Goal: Task Accomplishment & Management: Use online tool/utility

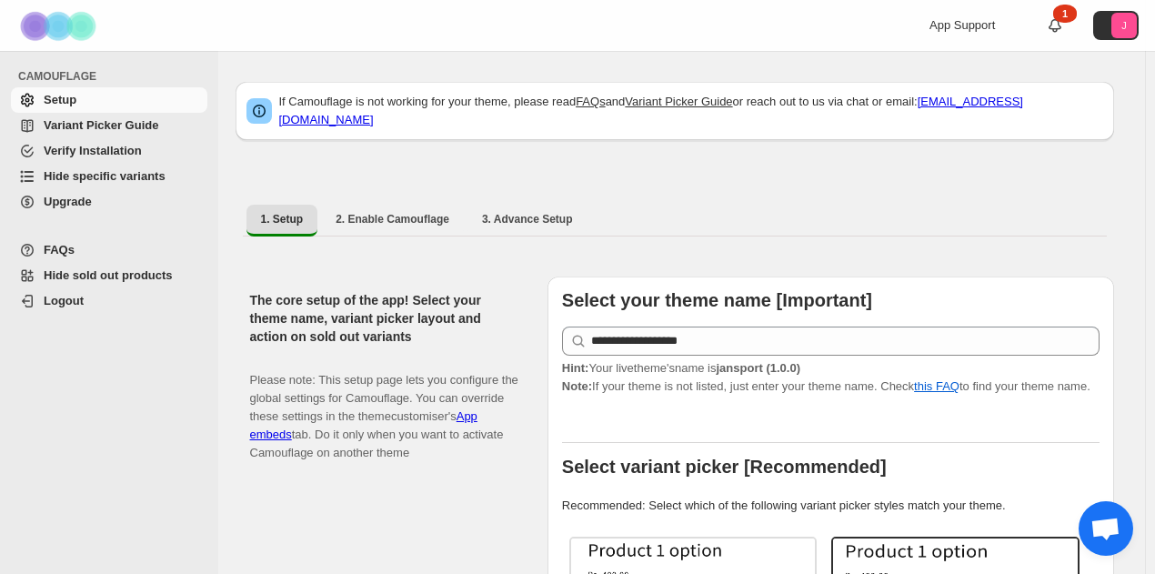
click at [91, 175] on span "Hide specific variants" at bounding box center [105, 176] width 122 height 14
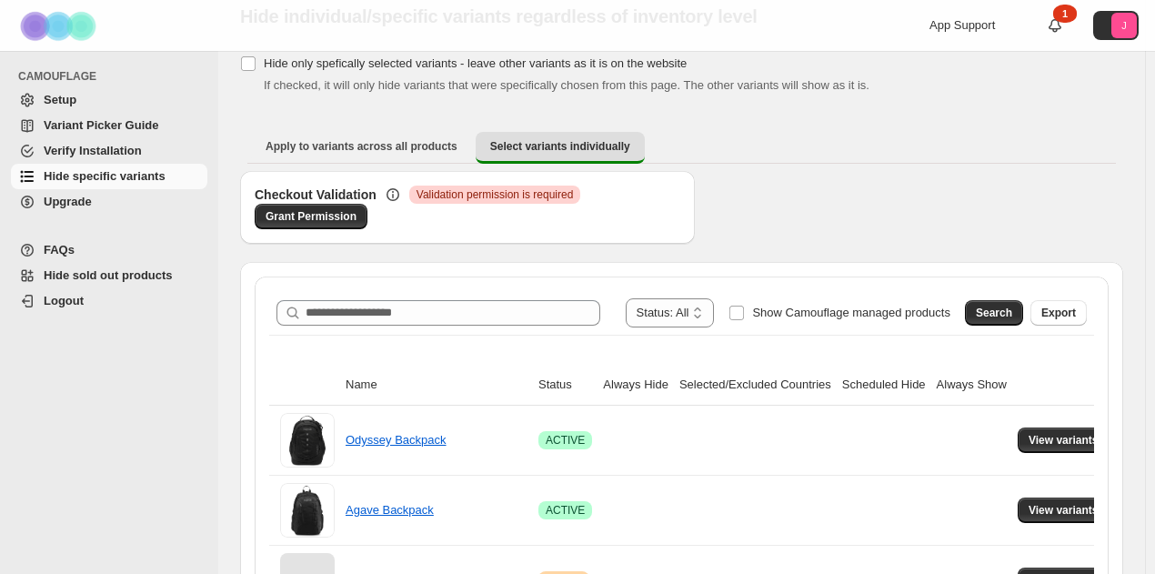
scroll to position [273, 0]
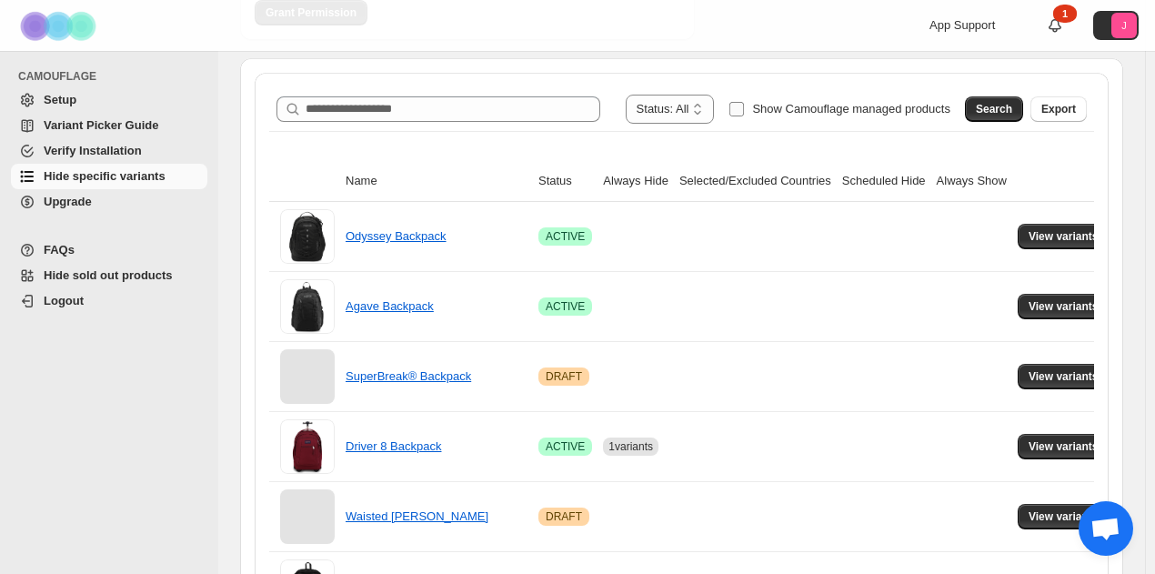
click at [881, 110] on span "Show Camouflage managed products" at bounding box center [851, 109] width 198 height 14
click at [1023, 110] on button "Search" at bounding box center [994, 108] width 58 height 25
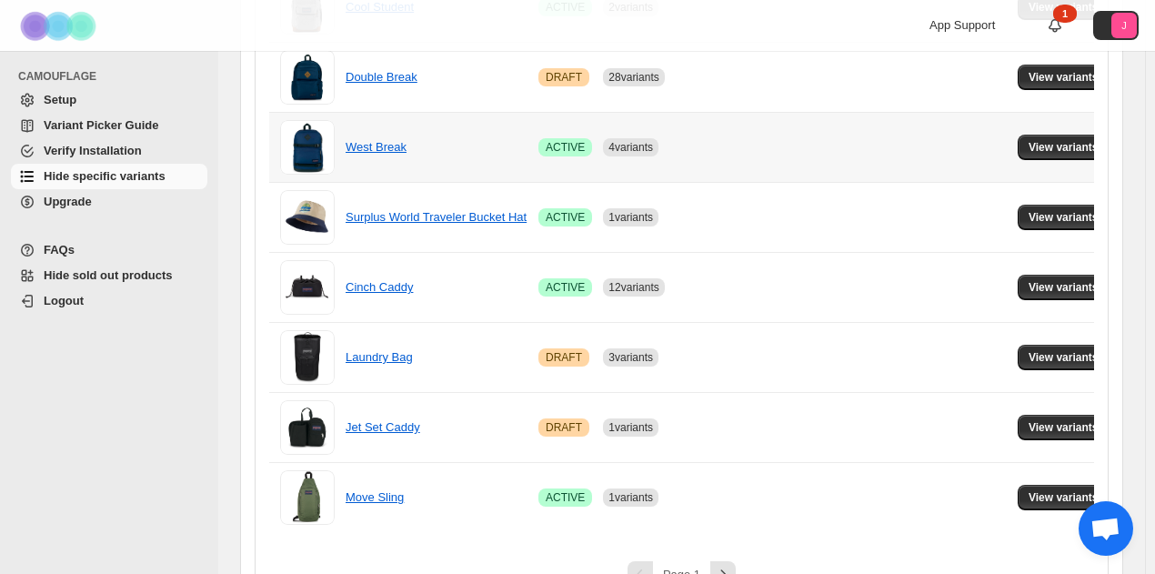
scroll to position [1376, 0]
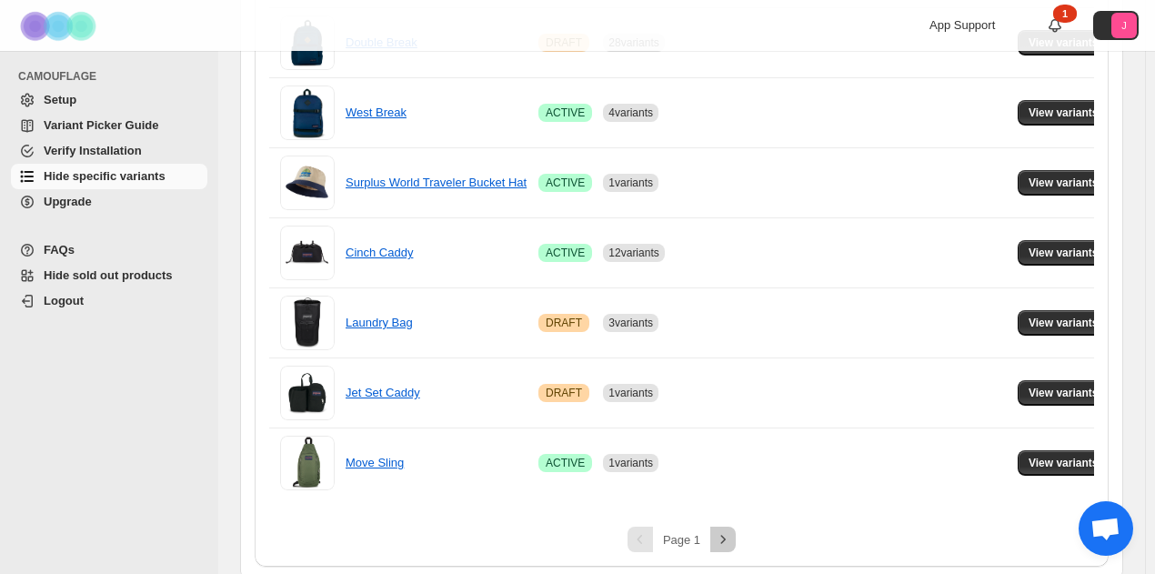
click at [723, 530] on icon "Next" at bounding box center [723, 539] width 18 height 18
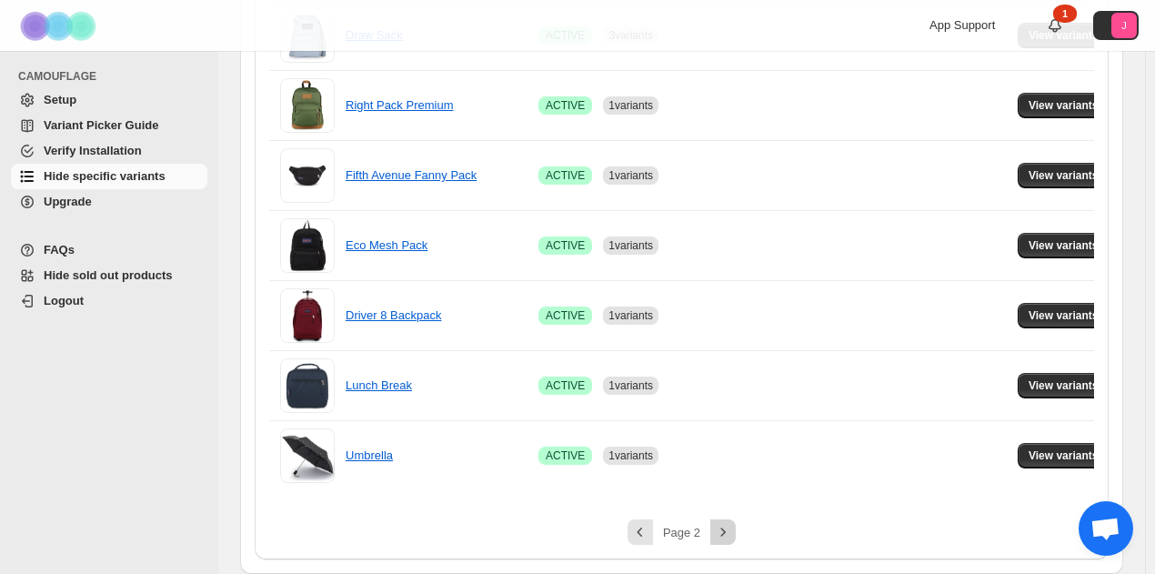
scroll to position [609, 0]
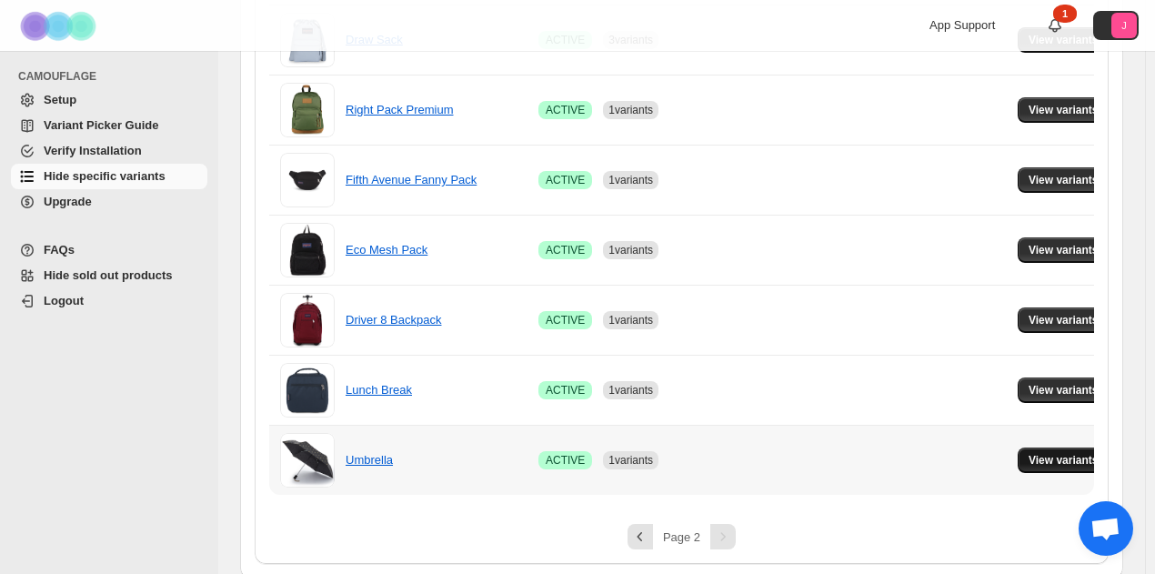
click at [1054, 462] on span "View variants" at bounding box center [1063, 460] width 70 height 15
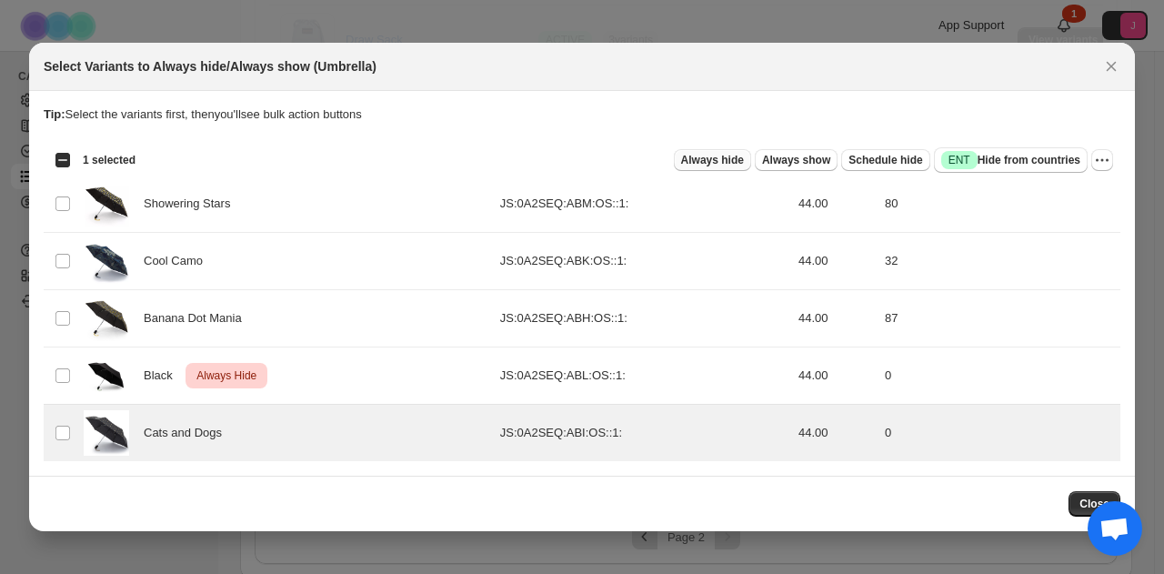
click at [744, 159] on span "Always hide" at bounding box center [712, 160] width 63 height 15
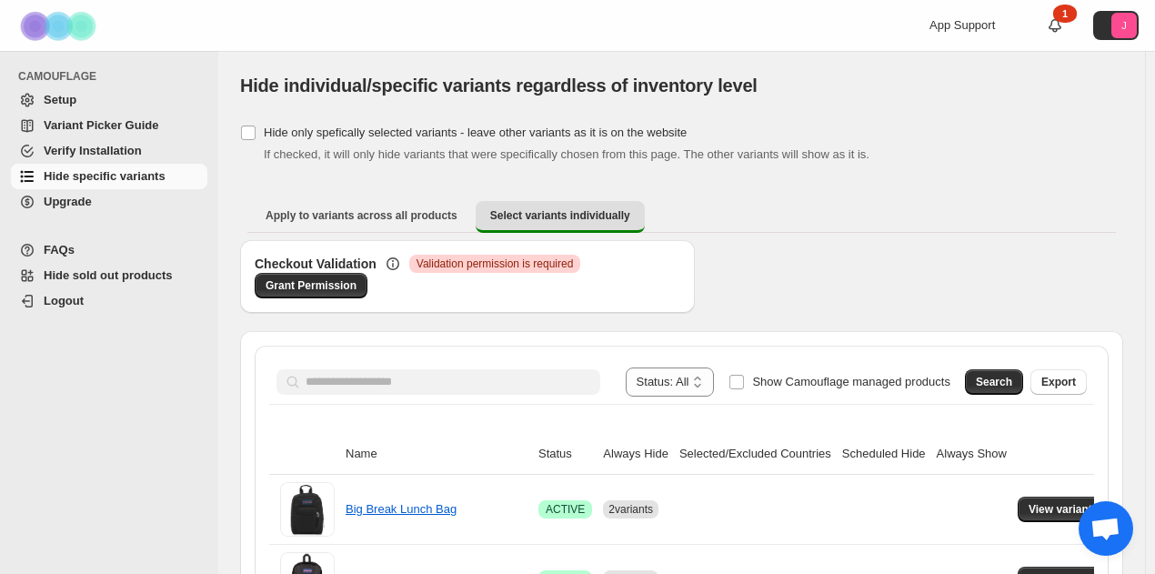
scroll to position [273, 0]
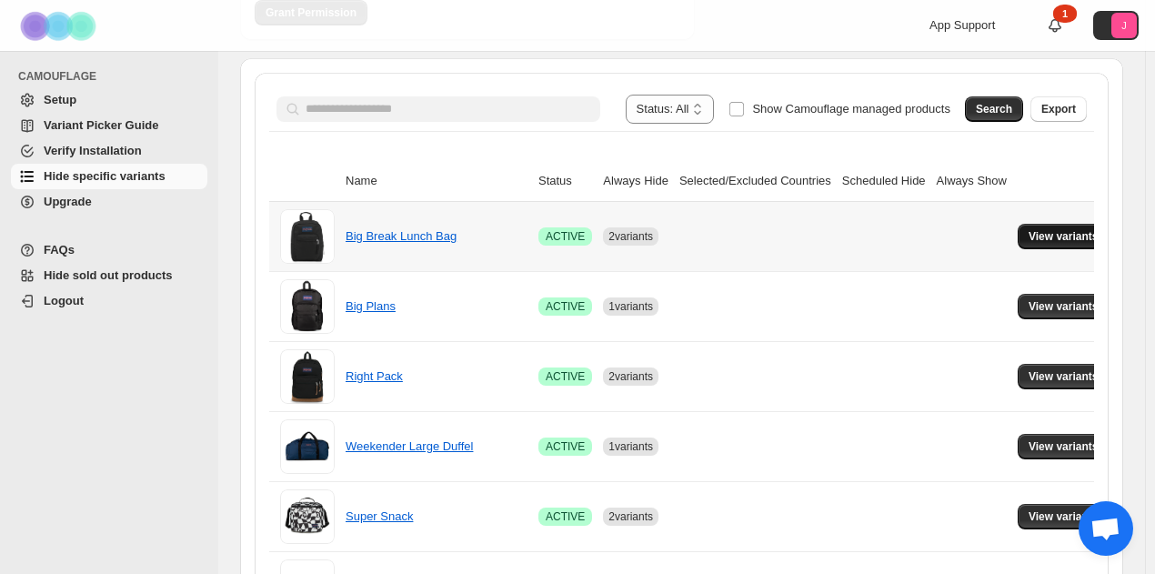
click at [1029, 233] on span "View variants" at bounding box center [1063, 236] width 70 height 15
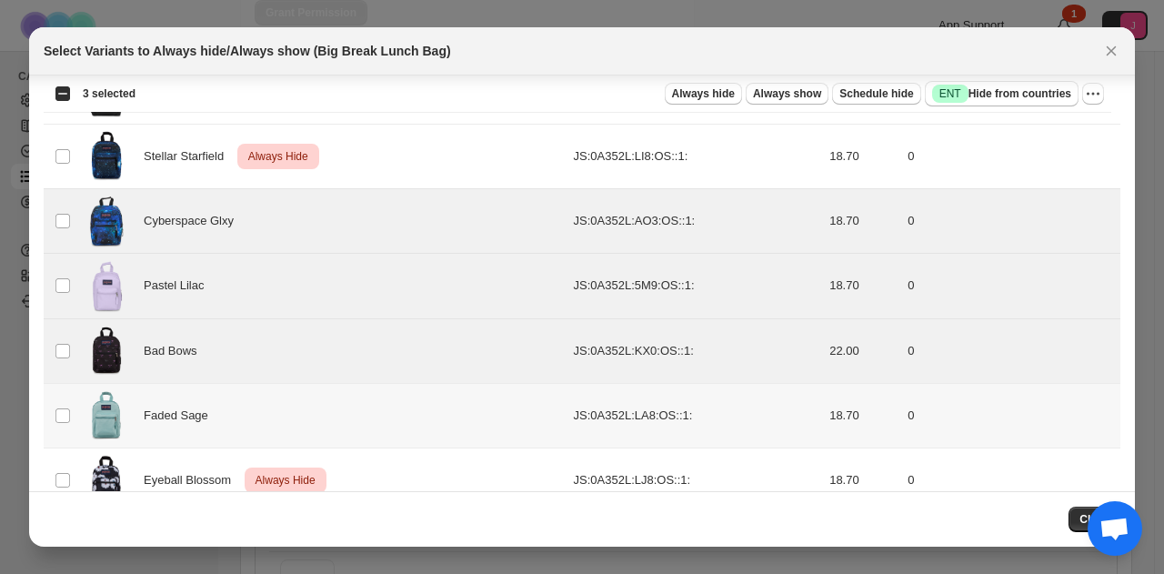
scroll to position [132, 0]
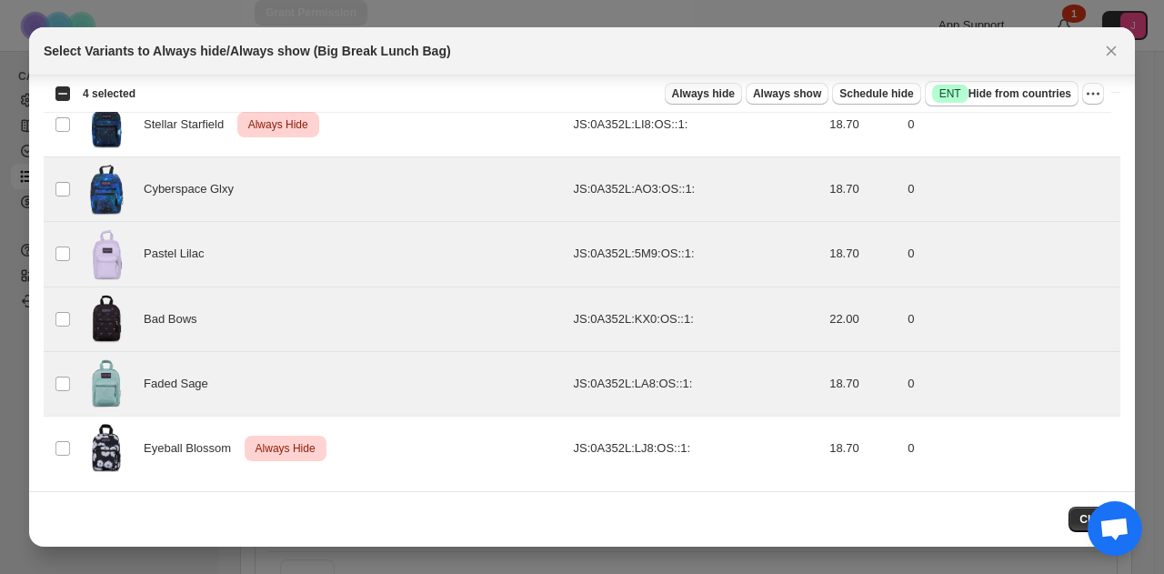
click at [730, 101] on button "Always hide" at bounding box center [703, 94] width 77 height 22
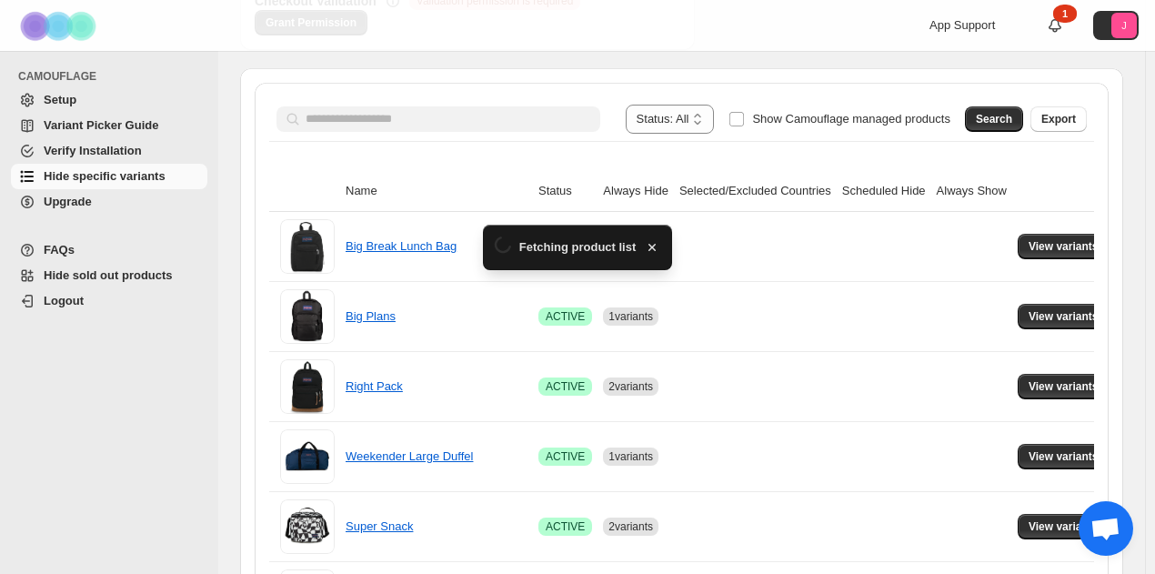
scroll to position [273, 0]
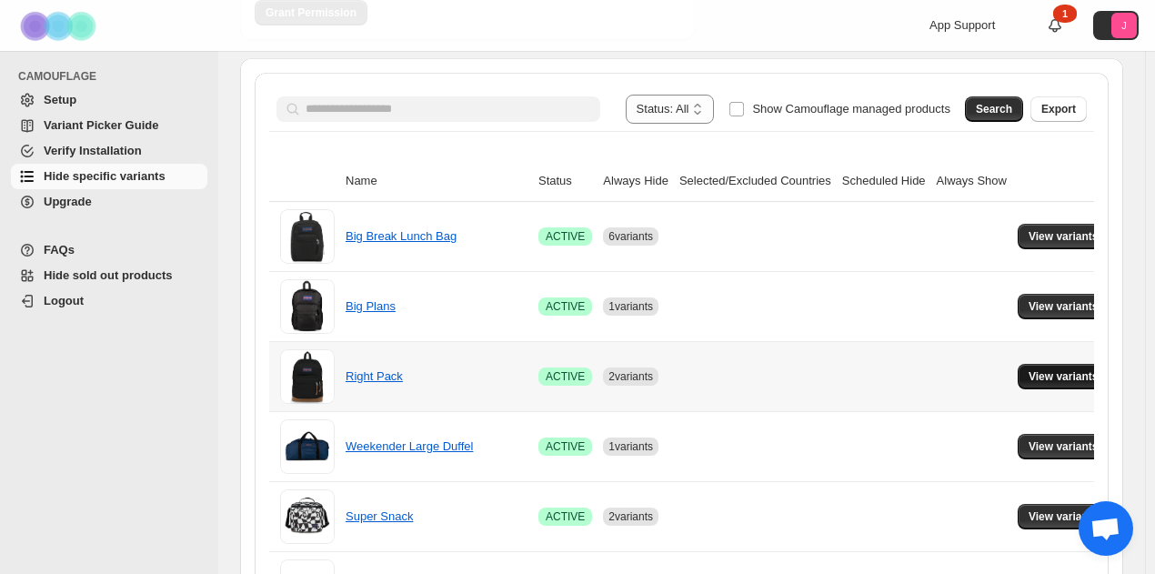
click at [1045, 369] on span "View variants" at bounding box center [1063, 376] width 70 height 15
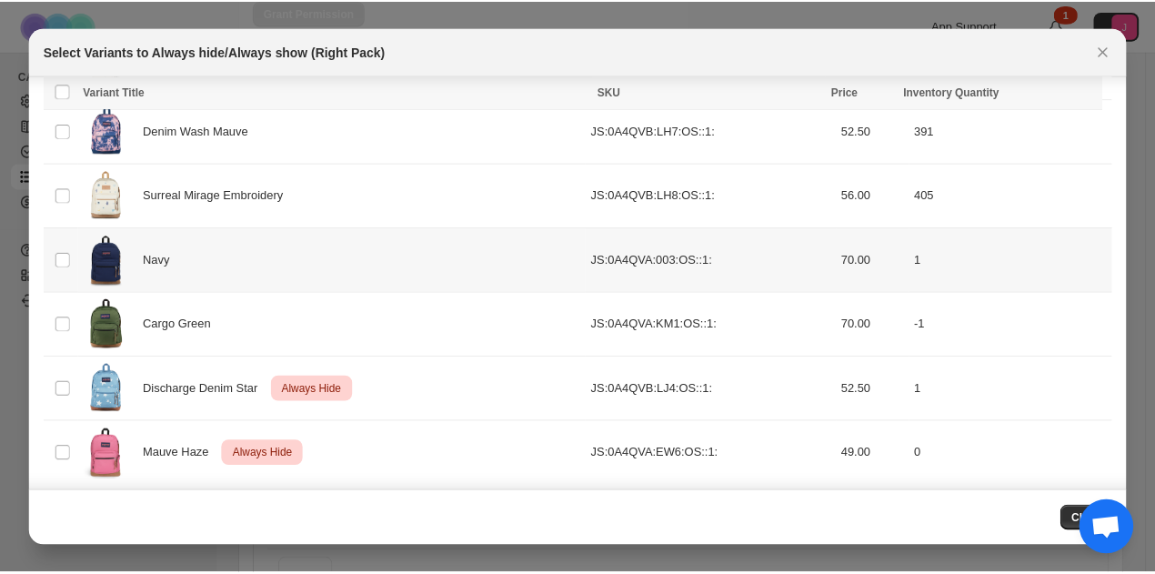
scroll to position [1264, 0]
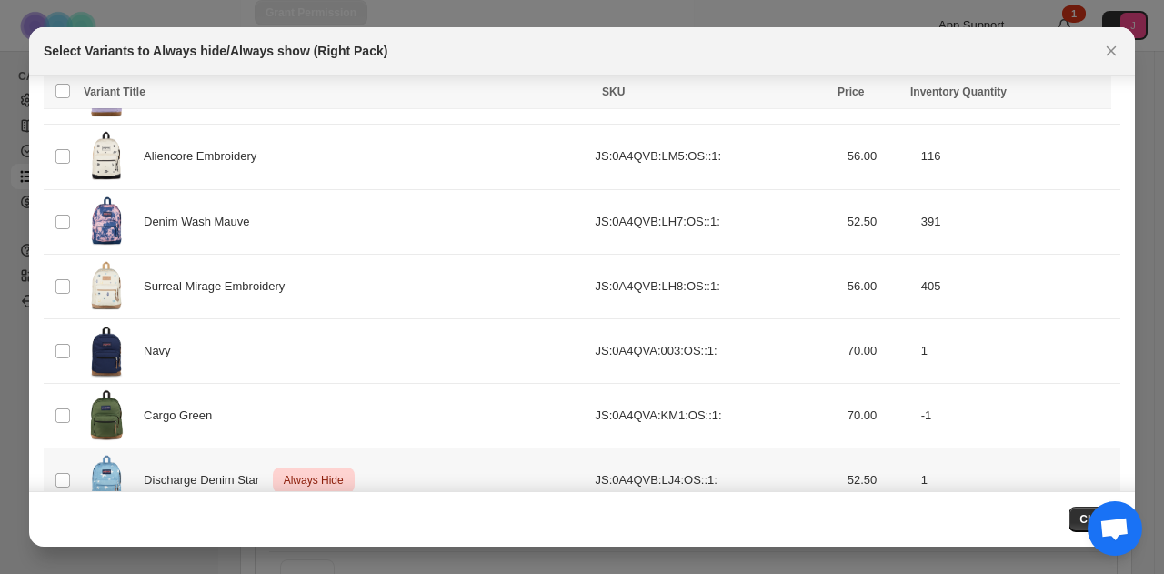
click at [72, 470] on td "Select product variant" at bounding box center [61, 480] width 35 height 65
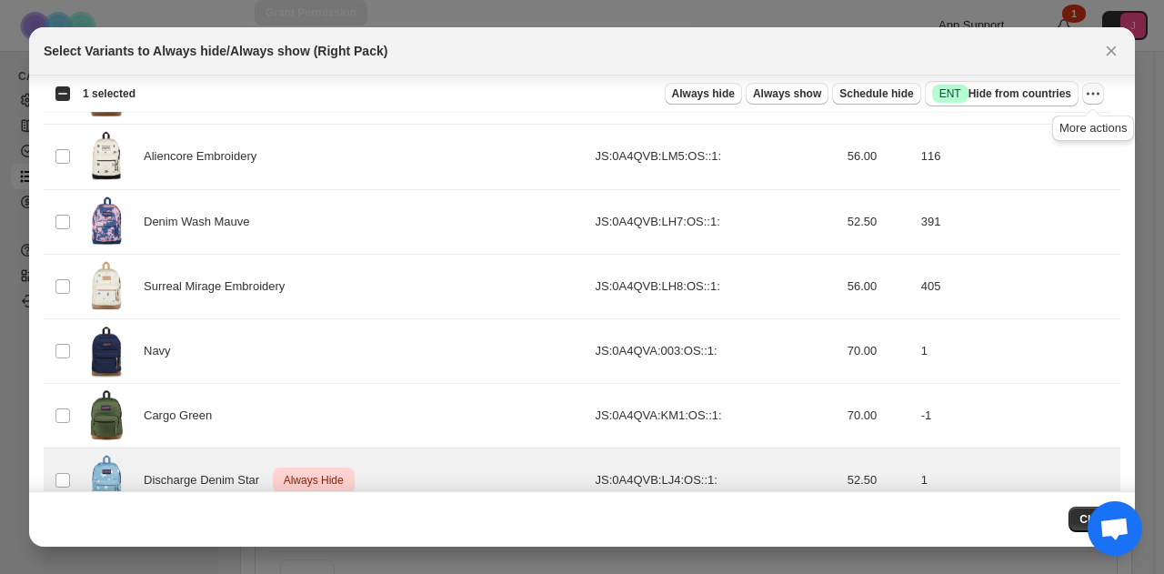
click at [1089, 93] on icon "More actions" at bounding box center [1093, 94] width 18 height 18
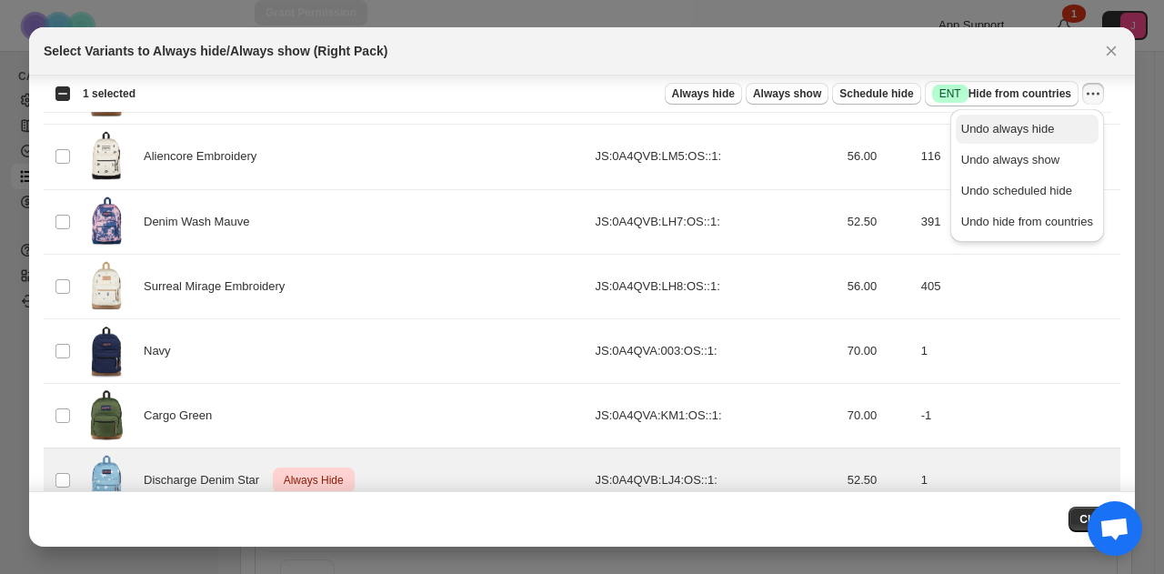
click at [1033, 130] on span "Undo always hide" at bounding box center [1008, 129] width 94 height 14
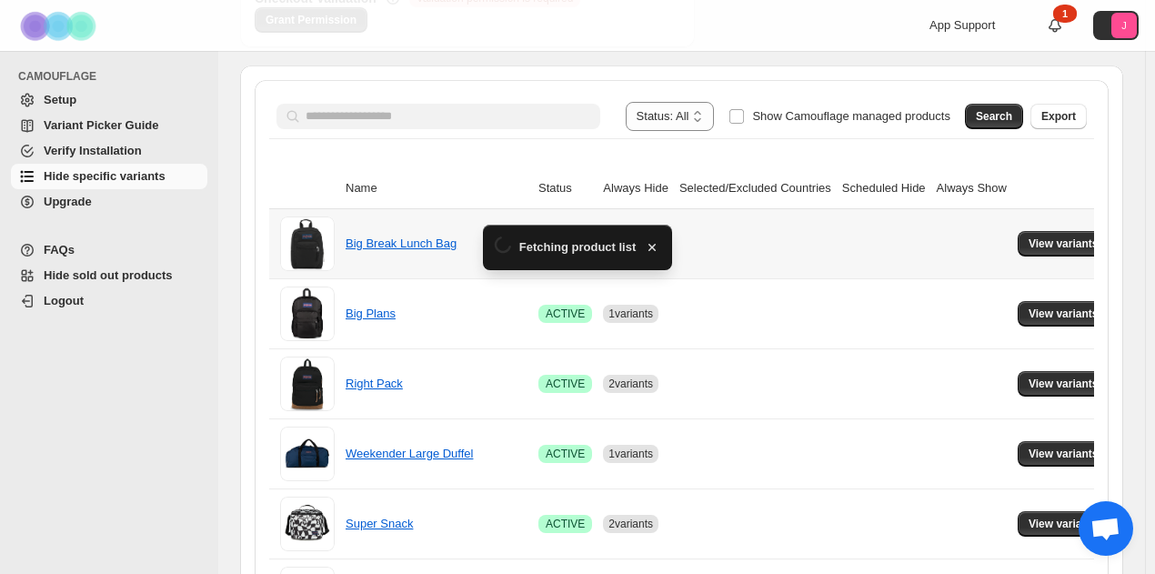
scroll to position [273, 0]
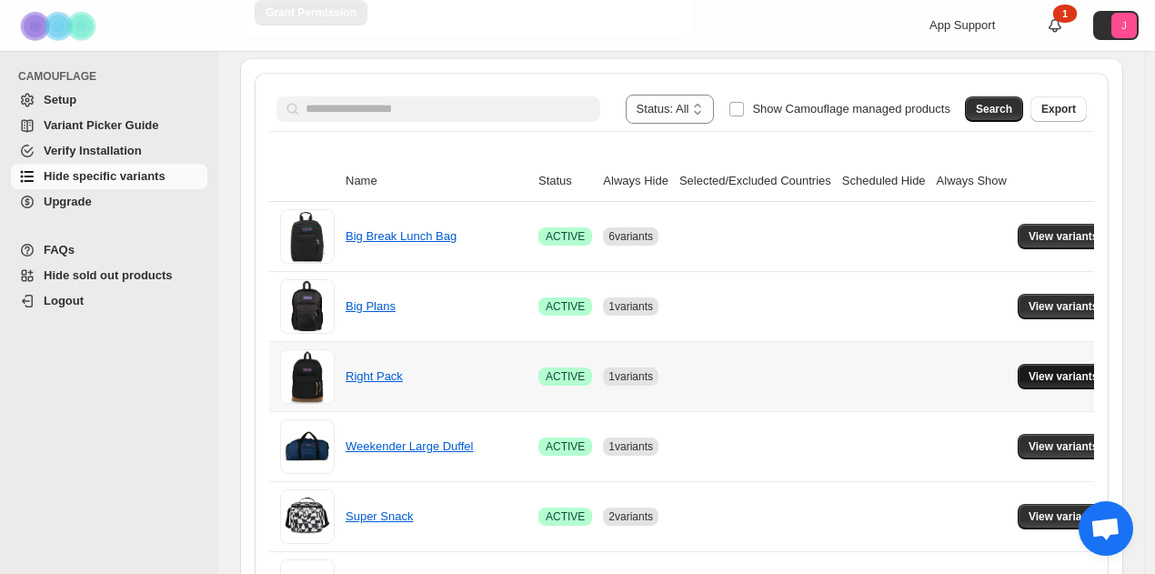
click at [1042, 365] on button "View variants" at bounding box center [1063, 376] width 92 height 25
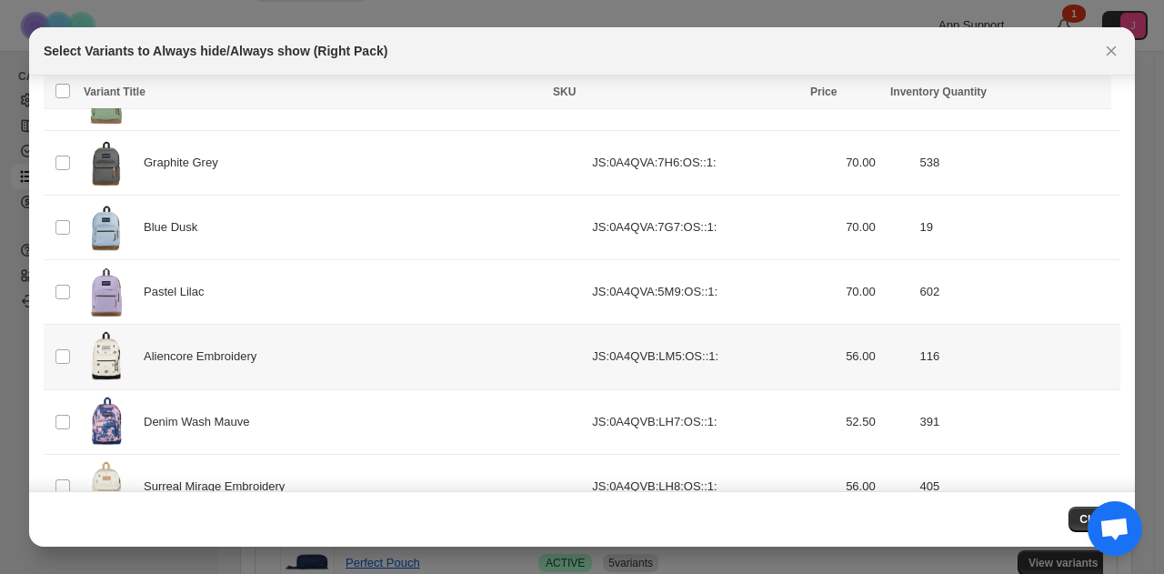
scroll to position [1305, 0]
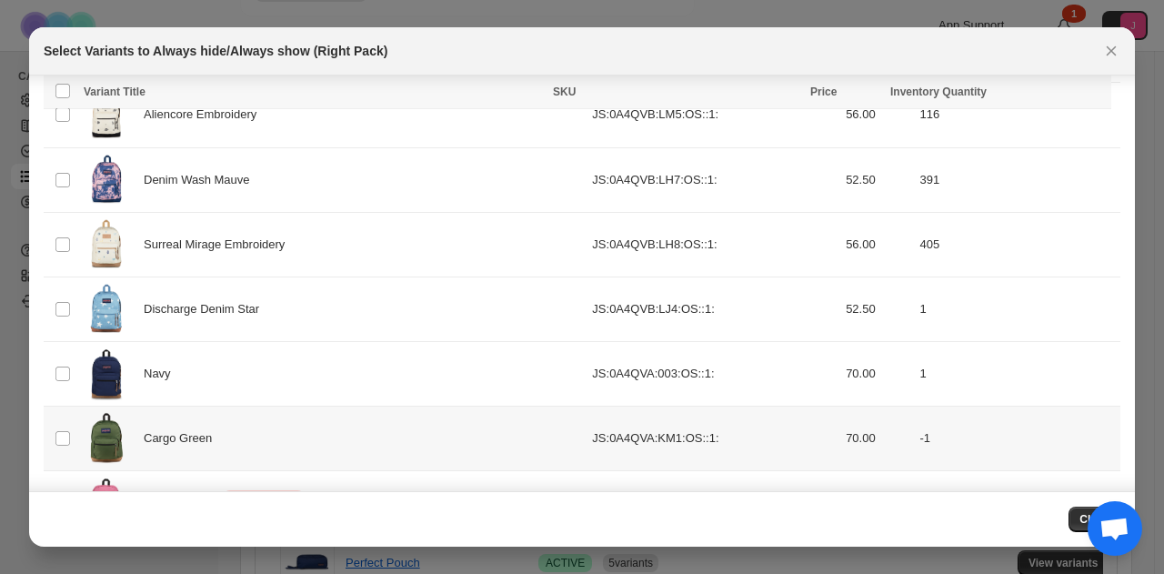
click at [56, 439] on td "Select product variant" at bounding box center [61, 438] width 35 height 65
click at [735, 86] on span "Always hide" at bounding box center [703, 93] width 63 height 15
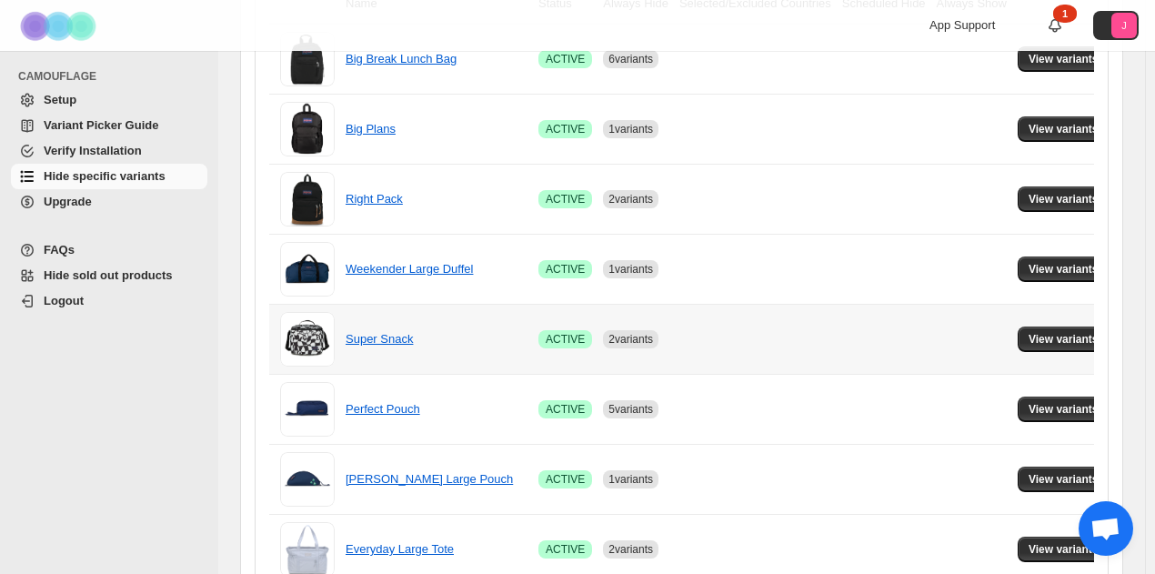
scroll to position [478, 0]
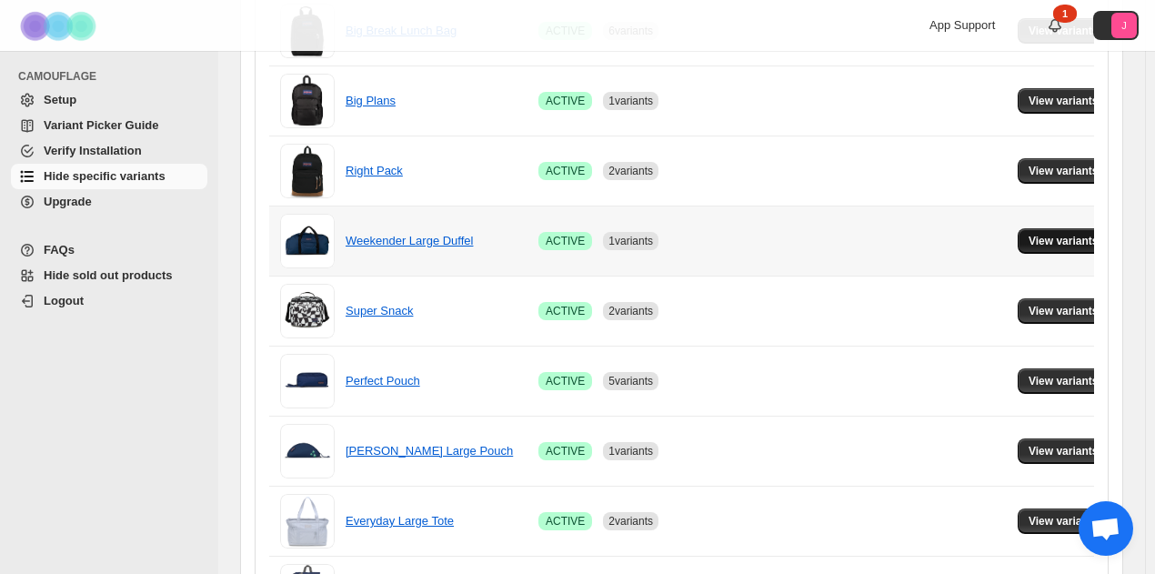
click at [1028, 241] on span "View variants" at bounding box center [1063, 241] width 70 height 15
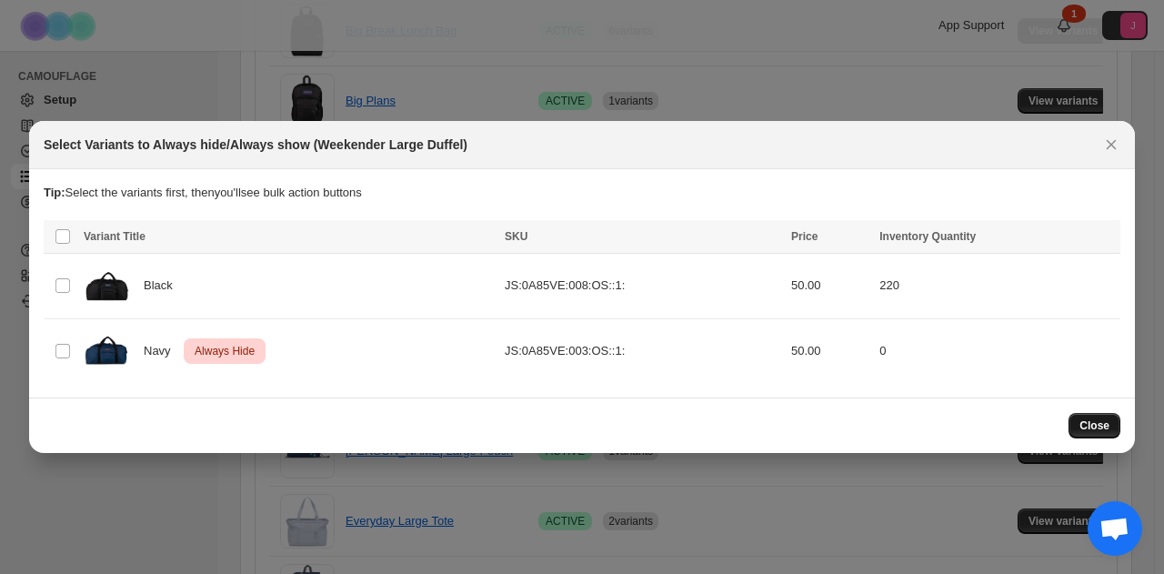
click at [1096, 421] on span "Close" at bounding box center [1094, 425] width 30 height 15
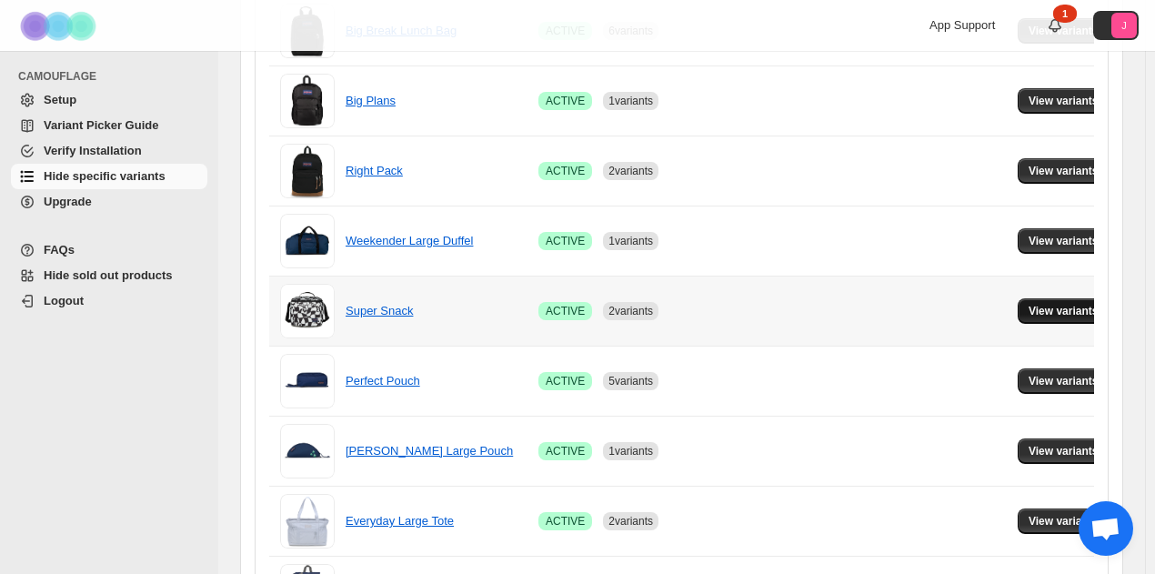
click at [1035, 311] on span "View variants" at bounding box center [1063, 311] width 70 height 15
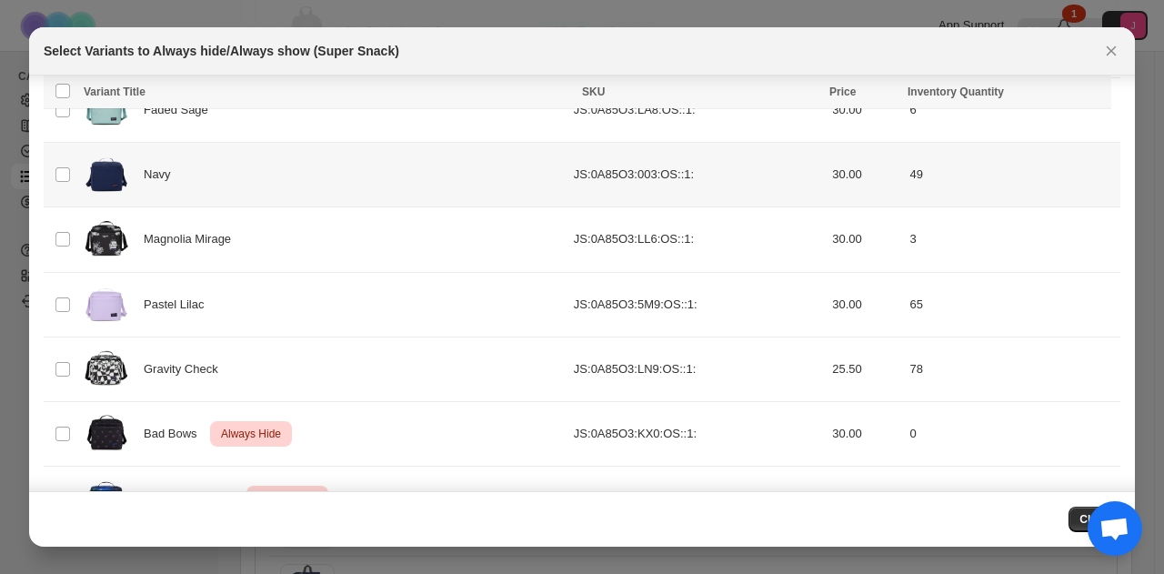
scroll to position [196, 0]
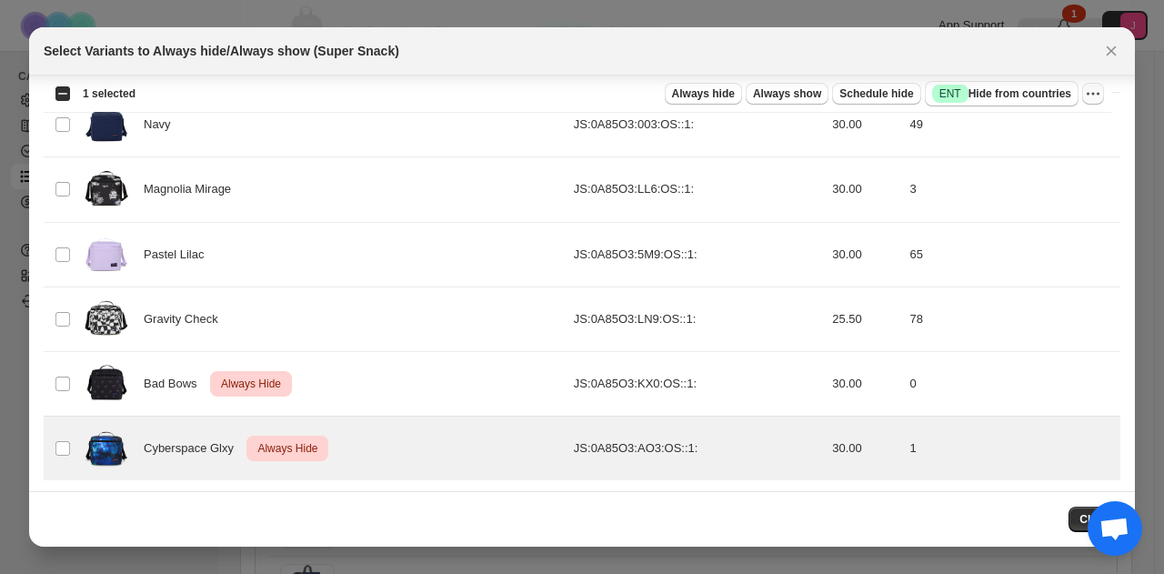
click at [1100, 94] on icon "More actions" at bounding box center [1093, 94] width 18 height 18
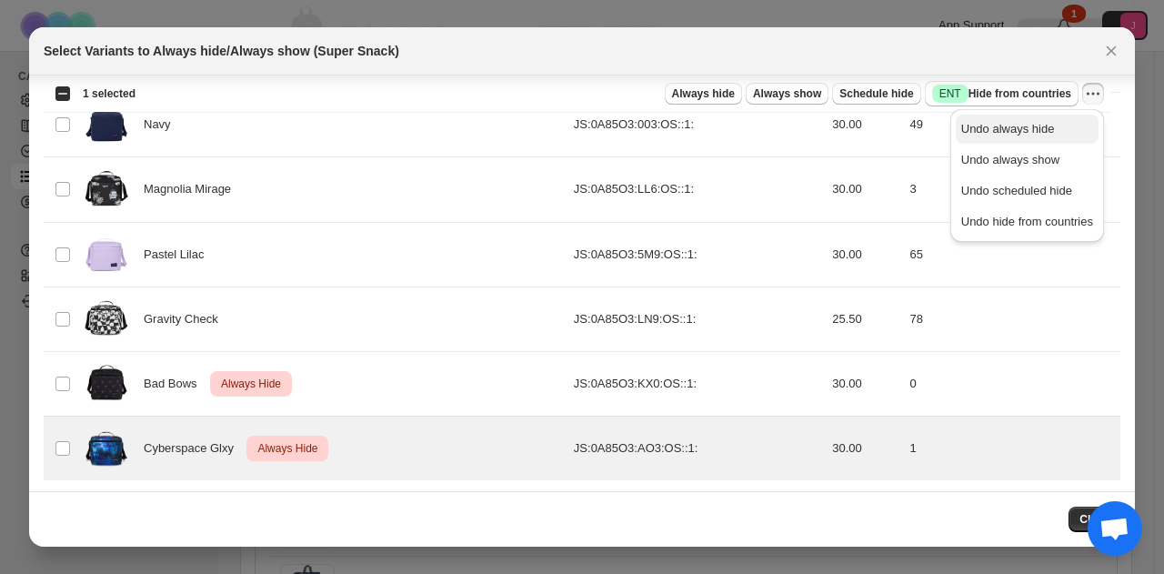
click at [1029, 139] on button "Undo always hide" at bounding box center [1026, 129] width 143 height 29
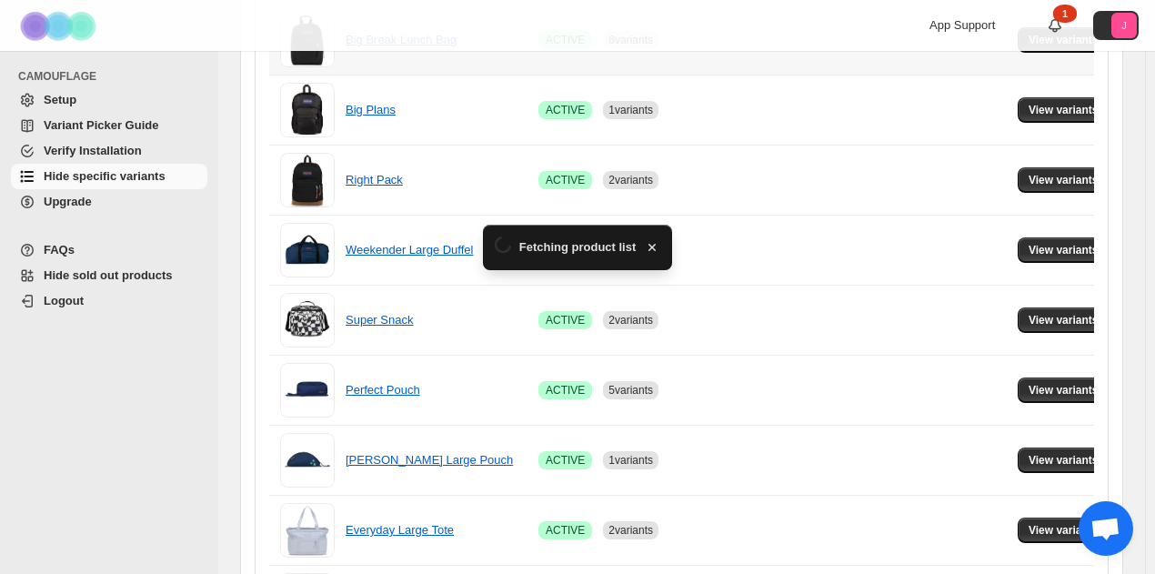
scroll to position [478, 0]
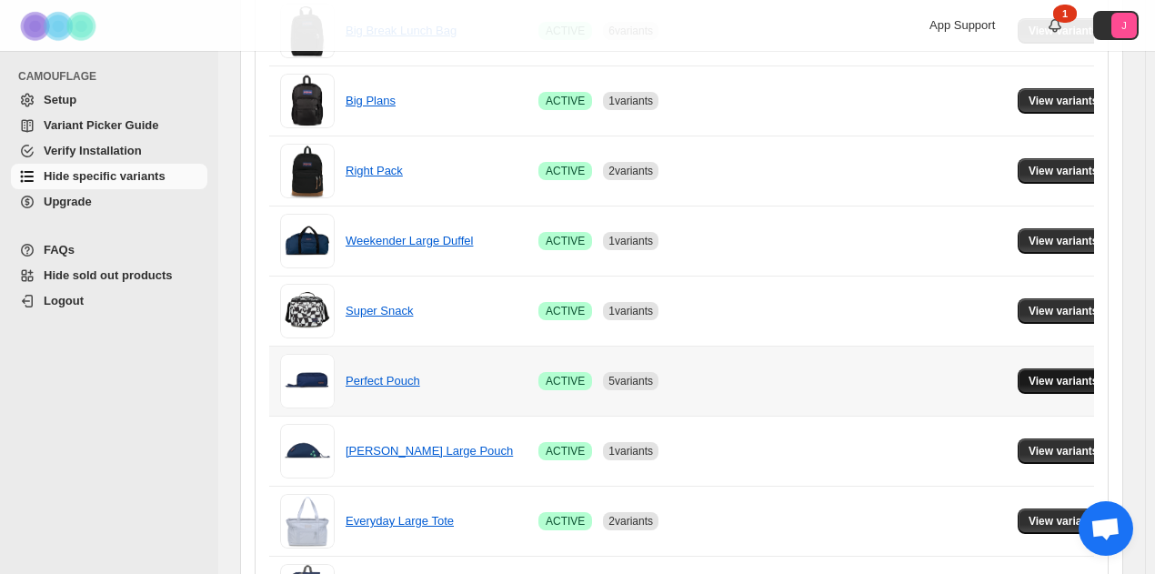
click at [1069, 389] on button "View variants" at bounding box center [1063, 380] width 92 height 25
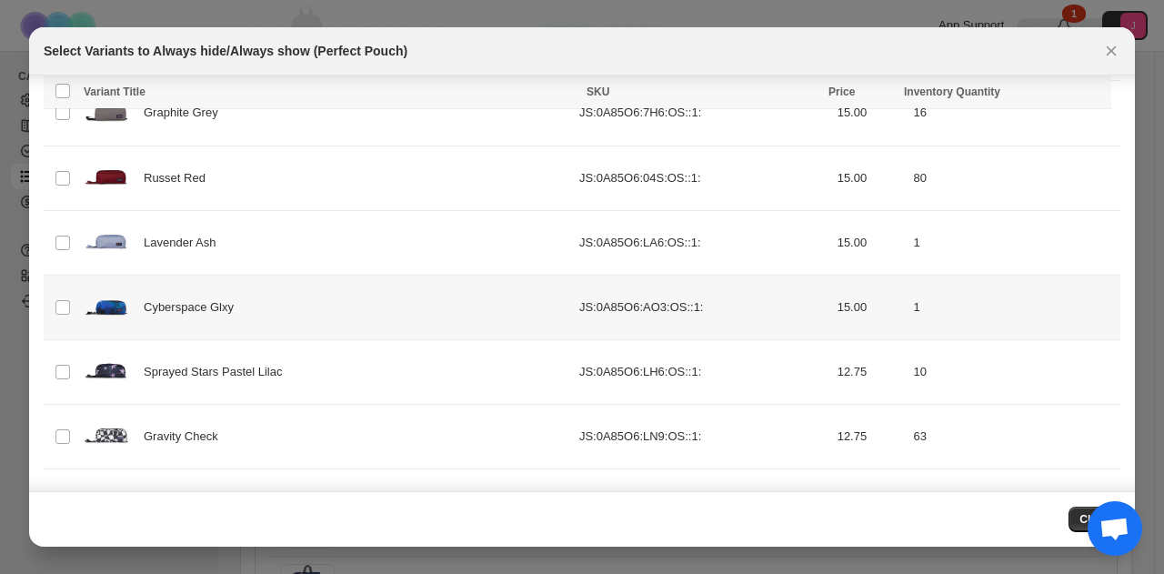
scroll to position [455, 0]
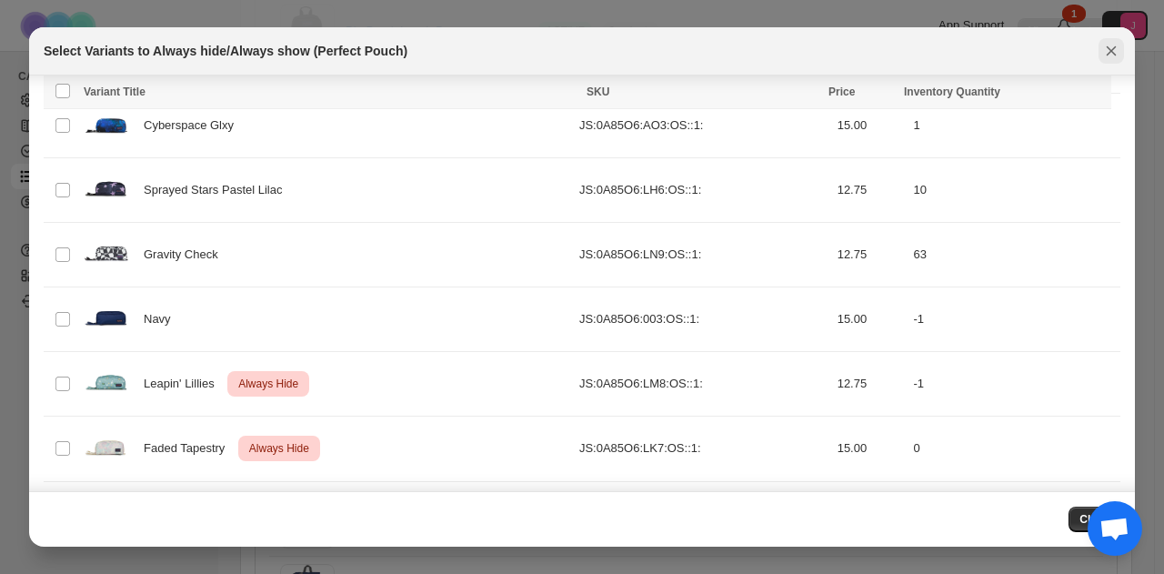
click at [1118, 52] on icon "Close" at bounding box center [1111, 51] width 18 height 18
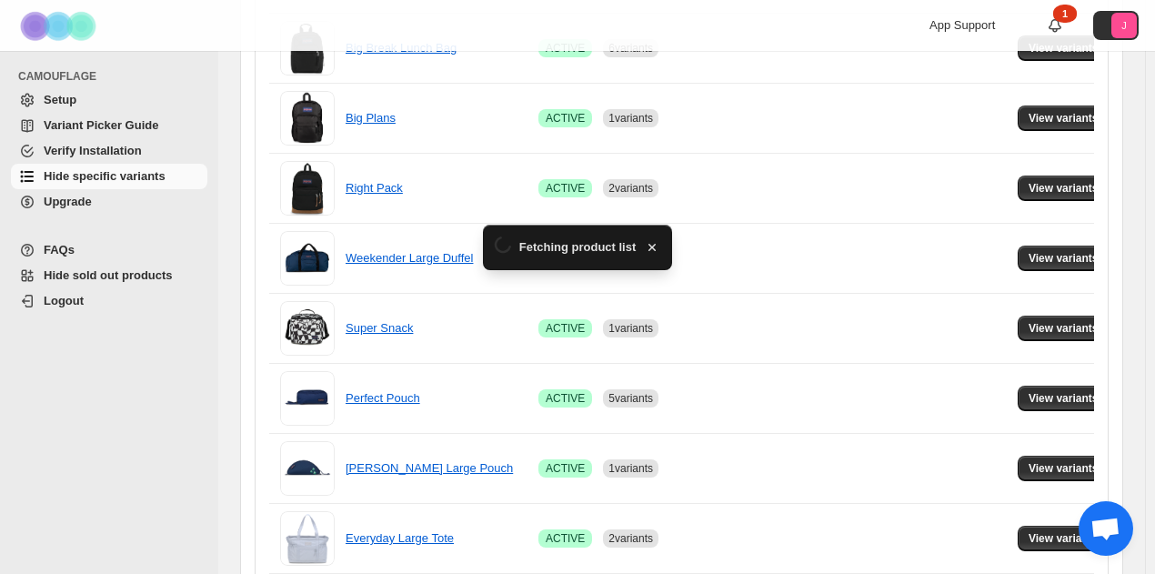
scroll to position [478, 0]
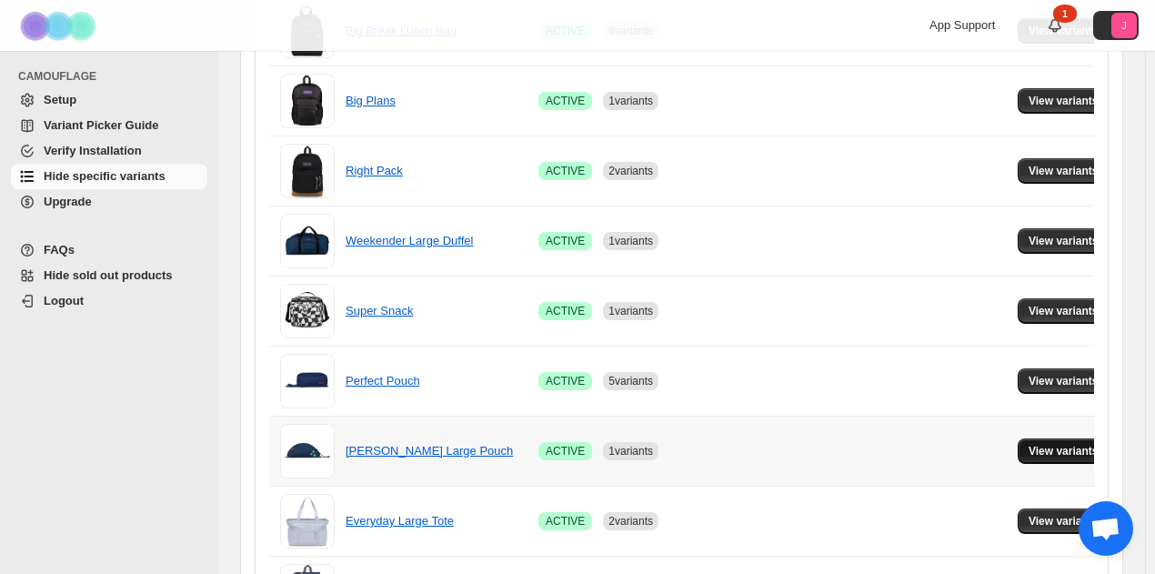
click at [1042, 439] on button "View variants" at bounding box center [1063, 450] width 92 height 25
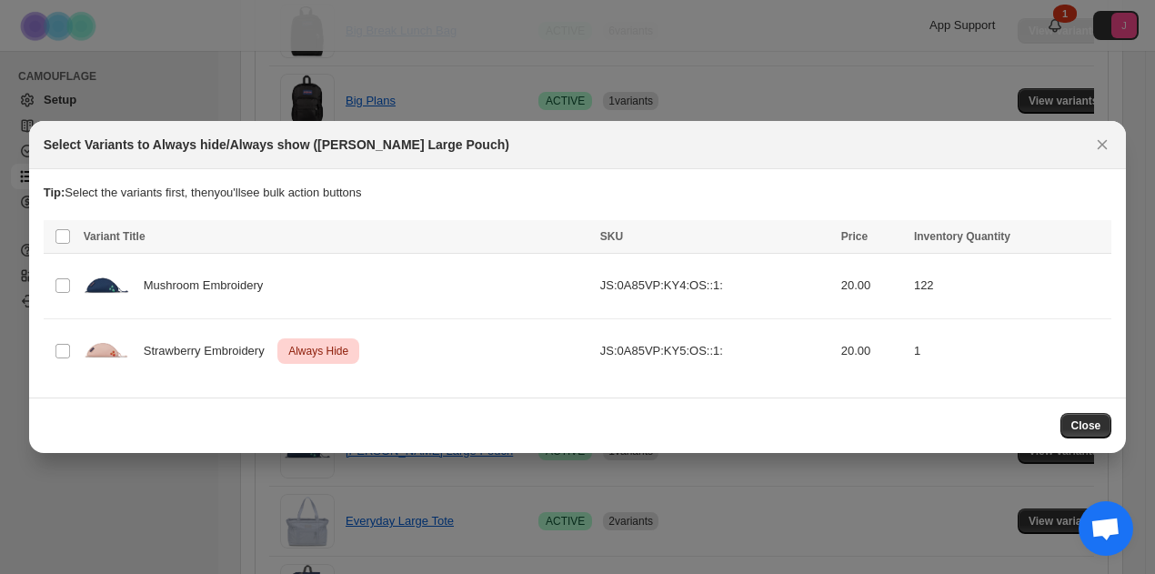
scroll to position [0, 0]
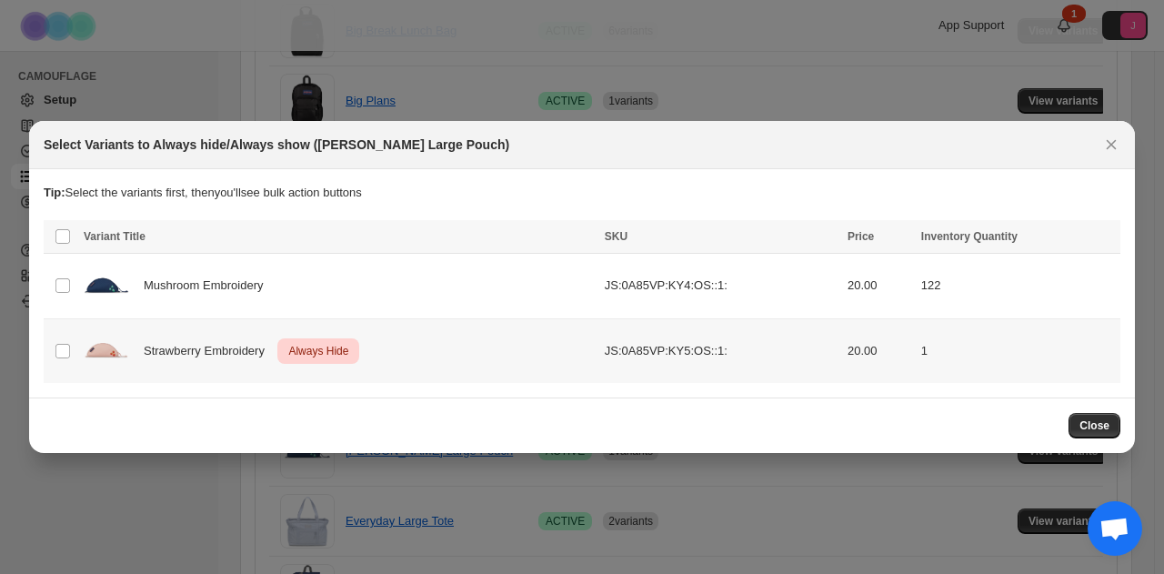
click at [74, 355] on td "Select product variant" at bounding box center [61, 350] width 35 height 65
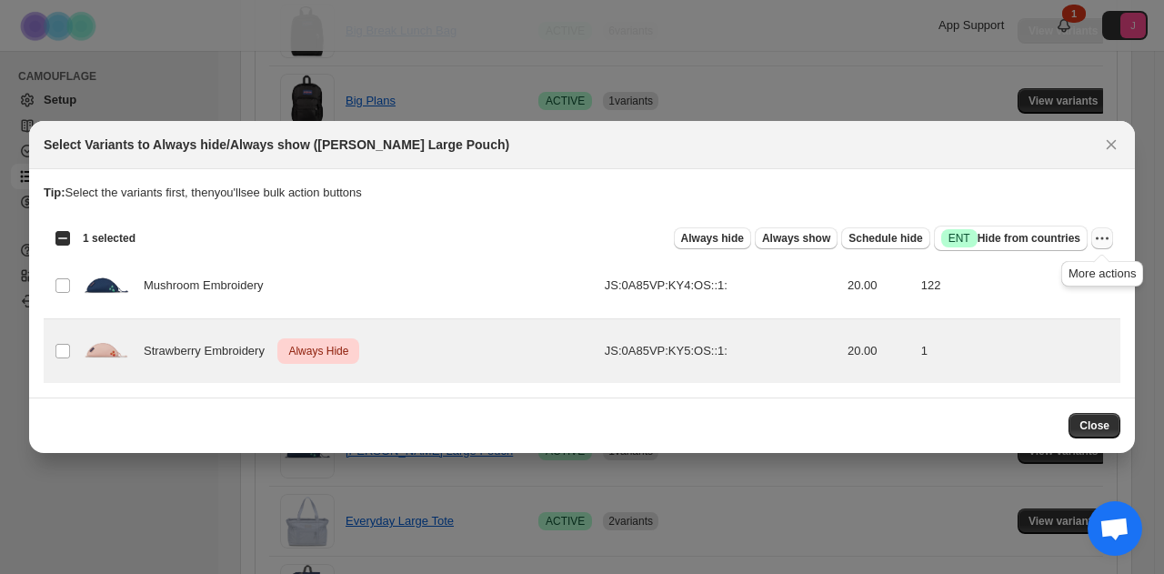
click at [1100, 235] on icon "More actions" at bounding box center [1102, 238] width 18 height 18
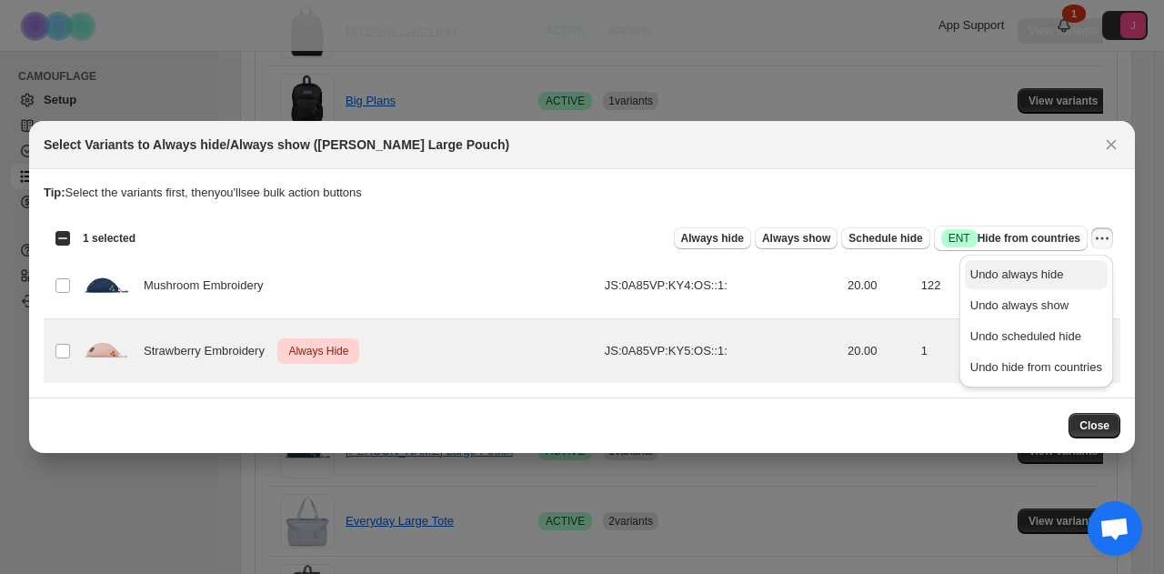
click at [1072, 270] on span "Undo always hide" at bounding box center [1036, 274] width 132 height 18
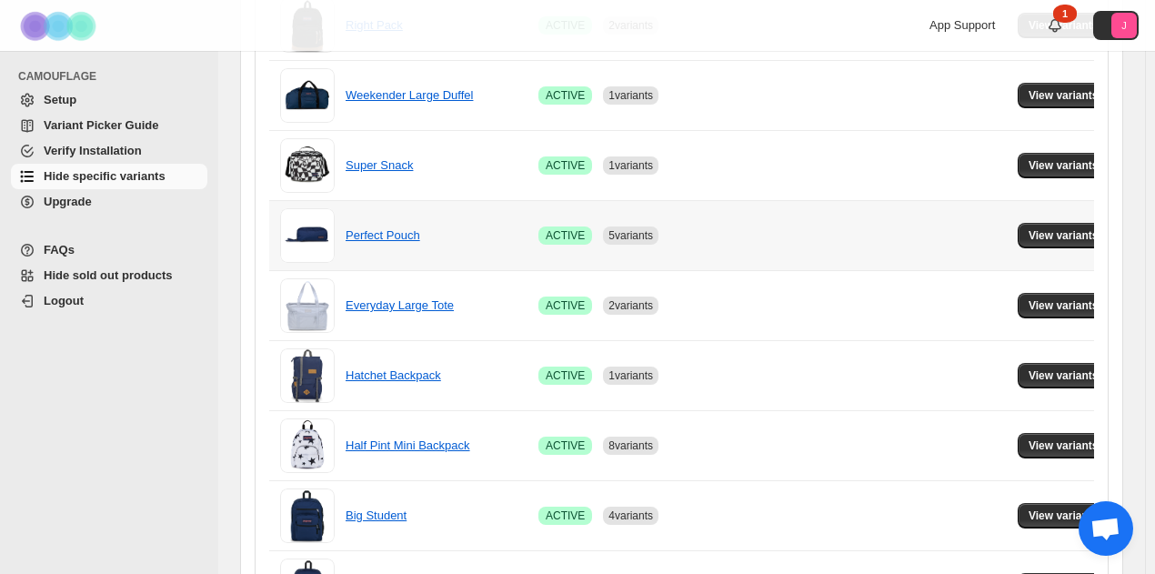
scroll to position [660, 0]
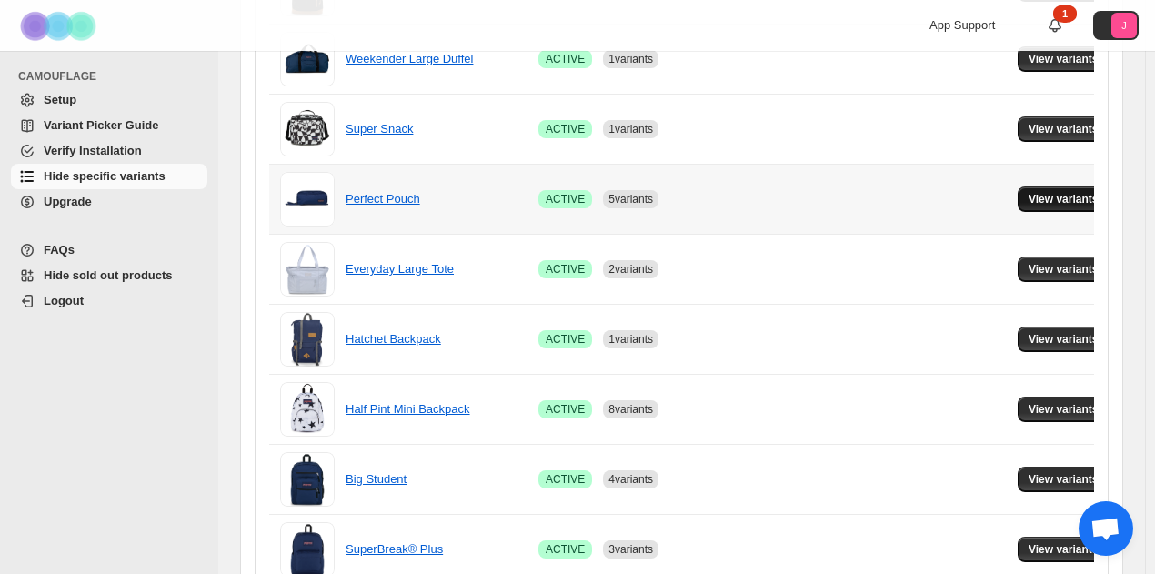
click at [1033, 197] on span "View variants" at bounding box center [1063, 199] width 70 height 15
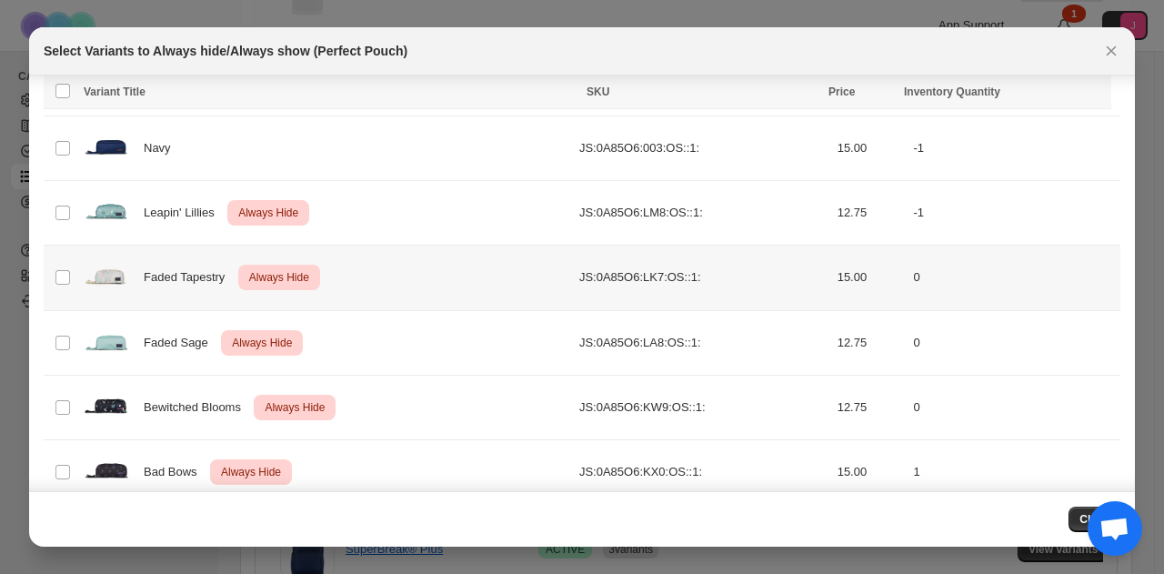
scroll to position [647, 0]
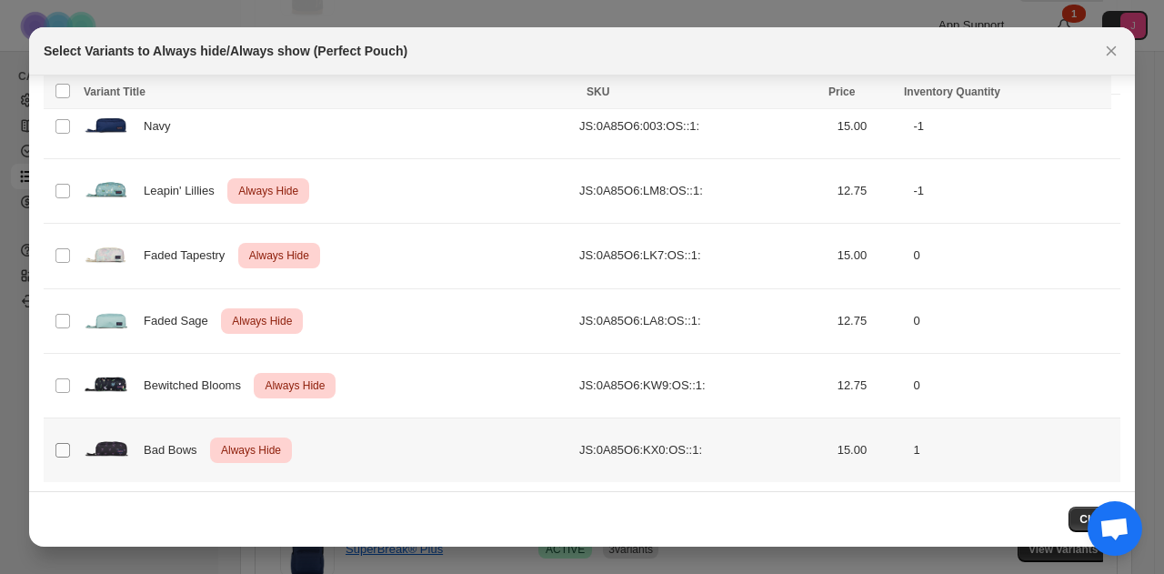
click at [55, 446] on span ":r6t:" at bounding box center [63, 450] width 16 height 16
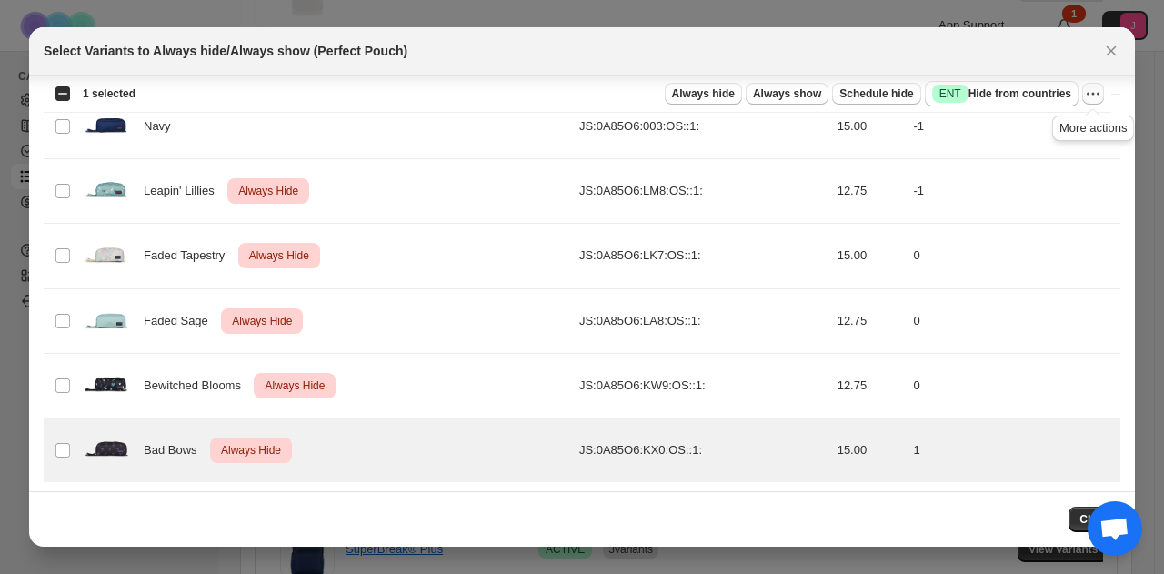
click at [1098, 95] on icon "More actions" at bounding box center [1093, 94] width 18 height 18
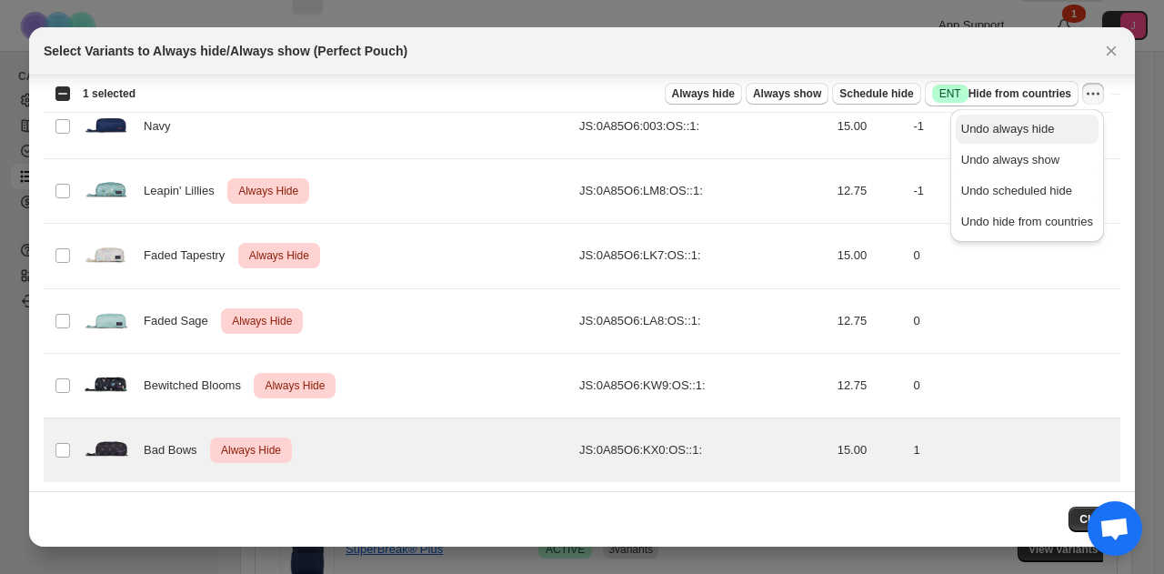
click at [1049, 122] on span "Undo always hide" at bounding box center [1008, 129] width 94 height 14
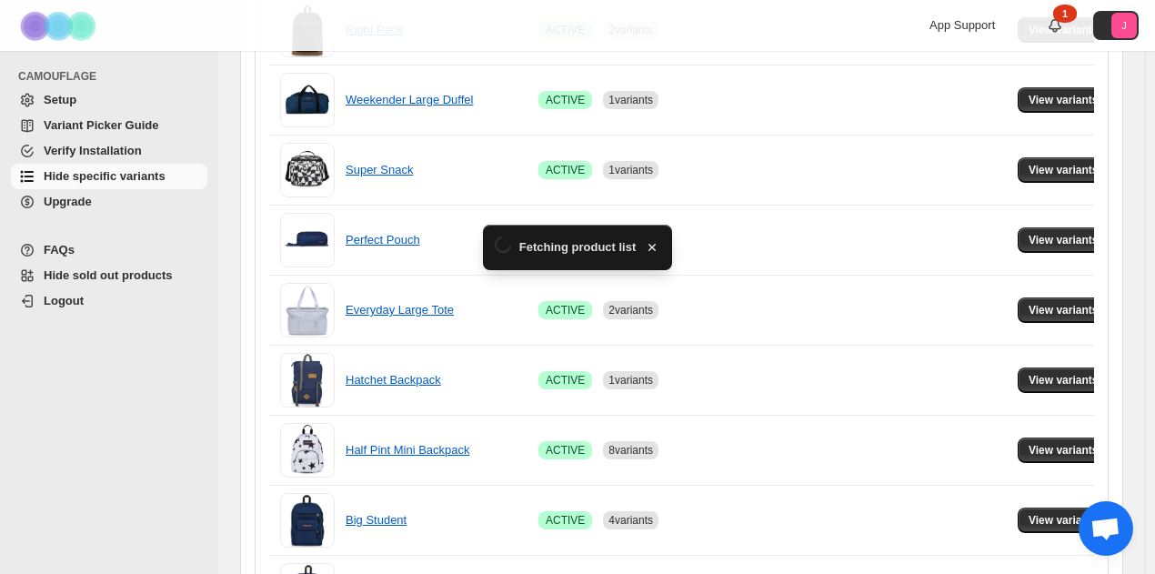
scroll to position [660, 0]
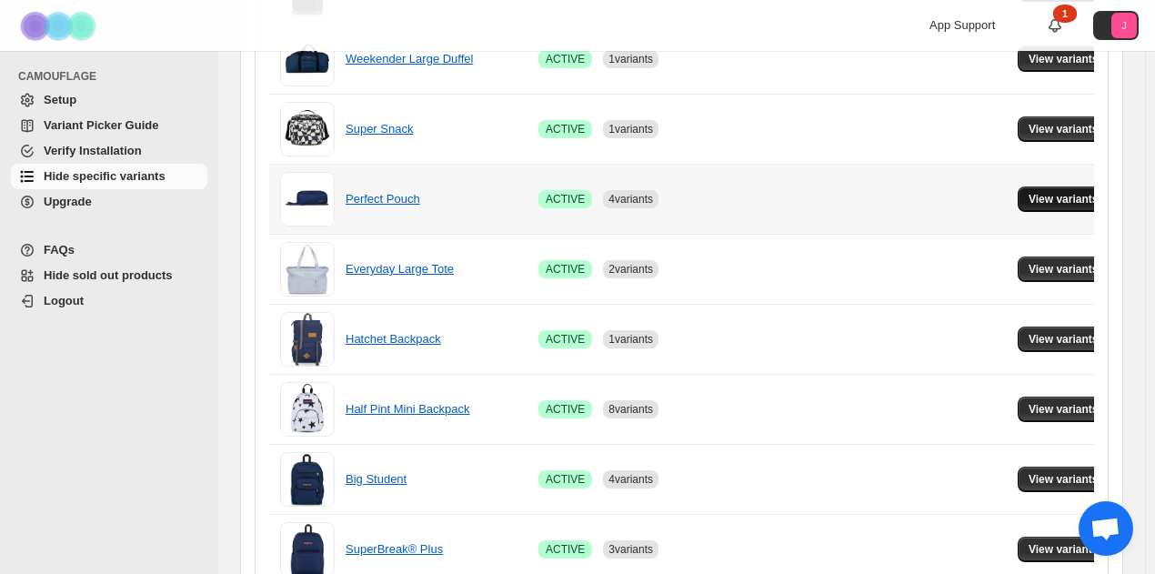
drag, startPoint x: 993, startPoint y: 186, endPoint x: 1008, endPoint y: 188, distance: 15.6
click at [995, 186] on td at bounding box center [971, 199] width 81 height 70
click at [1028, 192] on span "View variants" at bounding box center [1063, 199] width 70 height 15
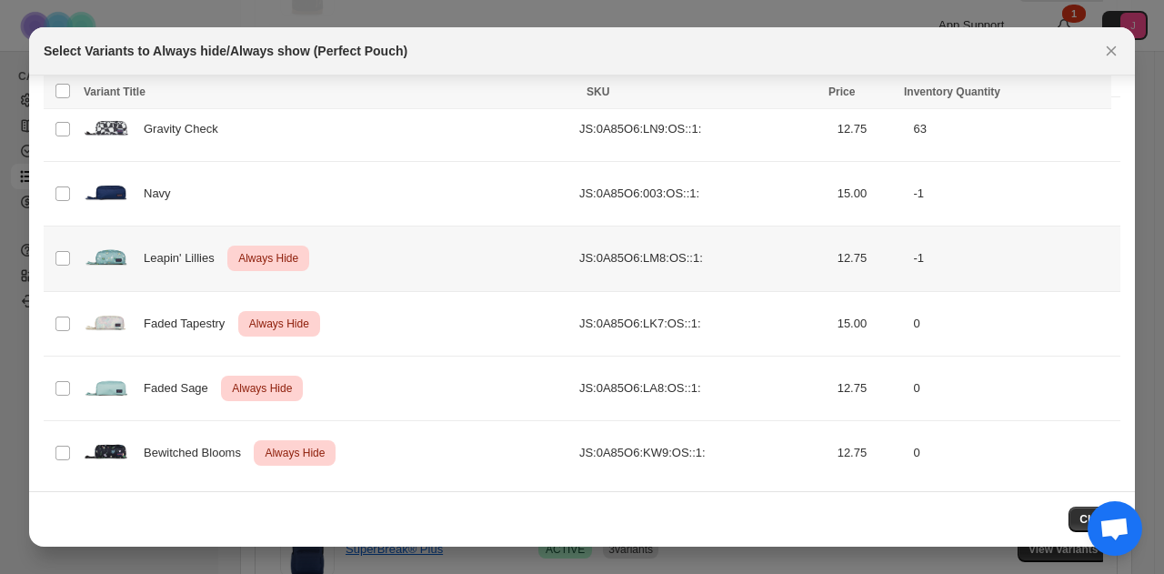
scroll to position [647, 0]
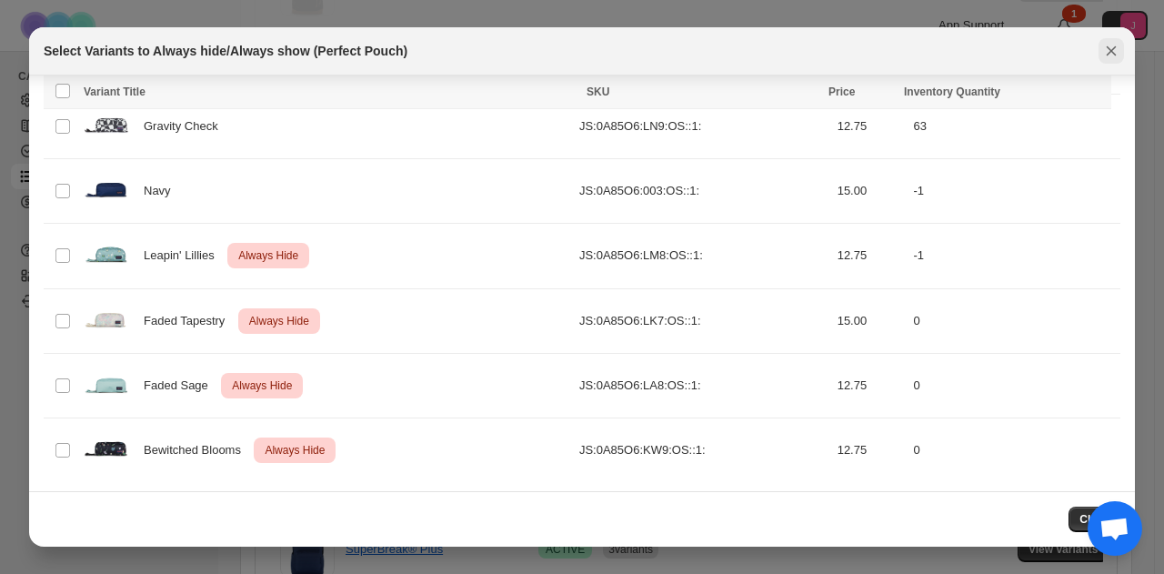
click at [1108, 55] on icon "Close" at bounding box center [1111, 51] width 18 height 18
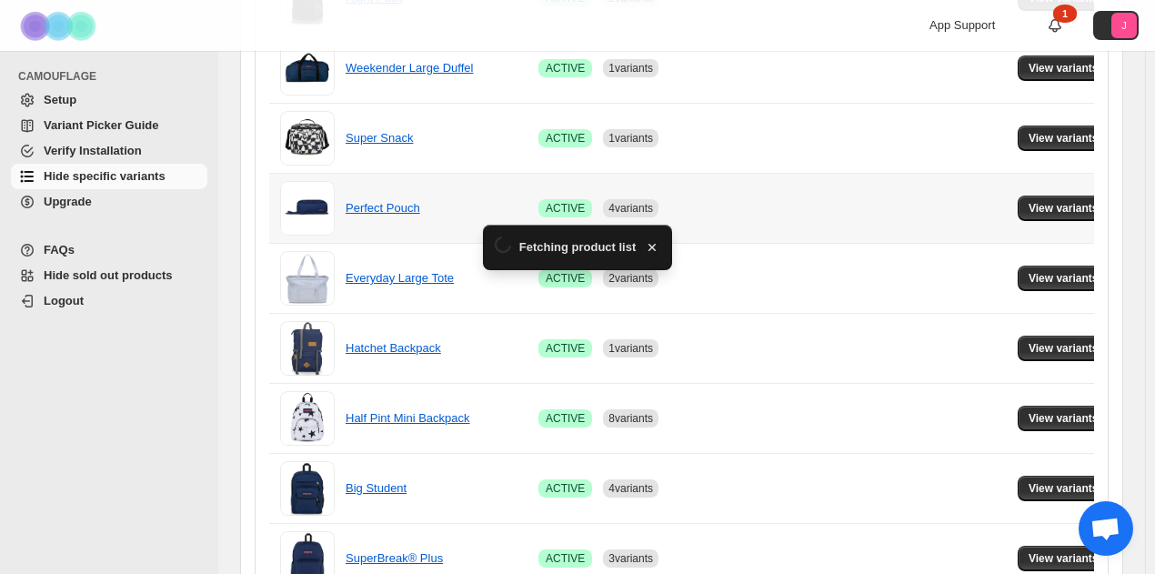
scroll to position [660, 0]
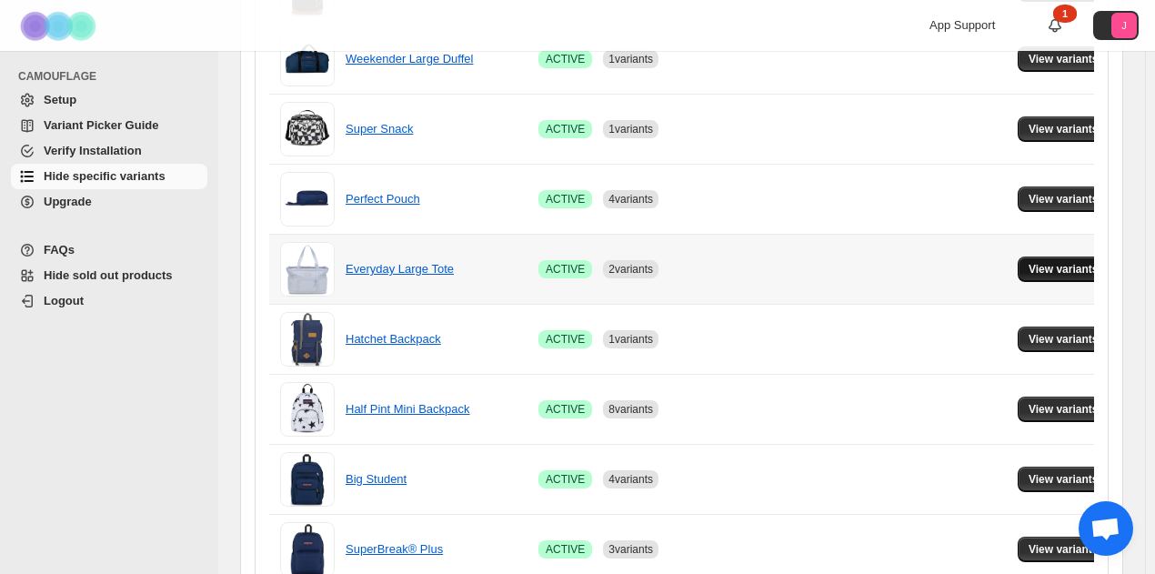
click at [1029, 265] on span "View variants" at bounding box center [1063, 269] width 70 height 15
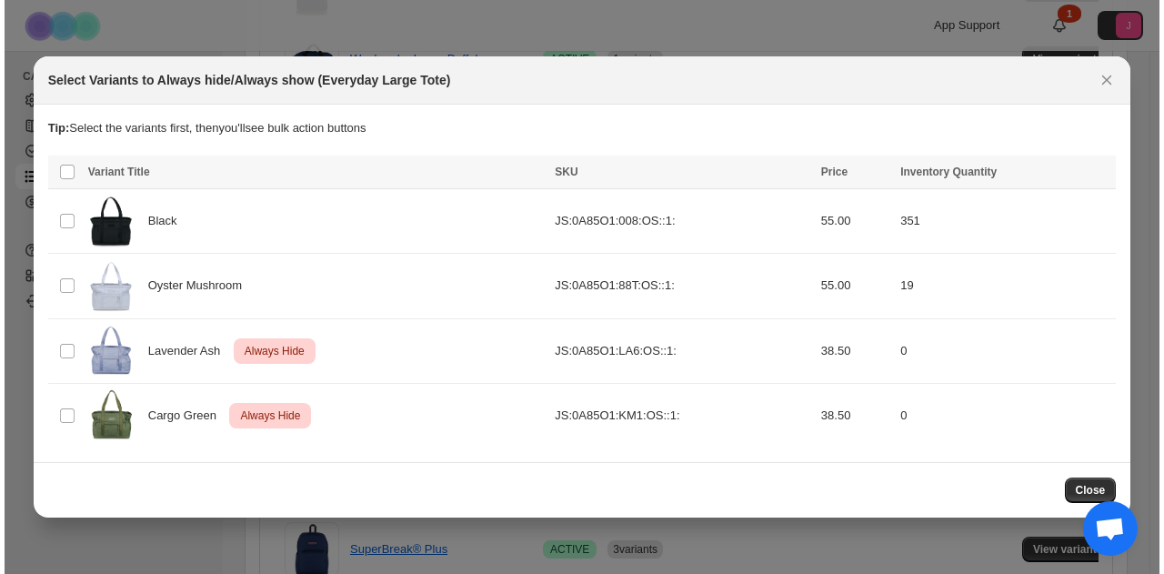
scroll to position [0, 0]
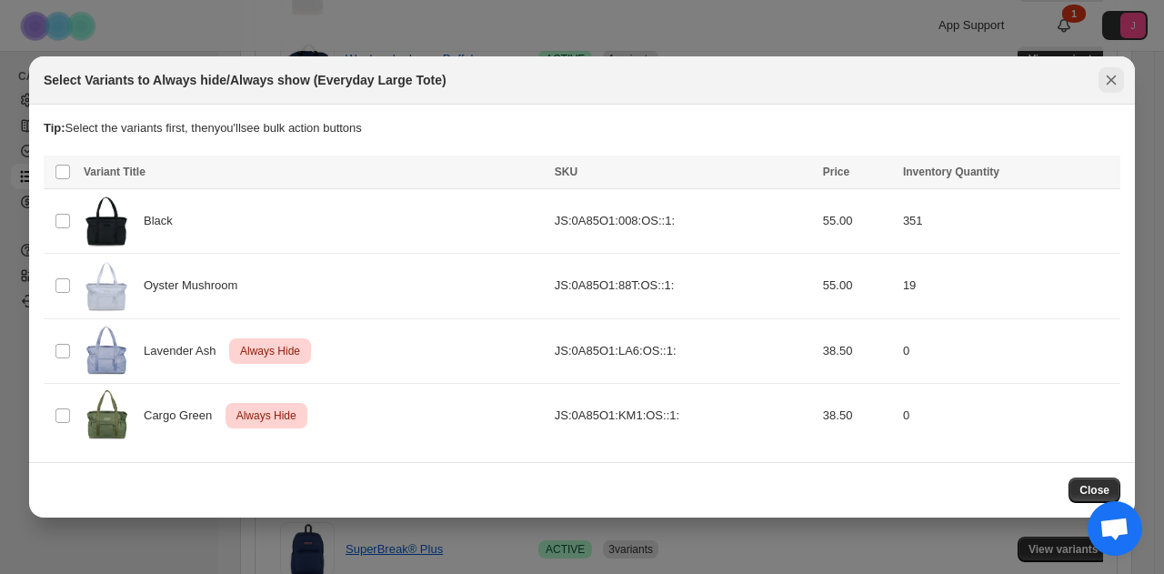
click at [1107, 77] on icon "Close" at bounding box center [1111, 80] width 10 height 10
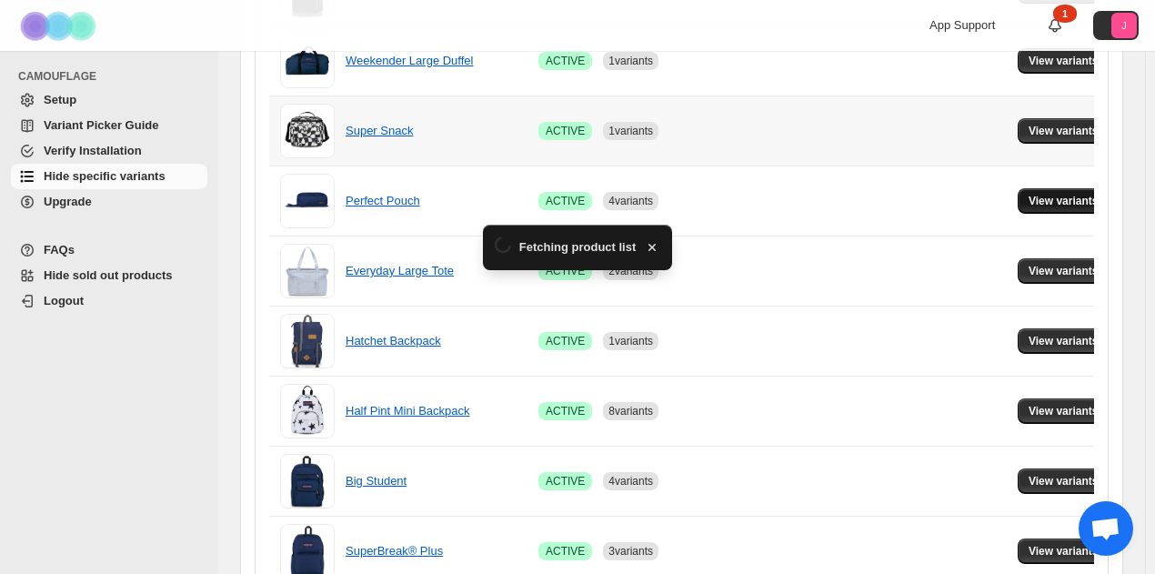
scroll to position [660, 0]
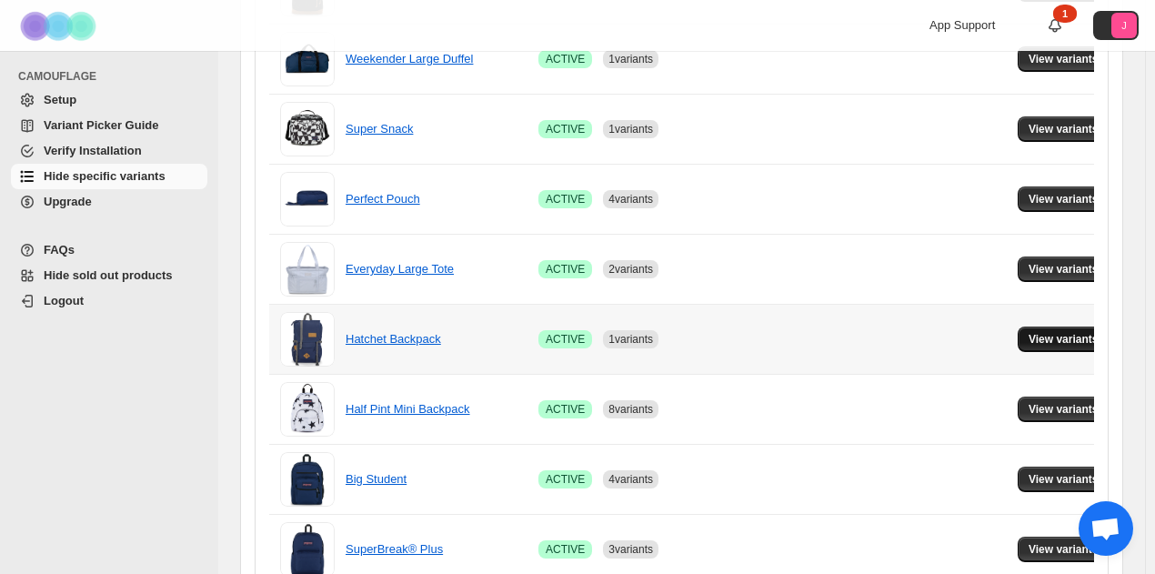
click at [1028, 341] on span "View variants" at bounding box center [1063, 339] width 70 height 15
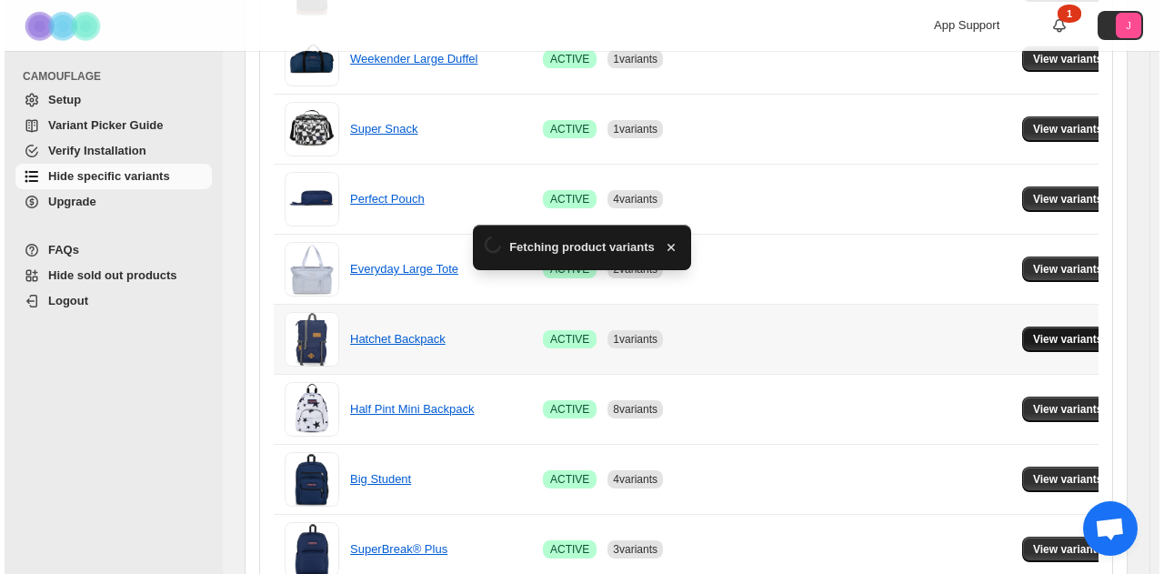
scroll to position [0, 0]
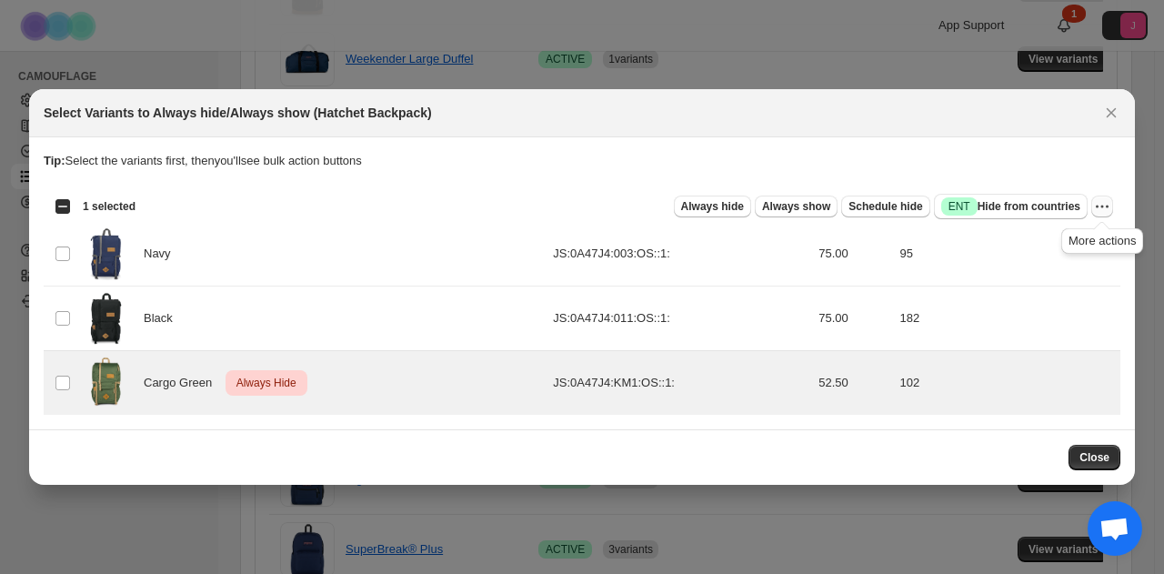
click at [1099, 201] on icon "More actions" at bounding box center [1102, 206] width 18 height 18
click at [1064, 241] on span "Undo always hide" at bounding box center [1036, 243] width 132 height 18
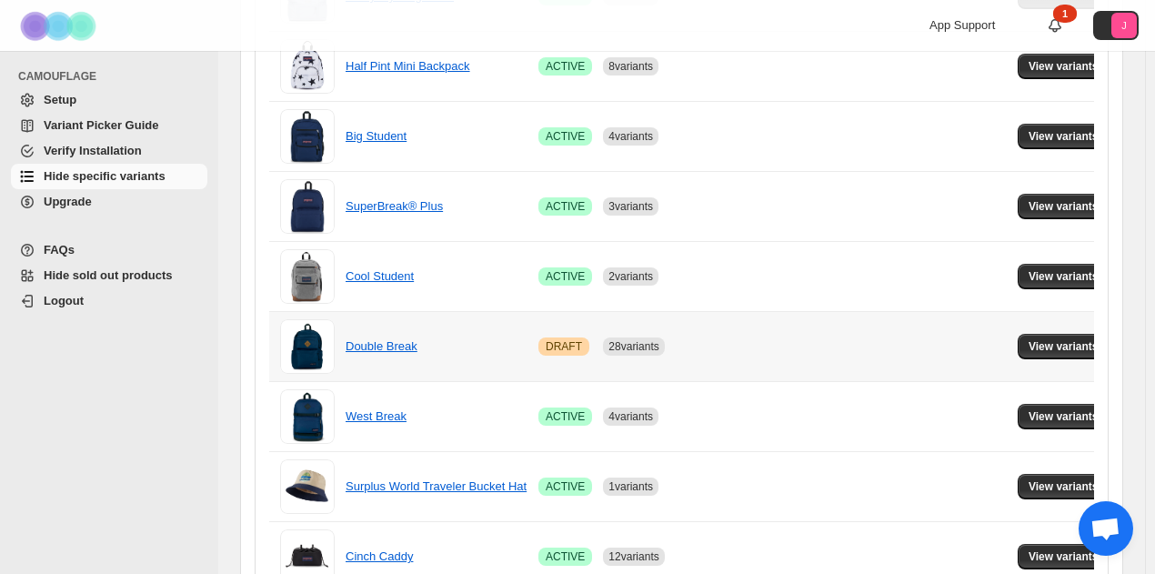
scroll to position [751, 0]
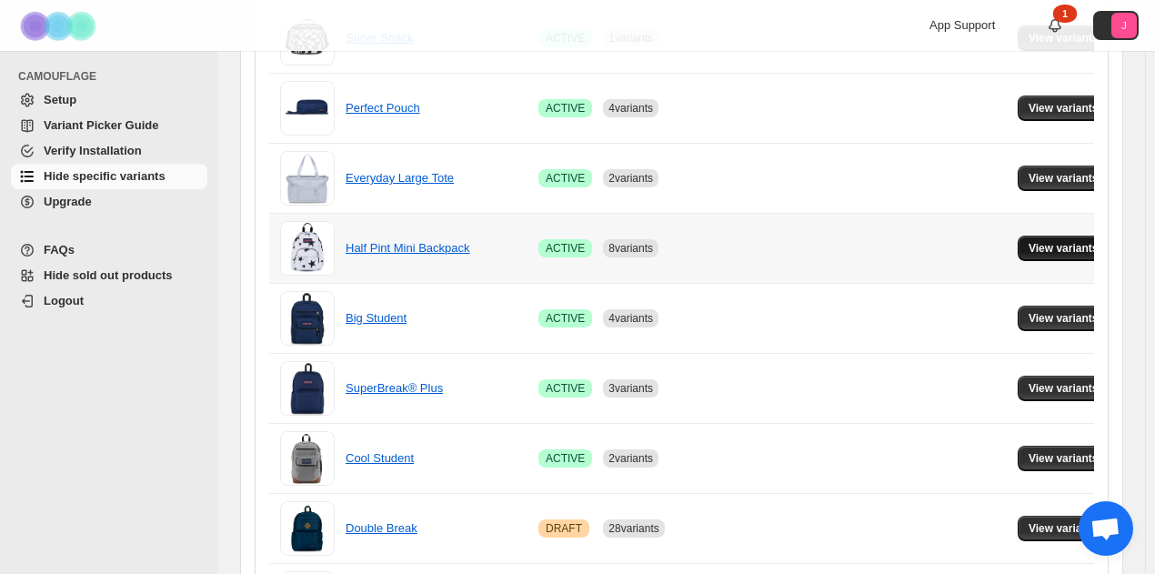
click at [1069, 250] on span "View variants" at bounding box center [1063, 248] width 70 height 15
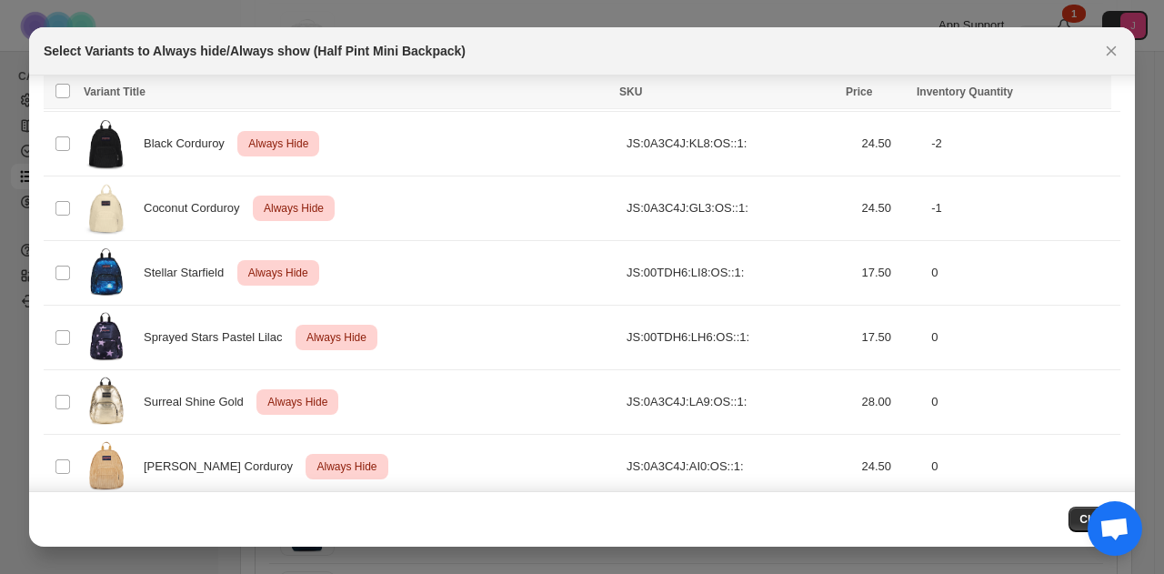
scroll to position [840, 0]
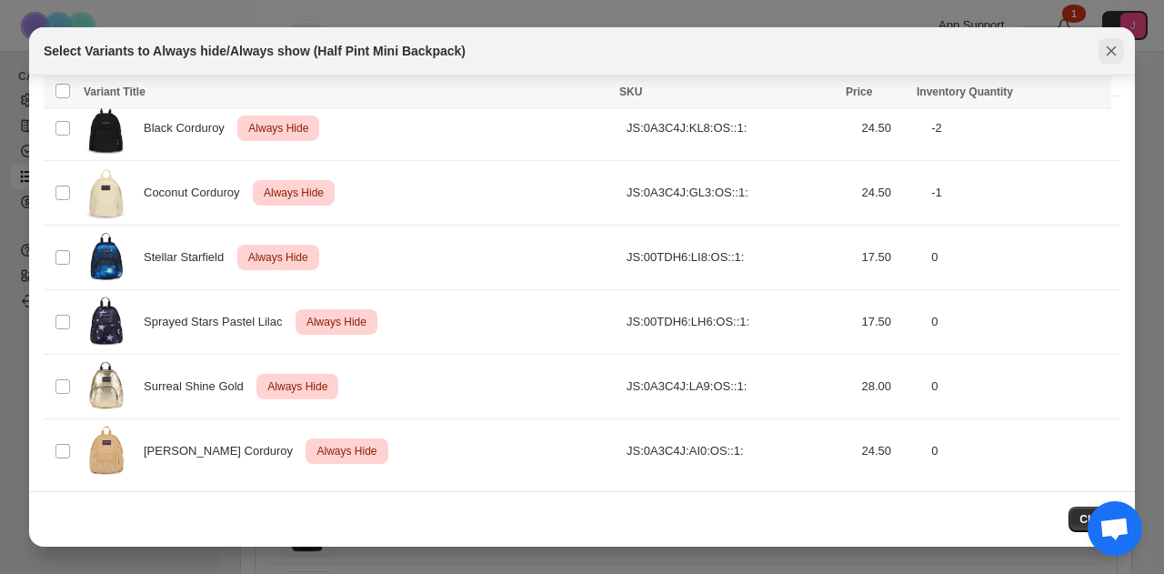
click at [1114, 44] on icon "Close" at bounding box center [1111, 51] width 18 height 18
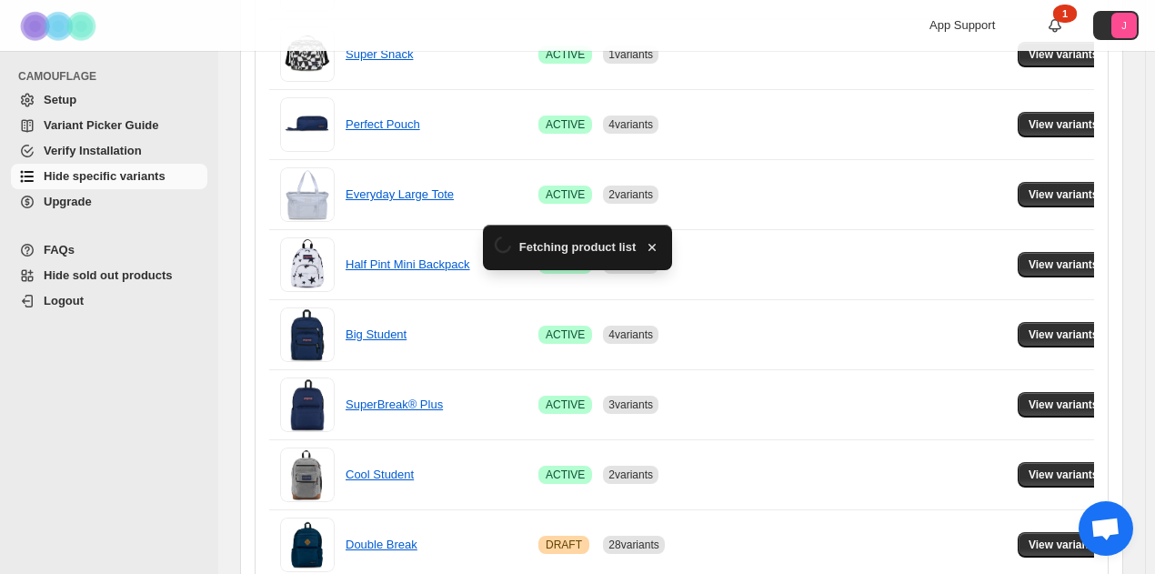
scroll to position [751, 0]
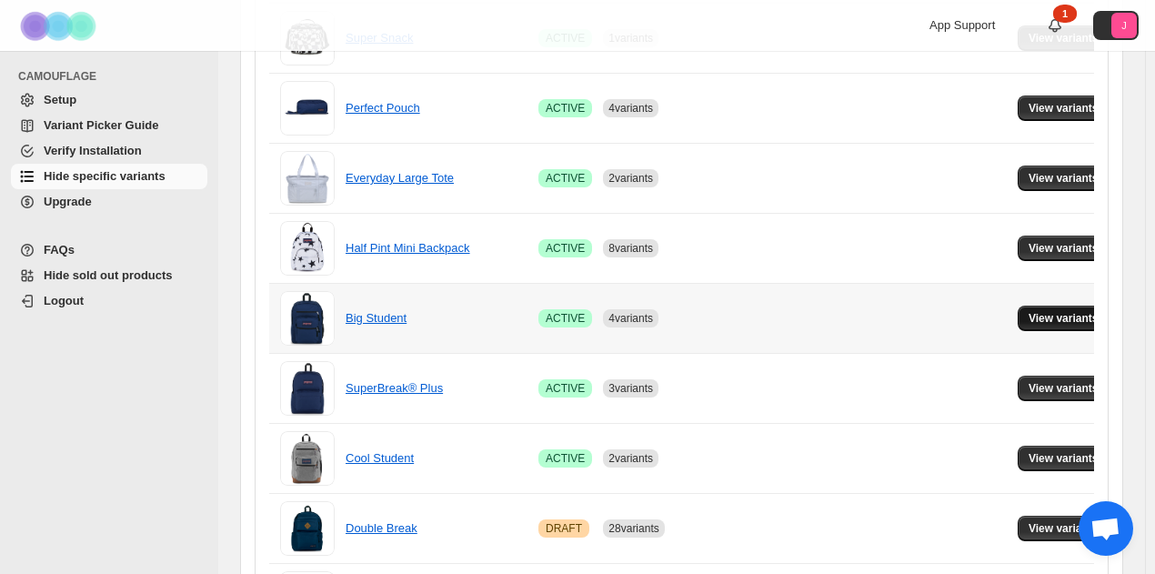
click at [1044, 317] on span "View variants" at bounding box center [1063, 318] width 70 height 15
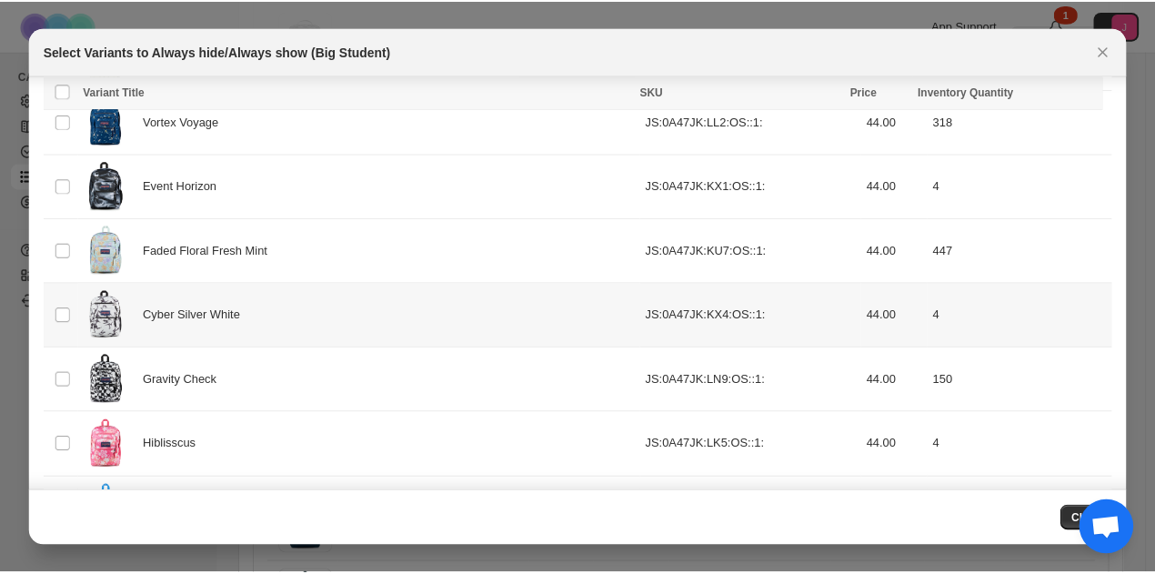
scroll to position [1805, 0]
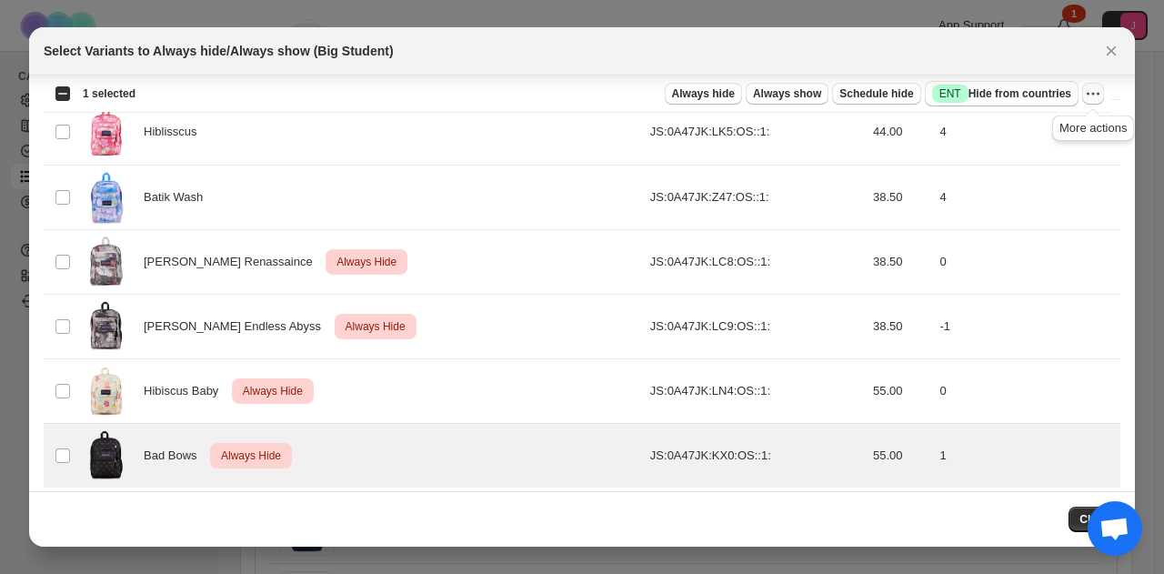
click at [1100, 95] on icon "More actions" at bounding box center [1093, 94] width 18 height 18
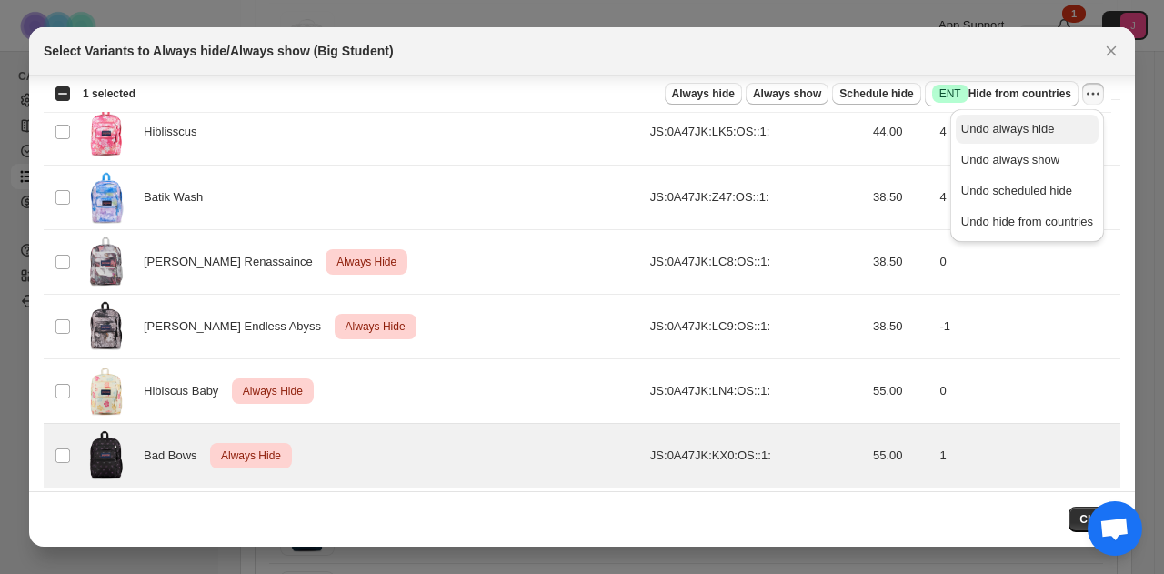
click at [1069, 121] on span "Undo always hide" at bounding box center [1027, 129] width 132 height 18
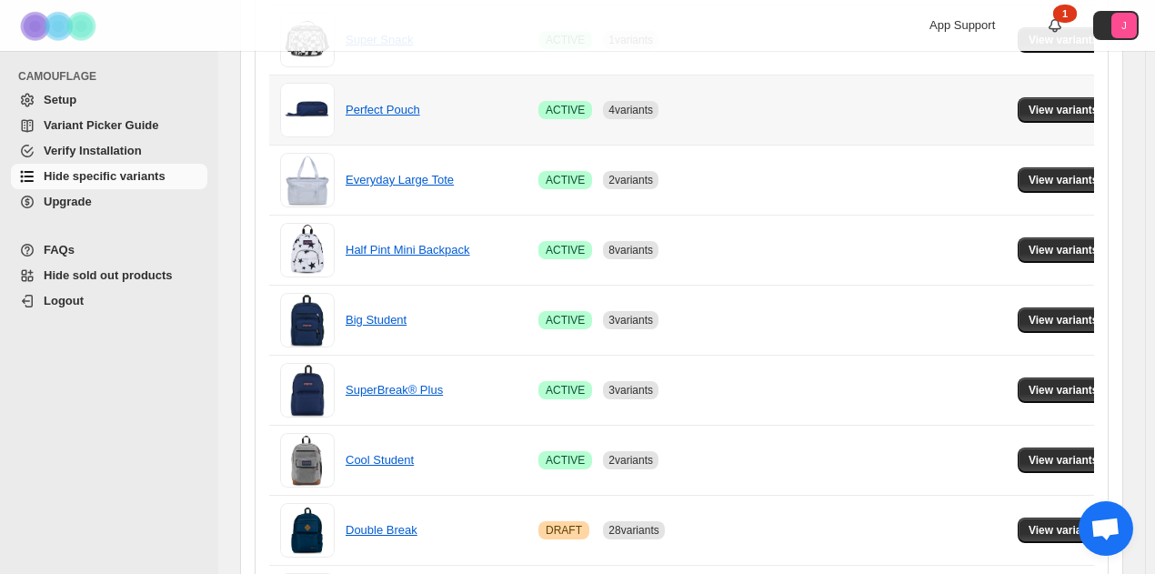
scroll to position [751, 0]
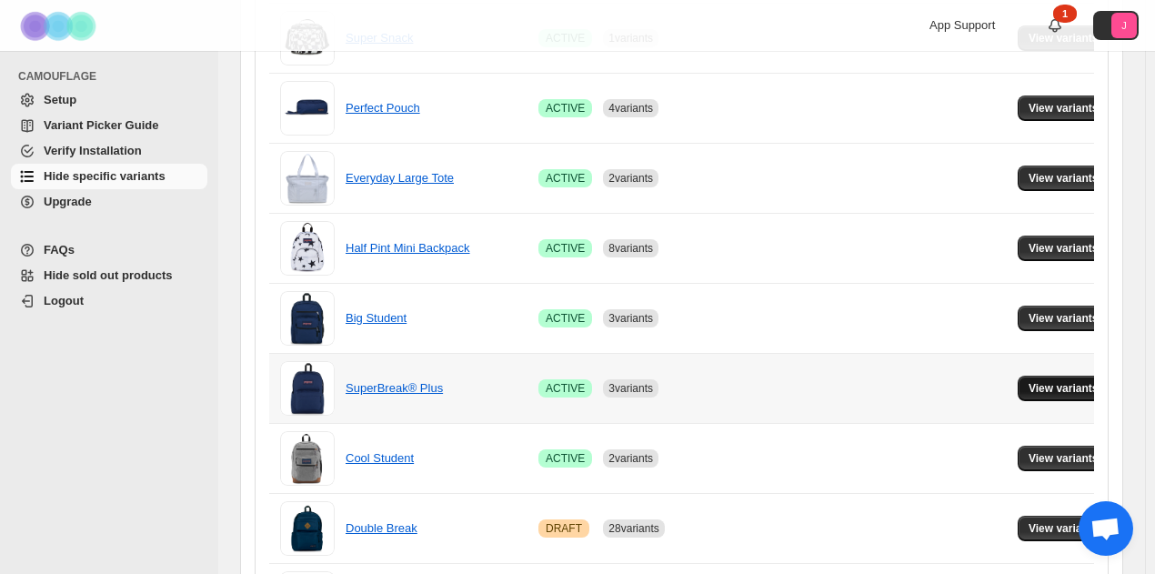
click at [1052, 388] on span "View variants" at bounding box center [1063, 388] width 70 height 15
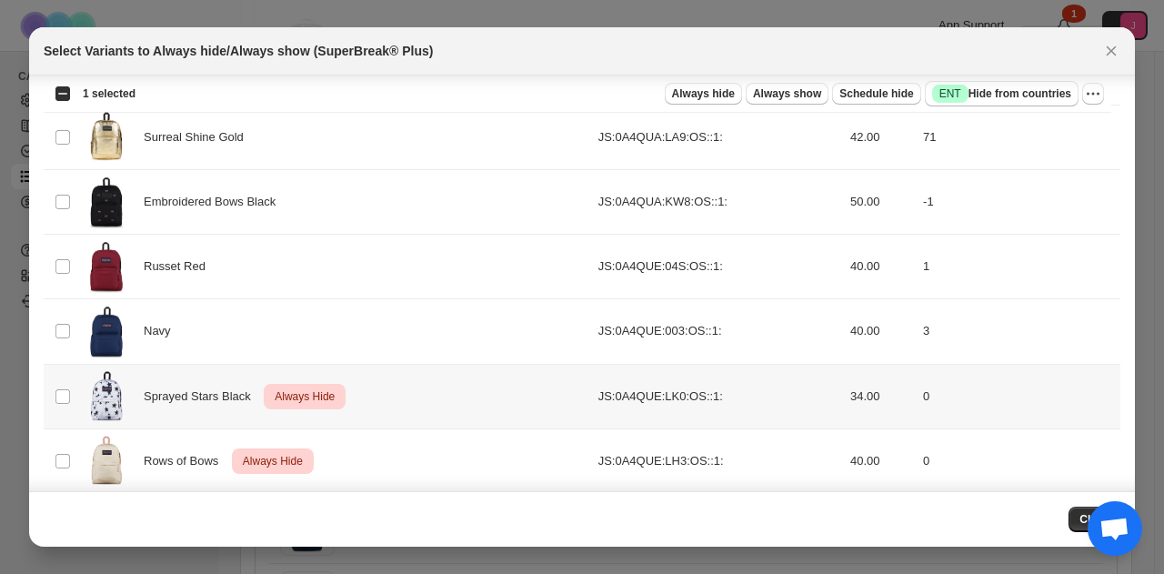
scroll to position [2192, 0]
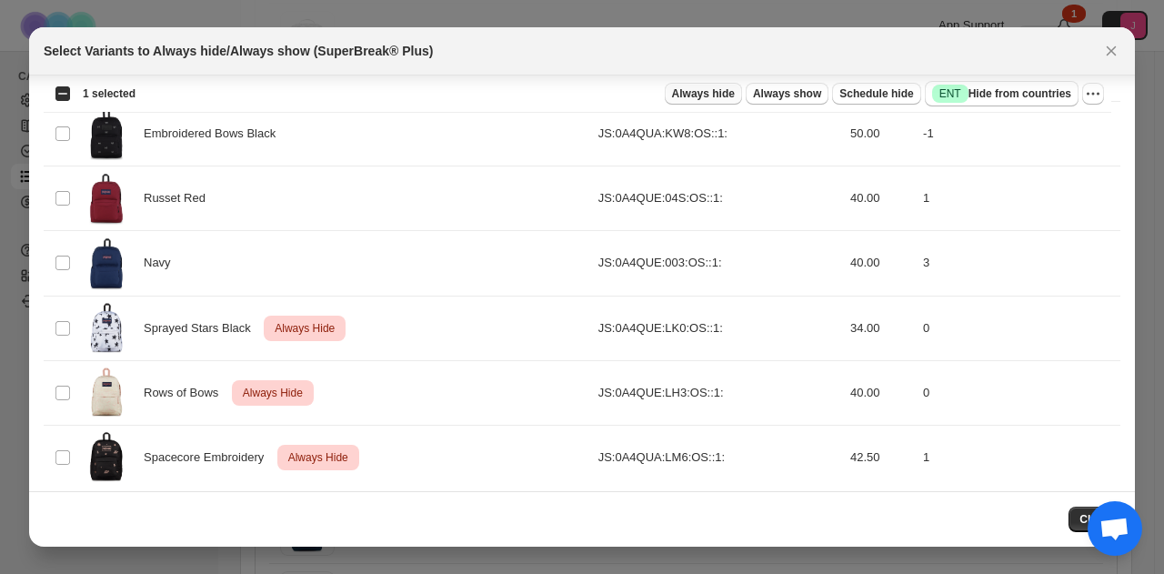
click at [728, 89] on span "Always hide" at bounding box center [703, 93] width 63 height 15
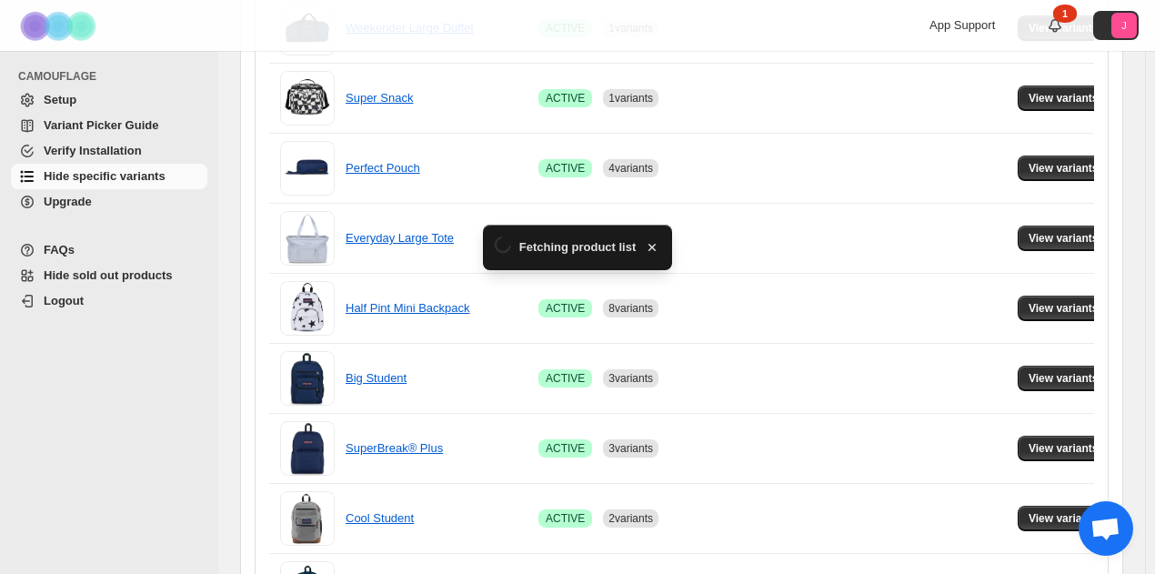
scroll to position [751, 0]
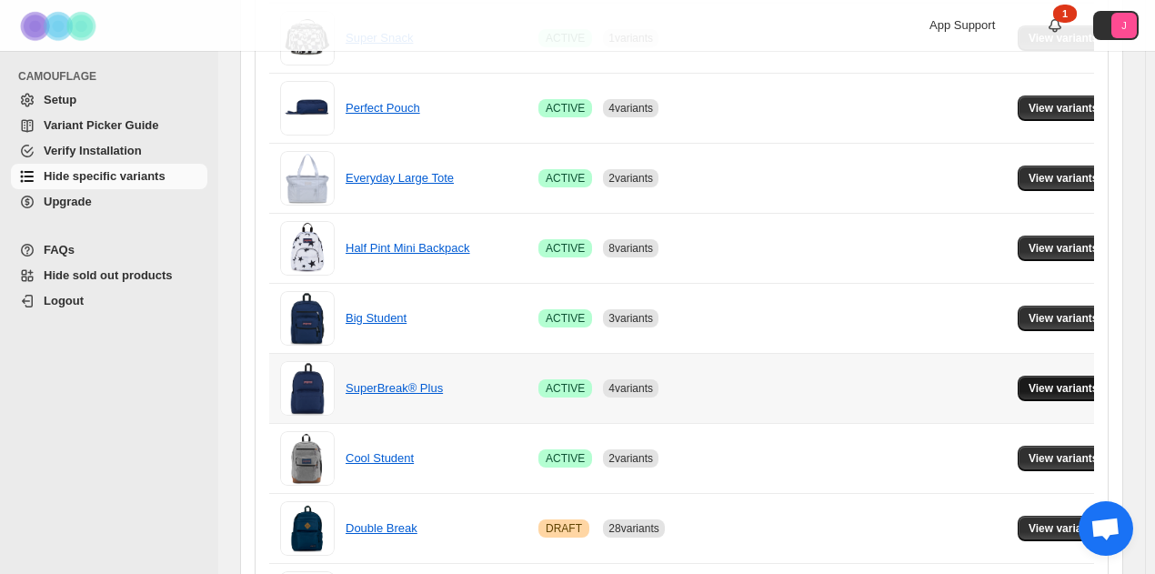
click at [1022, 375] on button "View variants" at bounding box center [1063, 387] width 92 height 25
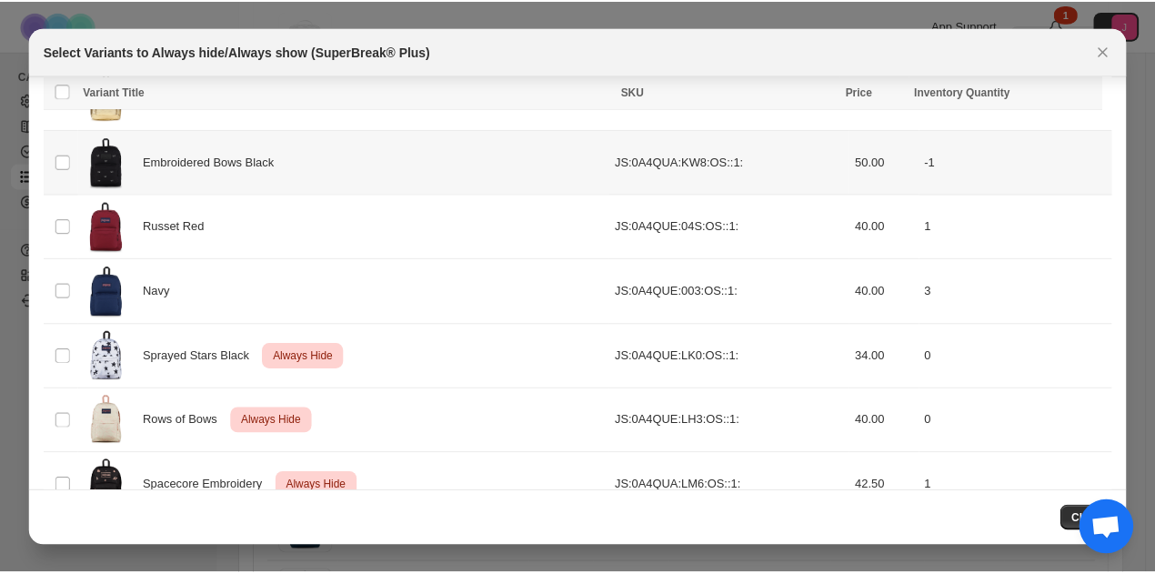
scroll to position [2192, 0]
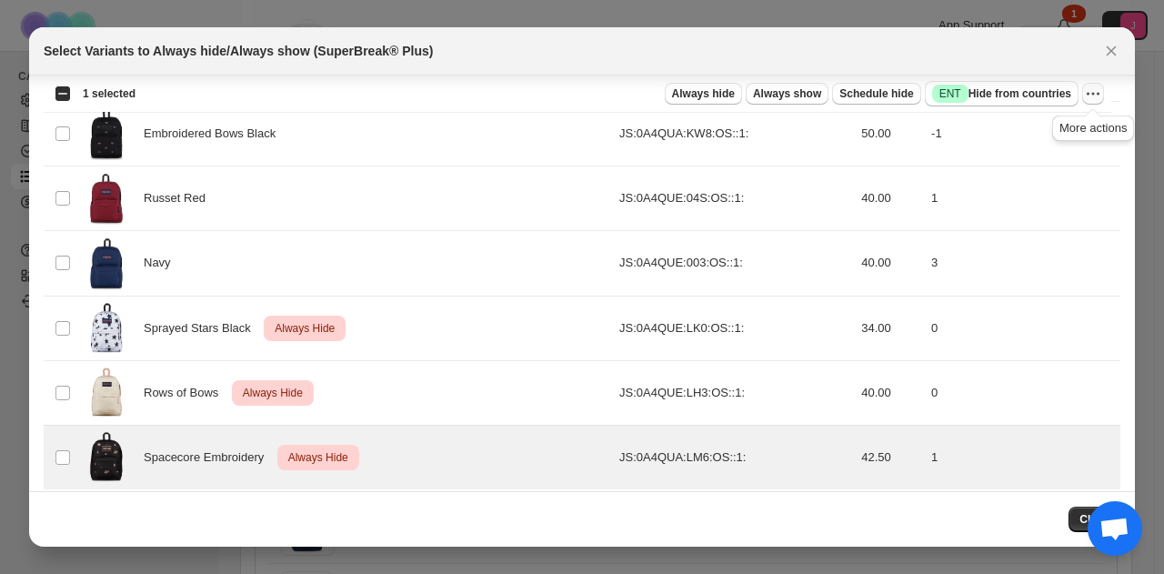
click at [1092, 95] on icon "More actions" at bounding box center [1093, 94] width 18 height 18
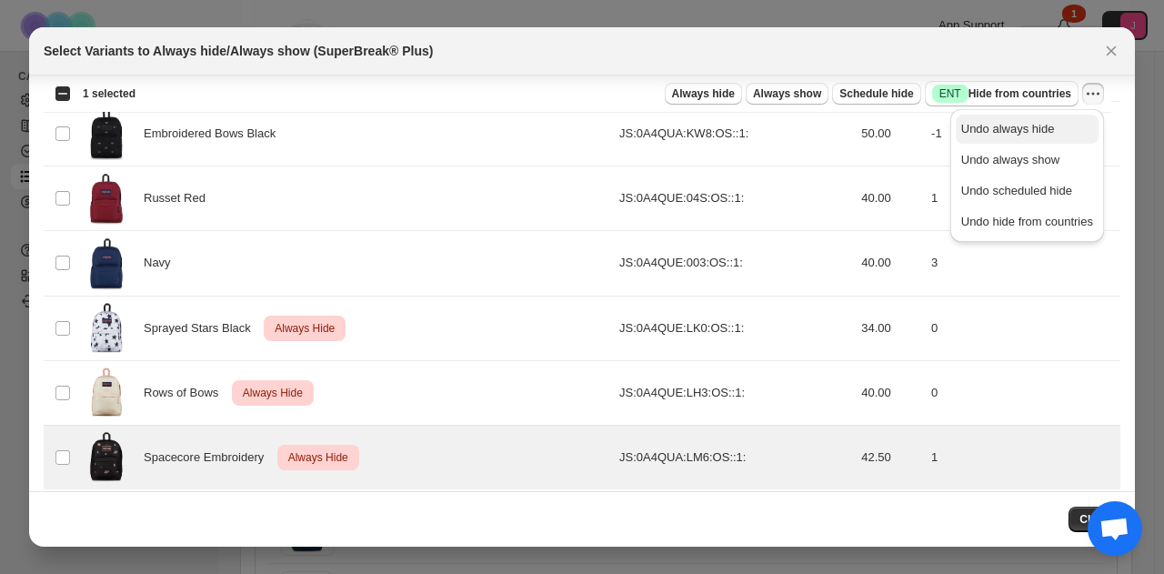
click at [1068, 127] on span "Undo always hide" at bounding box center [1027, 129] width 132 height 18
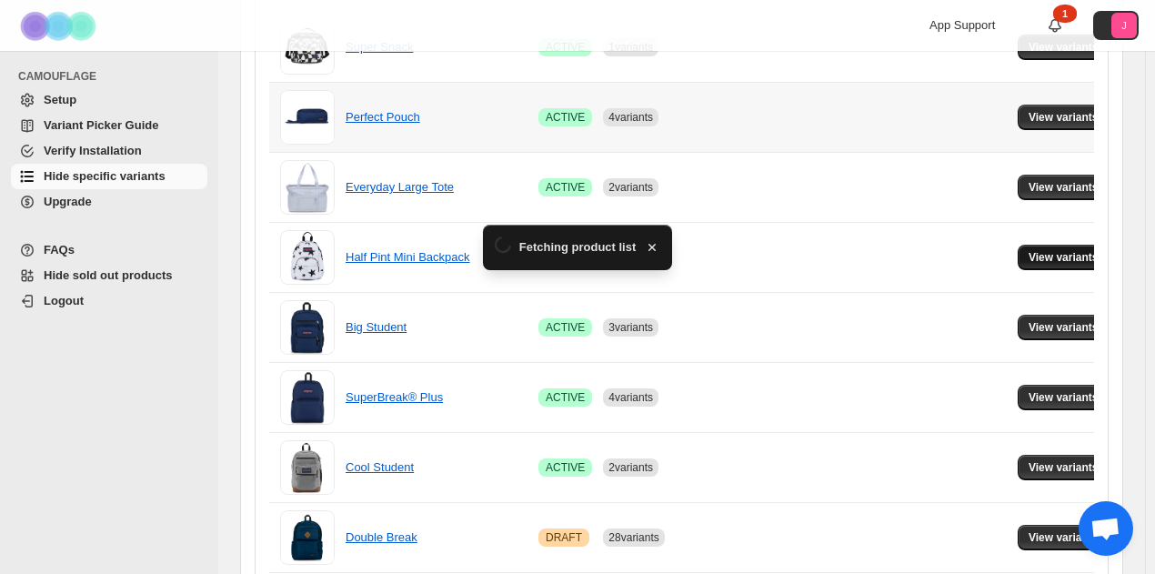
scroll to position [751, 0]
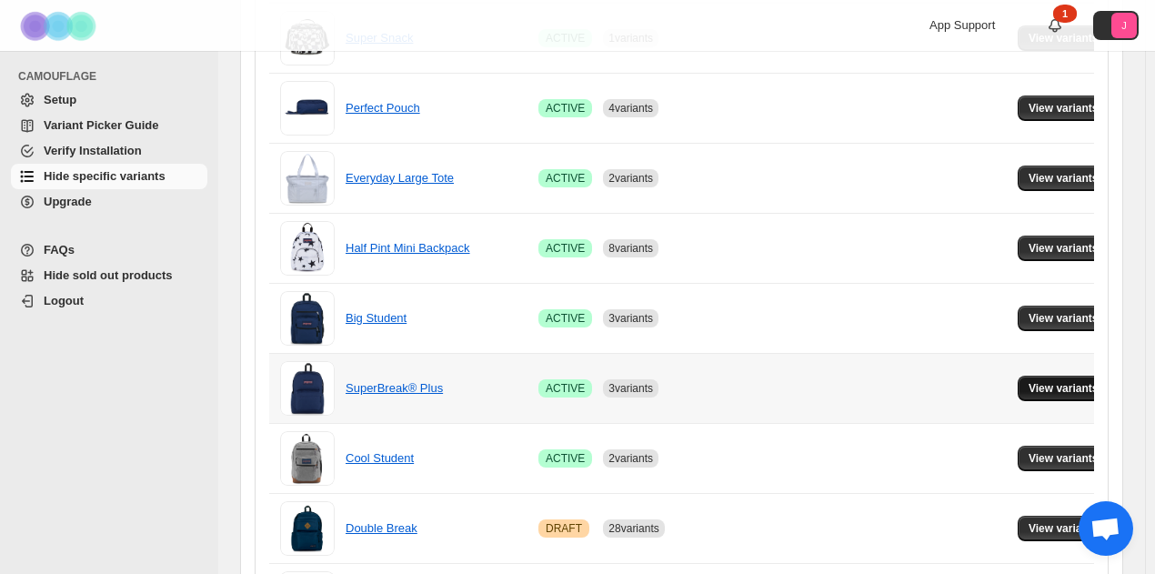
click at [1070, 385] on span "View variants" at bounding box center [1063, 388] width 70 height 15
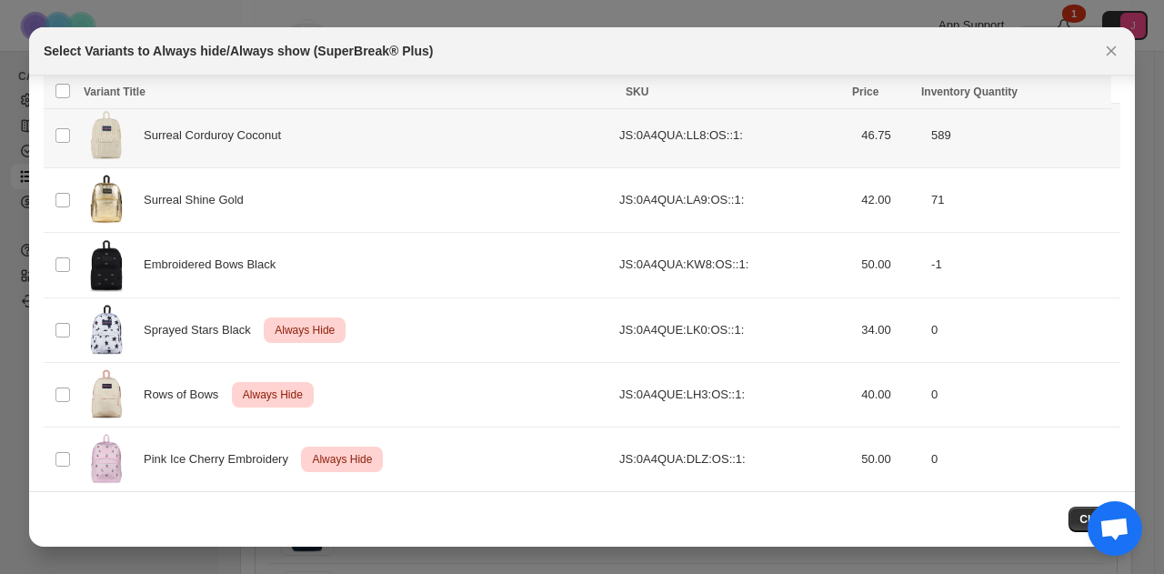
scroll to position [2192, 0]
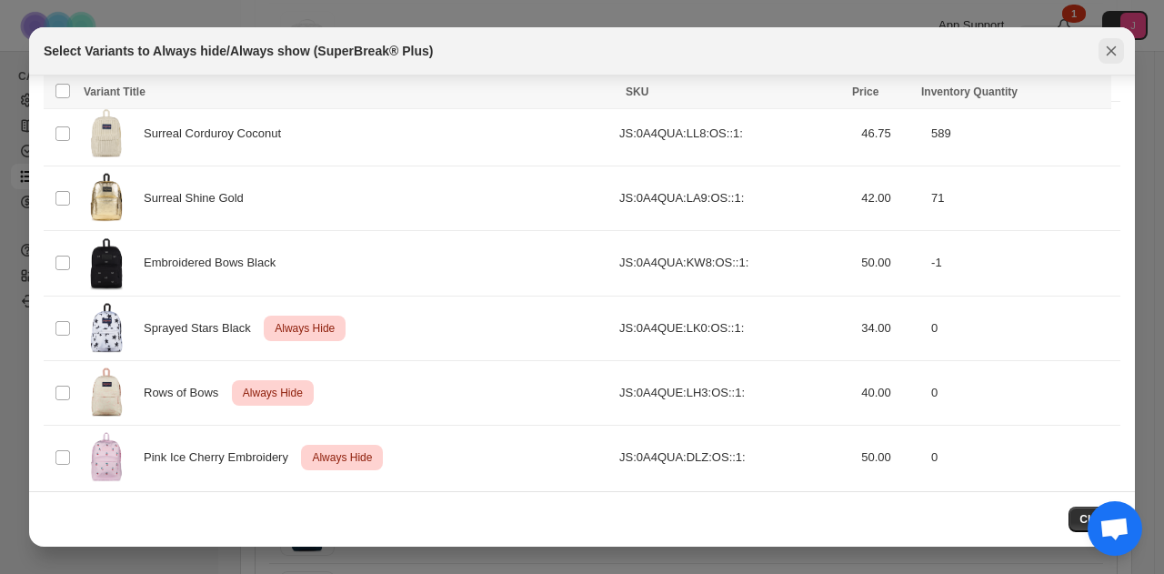
click at [1118, 50] on icon "Close" at bounding box center [1111, 51] width 18 height 18
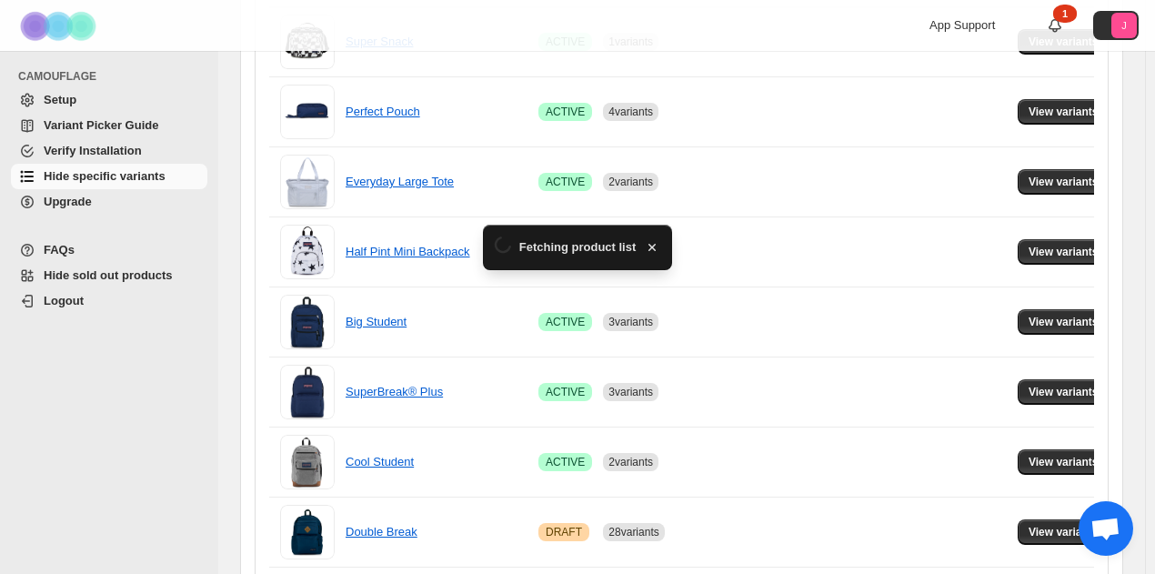
scroll to position [751, 0]
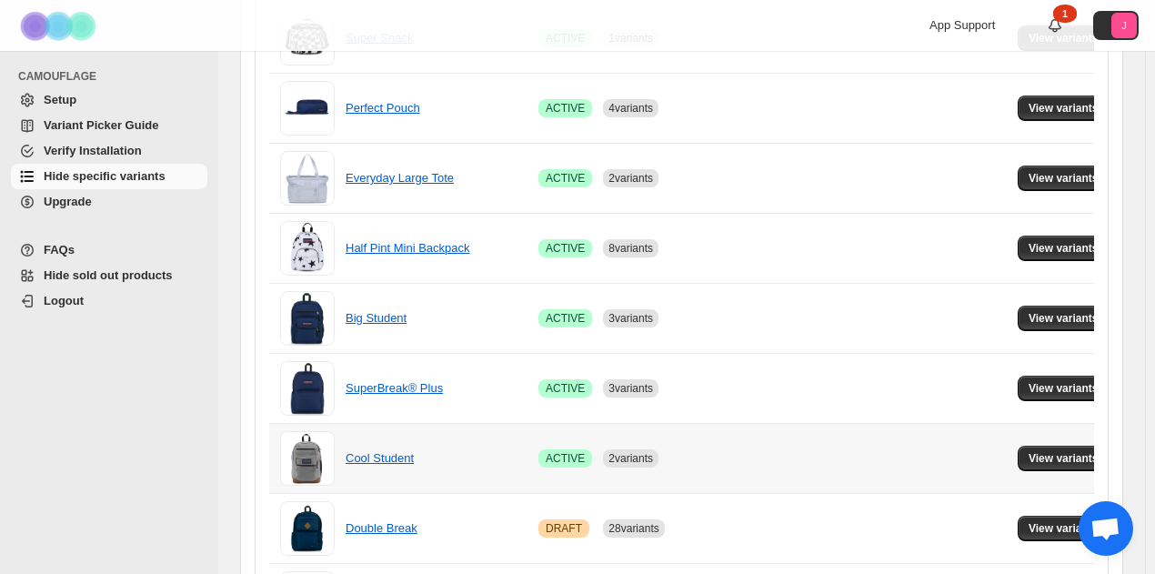
click at [1026, 435] on td "View variants" at bounding box center [1066, 458] width 108 height 70
click at [1034, 451] on span "View variants" at bounding box center [1063, 458] width 70 height 15
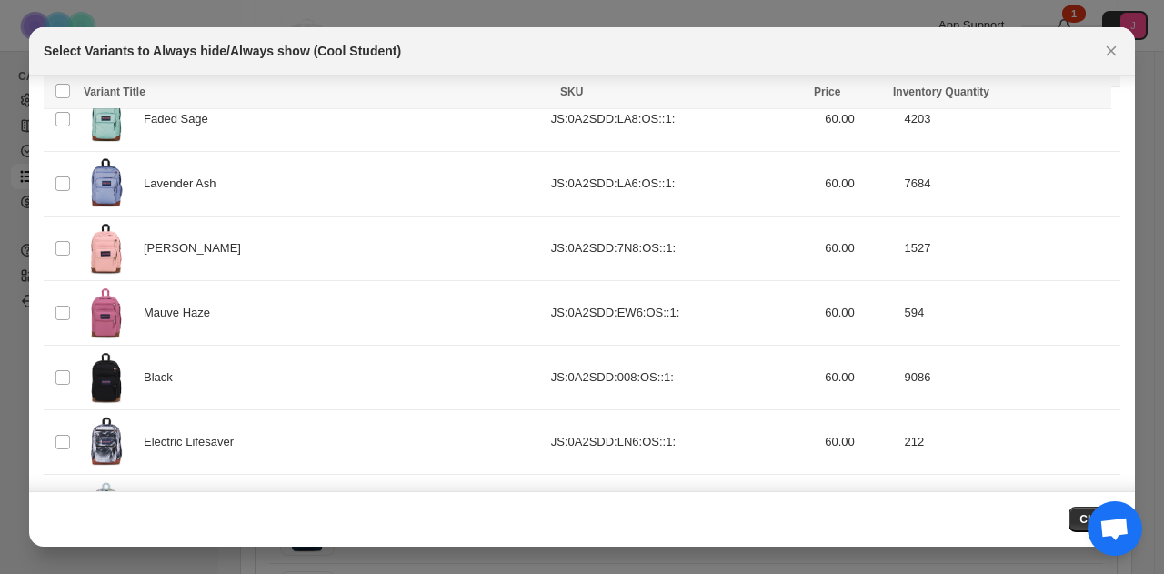
scroll to position [124, 0]
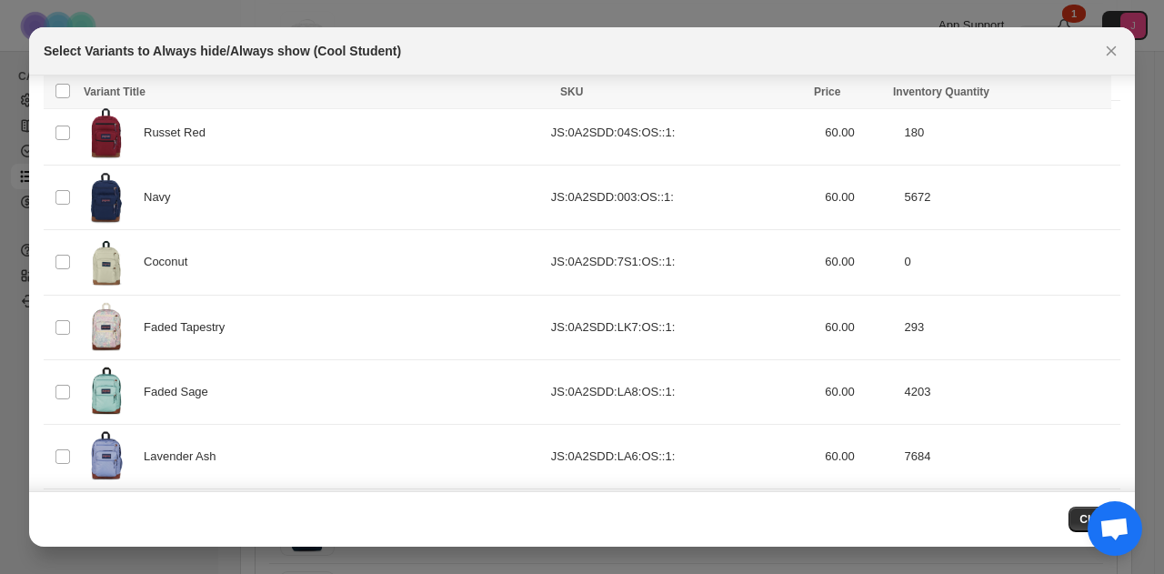
drag, startPoint x: 1106, startPoint y: 48, endPoint x: 636, endPoint y: 1, distance: 472.4
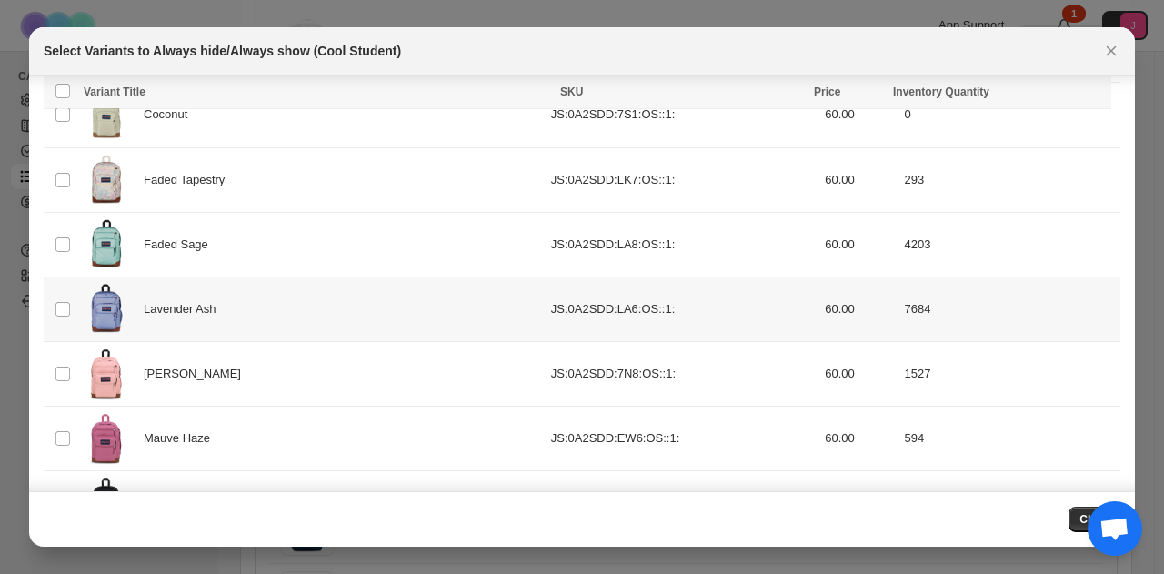
scroll to position [193, 0]
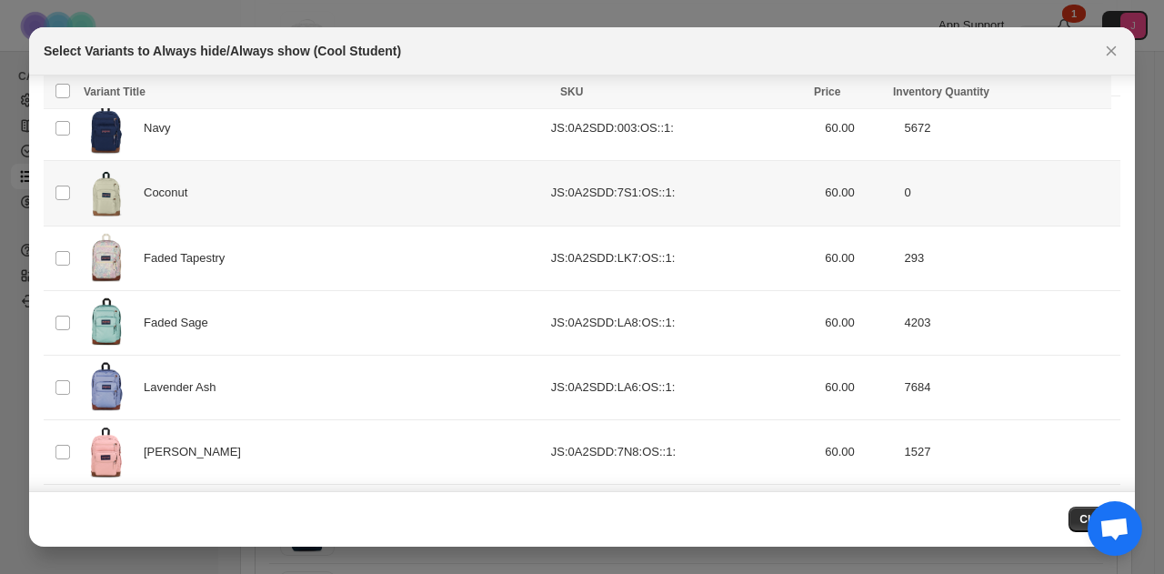
click at [75, 188] on td "Select product variant" at bounding box center [61, 193] width 35 height 65
click at [716, 99] on span "Always hide" at bounding box center [703, 93] width 63 height 15
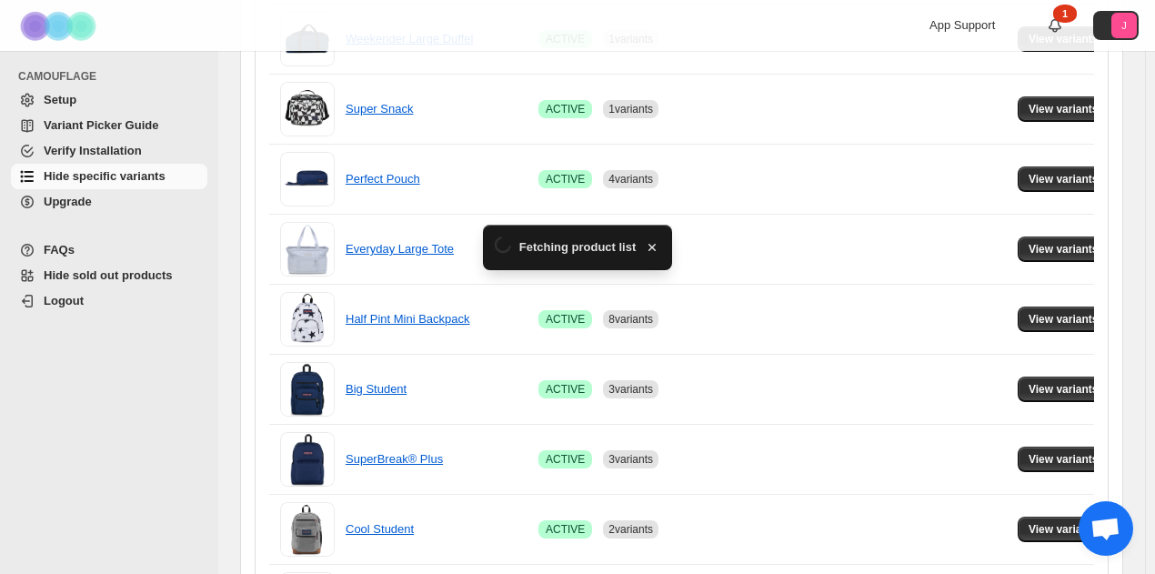
scroll to position [751, 0]
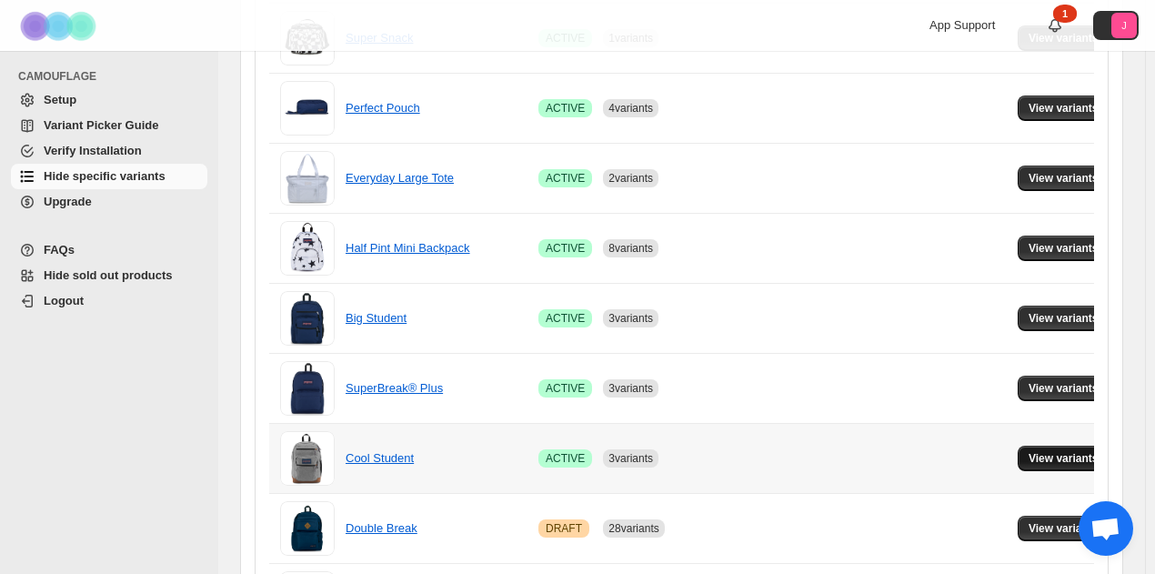
click at [1052, 446] on button "View variants" at bounding box center [1063, 457] width 92 height 25
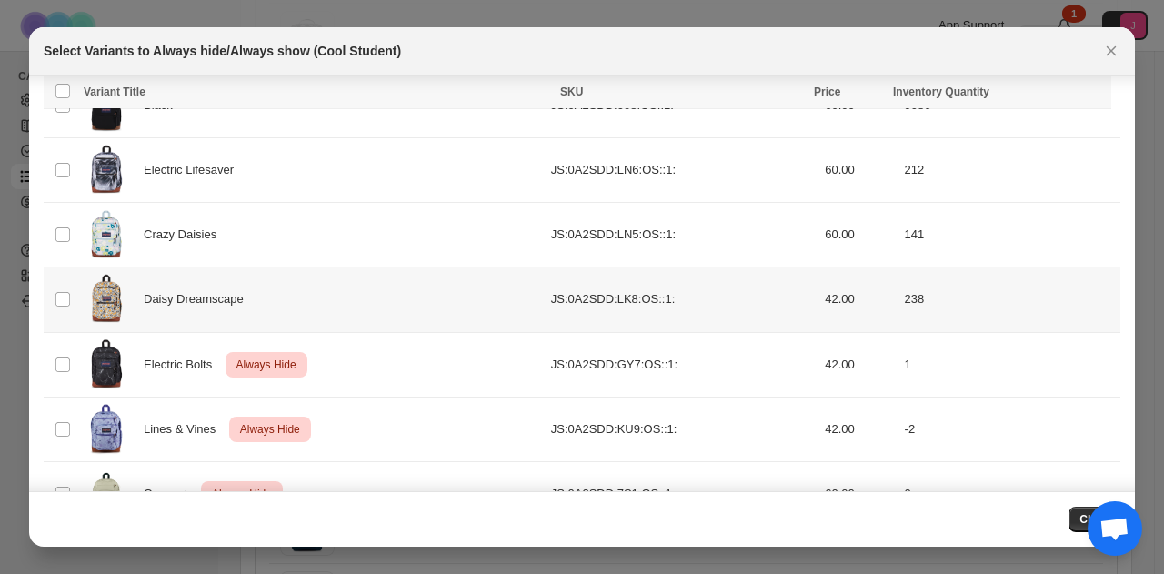
scroll to position [647, 0]
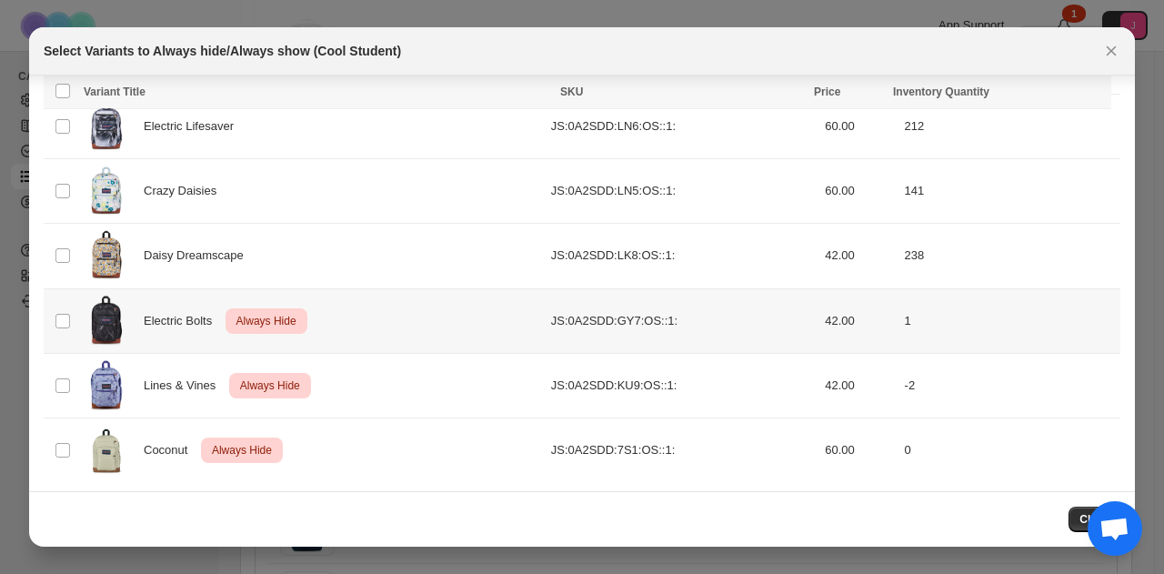
click at [68, 306] on td "Select product variant" at bounding box center [61, 320] width 35 height 65
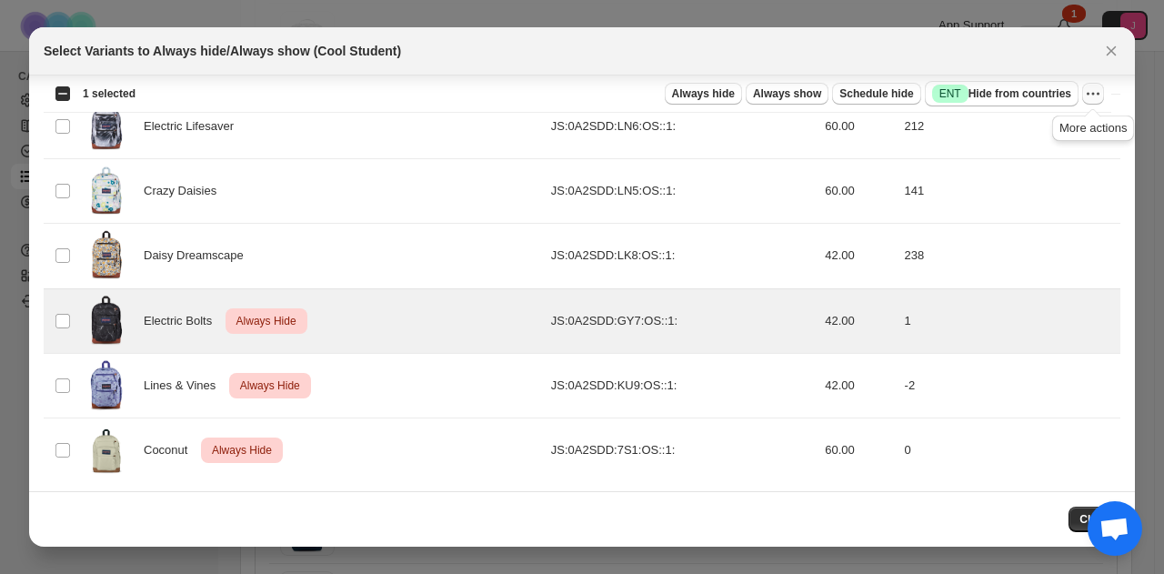
click at [1091, 97] on icon "More actions" at bounding box center [1093, 94] width 18 height 18
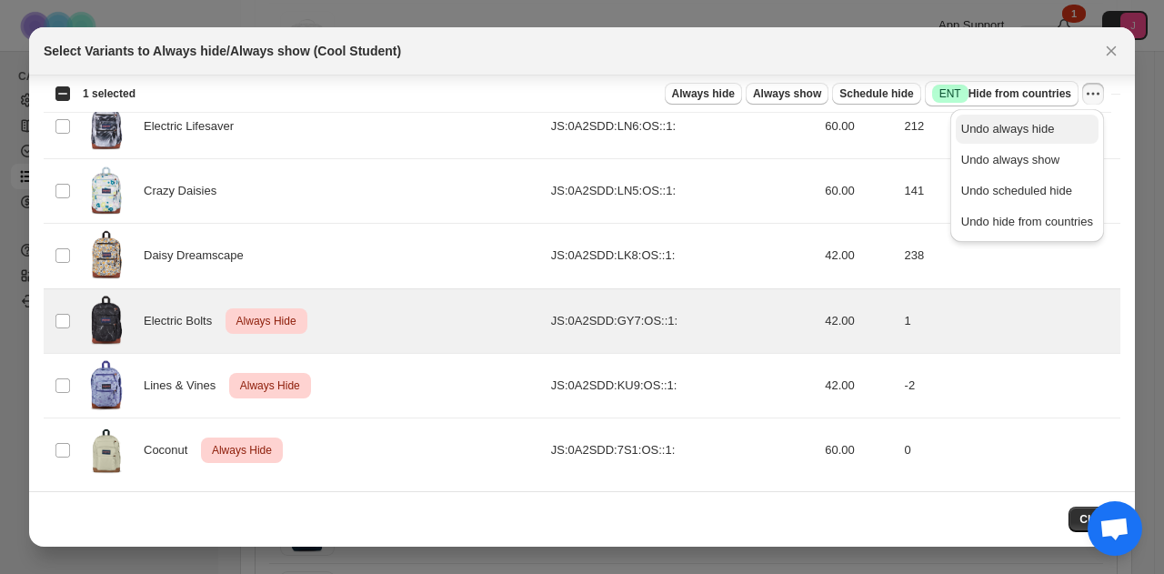
click at [1051, 130] on span "Undo always hide" at bounding box center [1027, 129] width 132 height 18
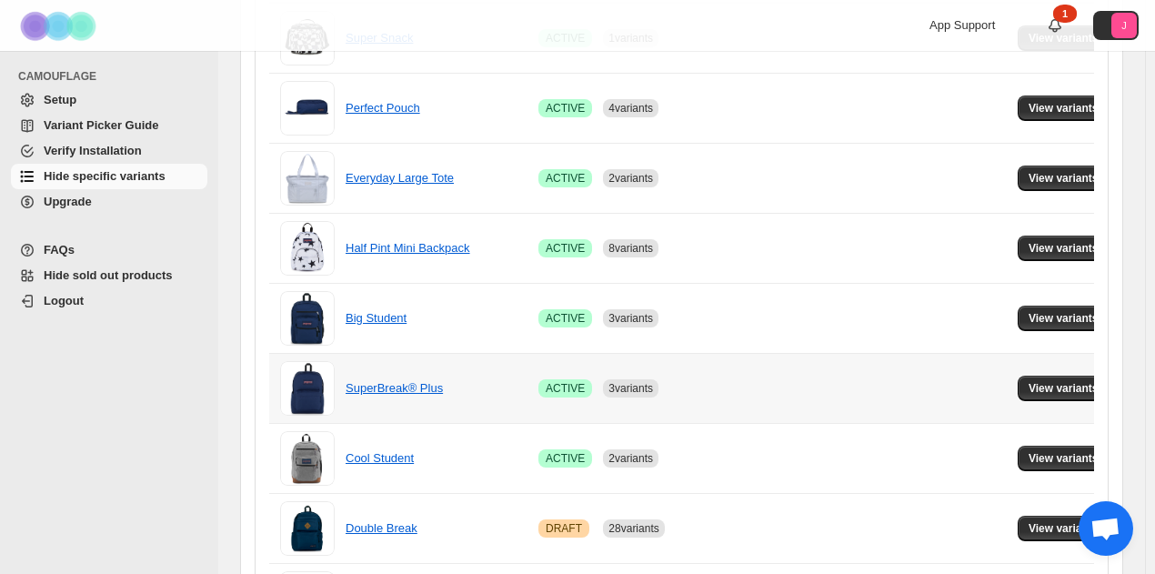
scroll to position [933, 0]
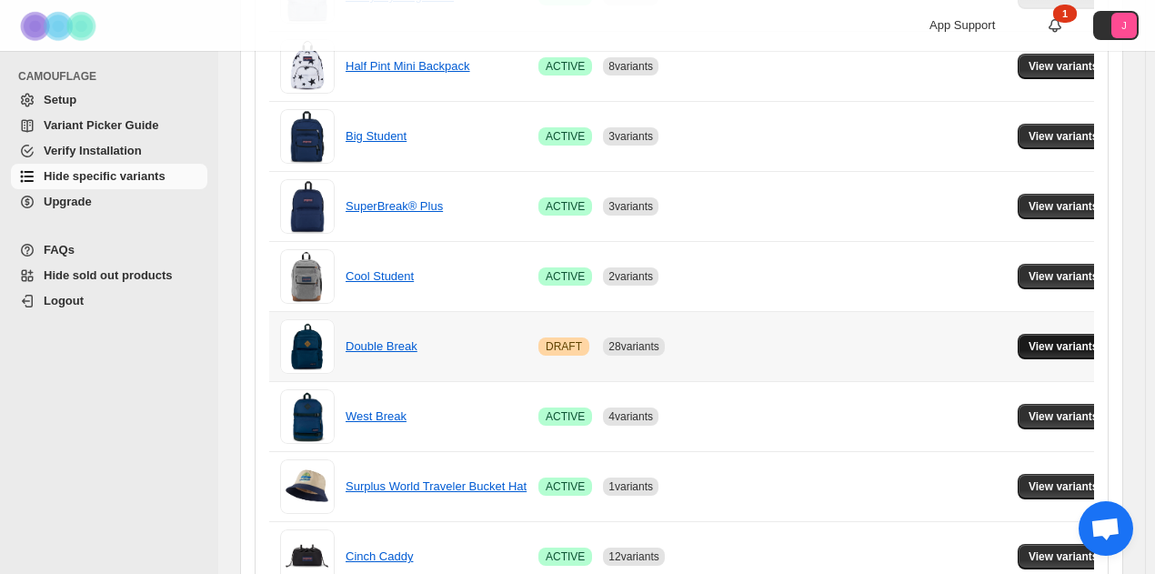
click at [1025, 350] on button "View variants" at bounding box center [1063, 346] width 92 height 25
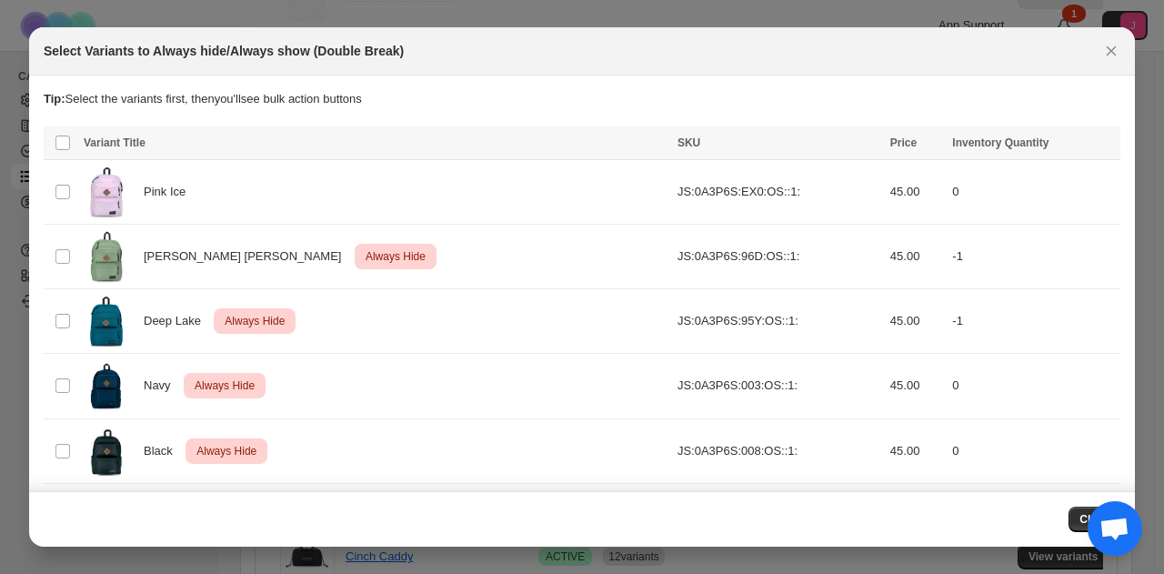
click at [1107, 65] on div "Select Variants to Always hide/Always show (Double Break)" at bounding box center [581, 51] width 1105 height 48
click at [1107, 57] on icon "Close" at bounding box center [1111, 51] width 18 height 18
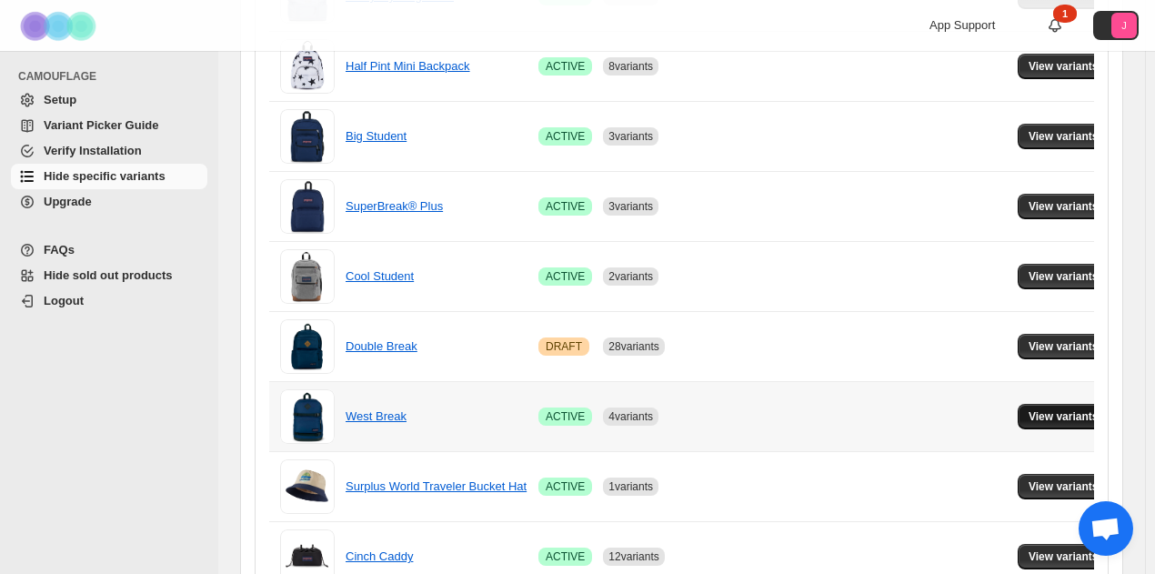
click at [1052, 419] on button "View variants" at bounding box center [1063, 416] width 92 height 25
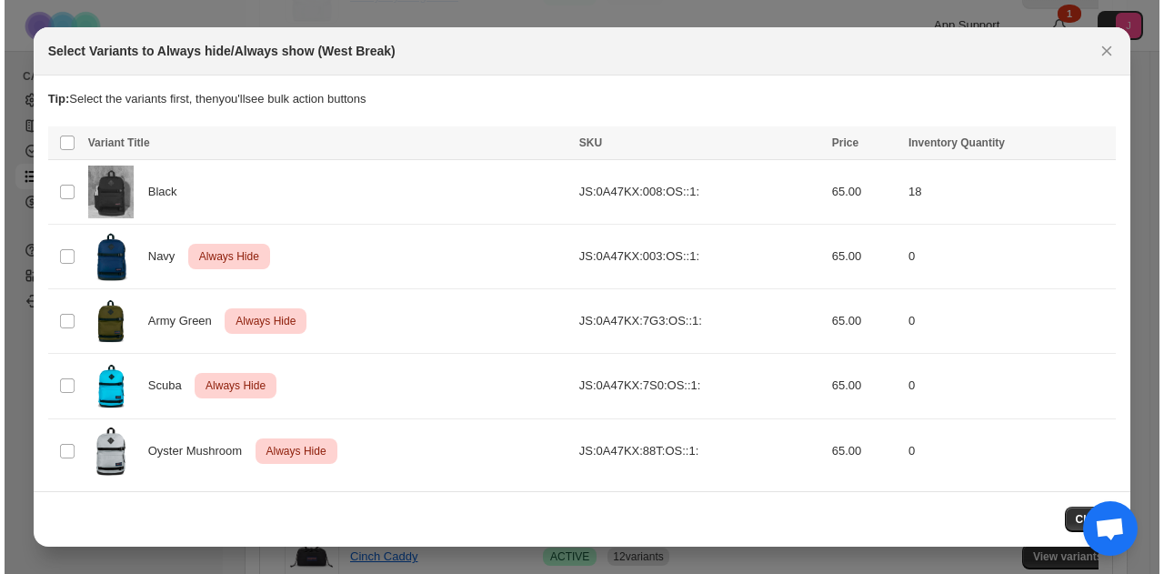
scroll to position [0, 0]
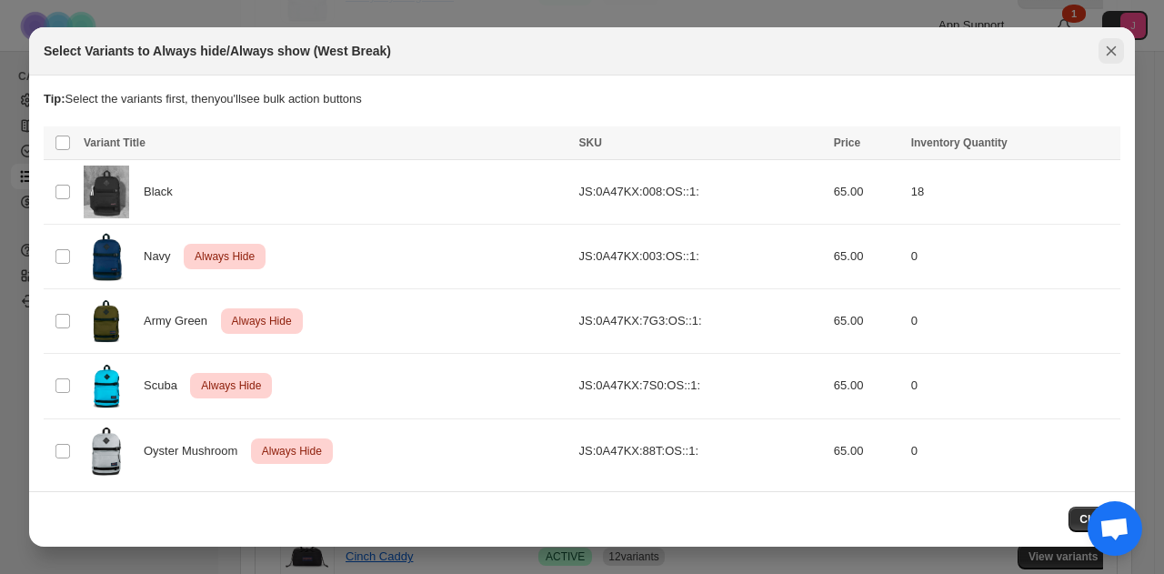
click at [1113, 55] on icon "Close" at bounding box center [1111, 51] width 18 height 18
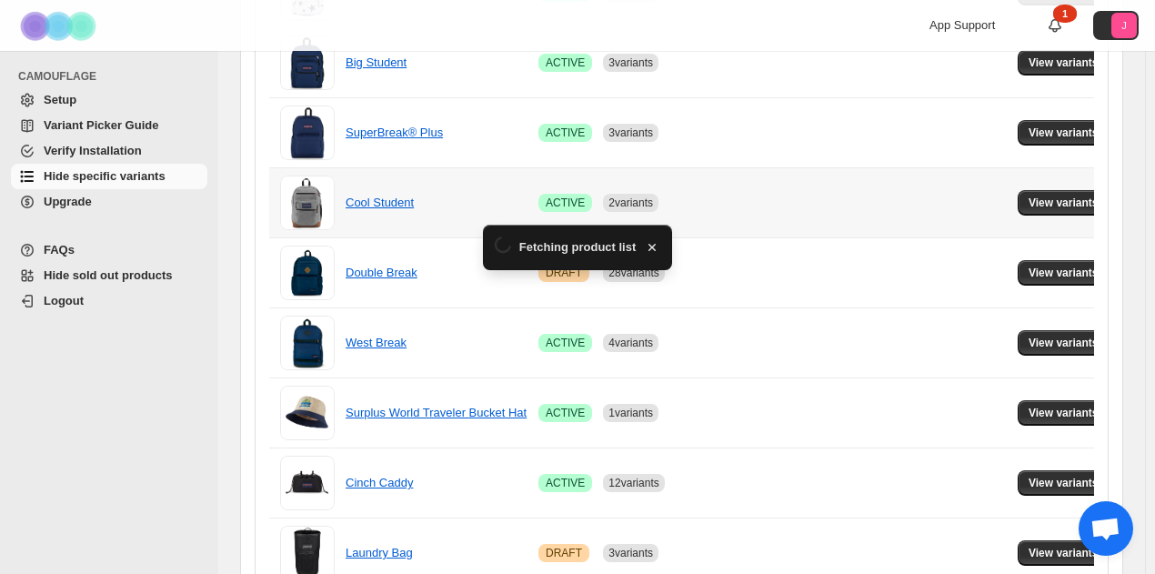
scroll to position [1024, 0]
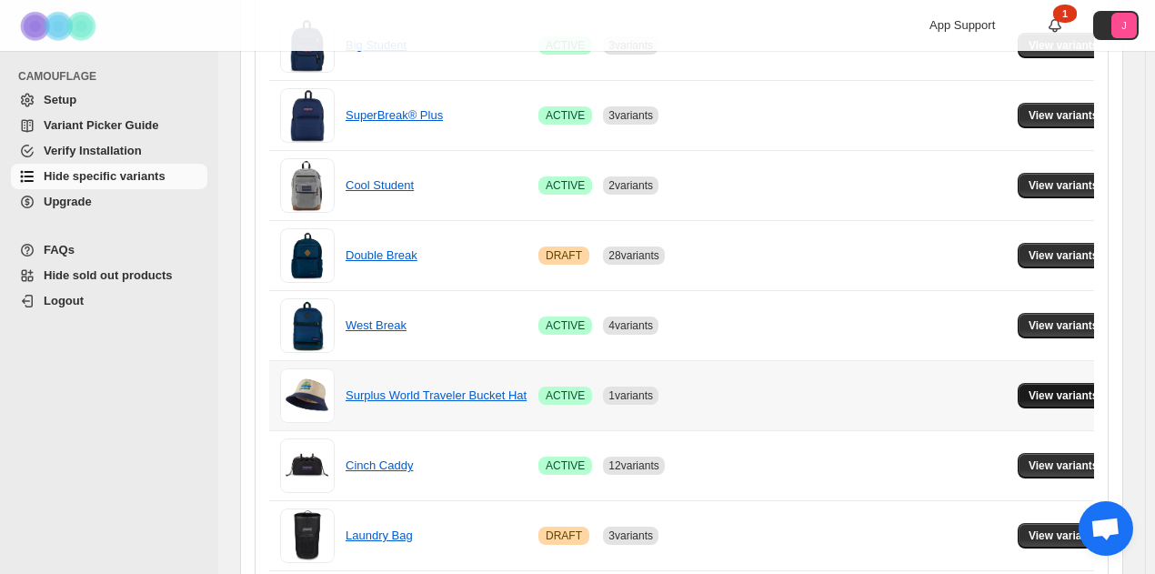
click at [1035, 389] on span "View variants" at bounding box center [1063, 395] width 70 height 15
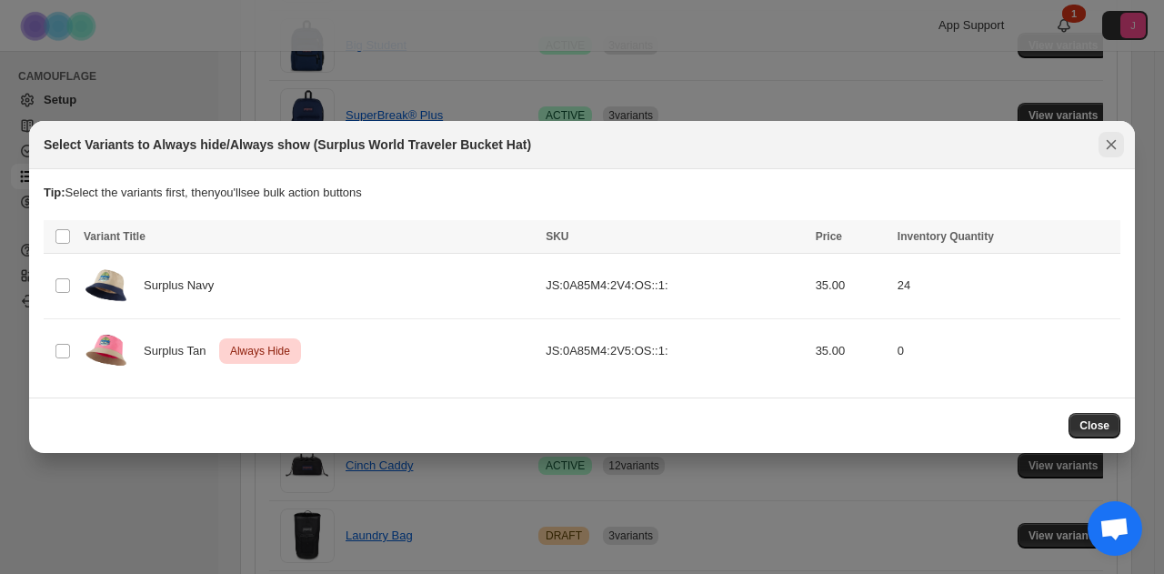
click at [1115, 145] on icon "Close" at bounding box center [1111, 144] width 18 height 18
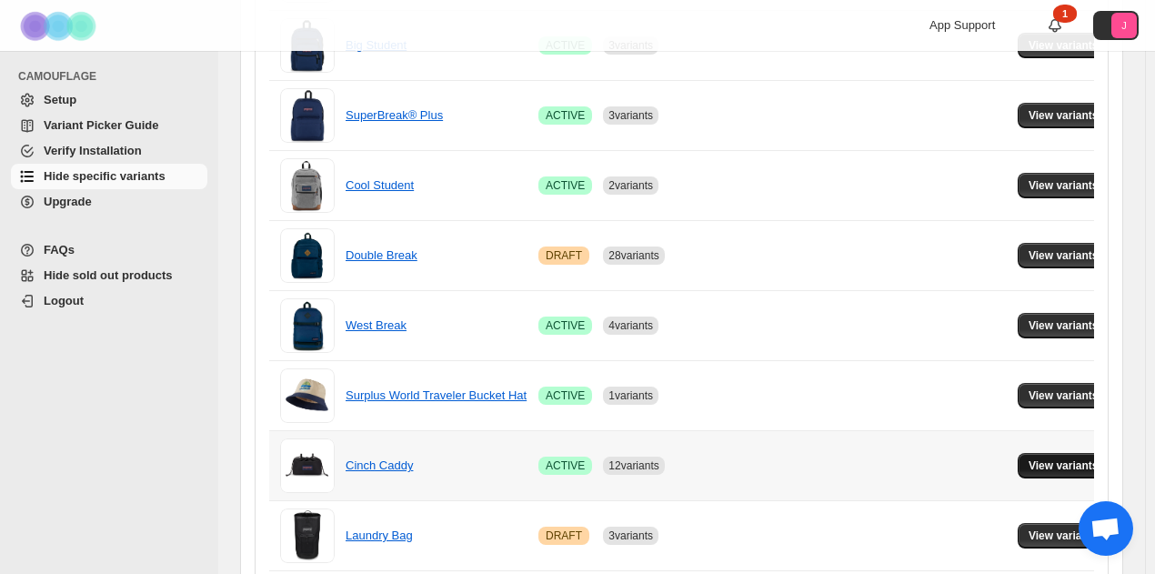
click at [1035, 458] on span "View variants" at bounding box center [1063, 465] width 70 height 15
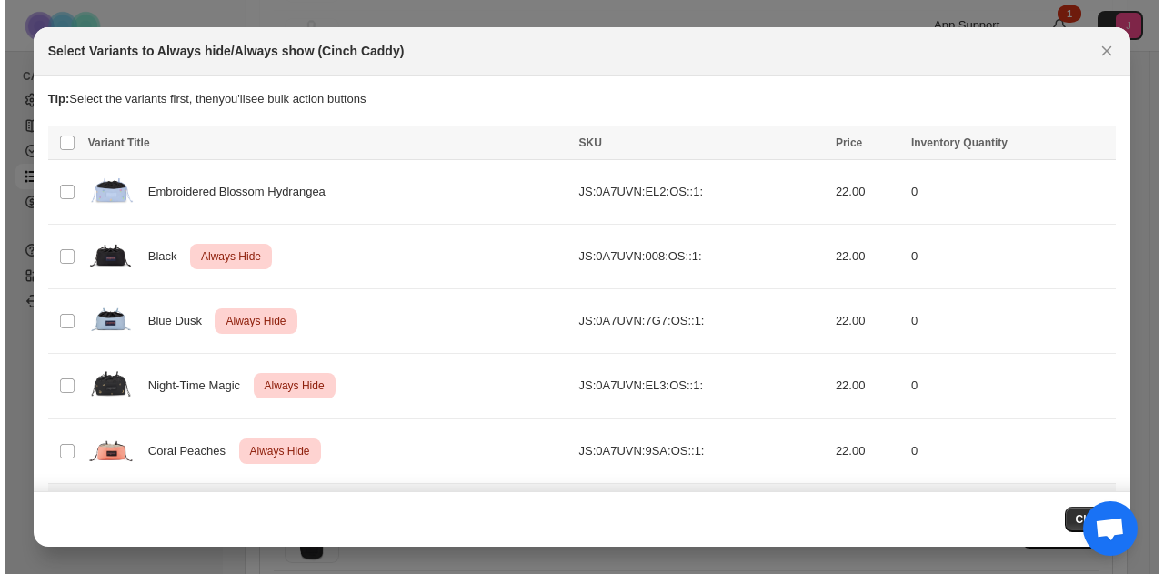
scroll to position [0, 0]
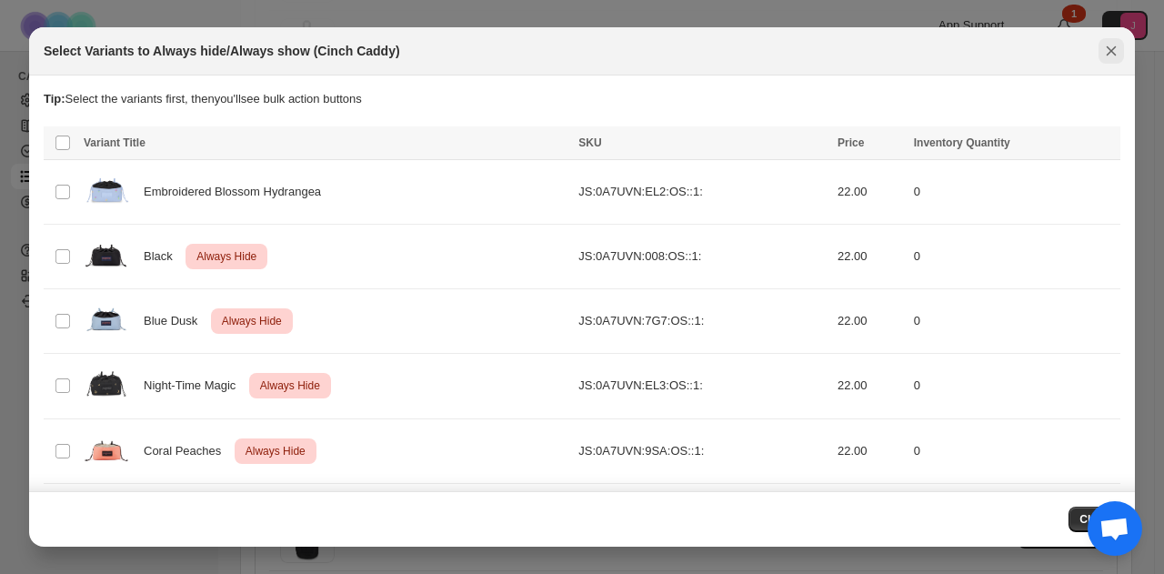
click at [1105, 55] on icon "Close" at bounding box center [1111, 51] width 18 height 18
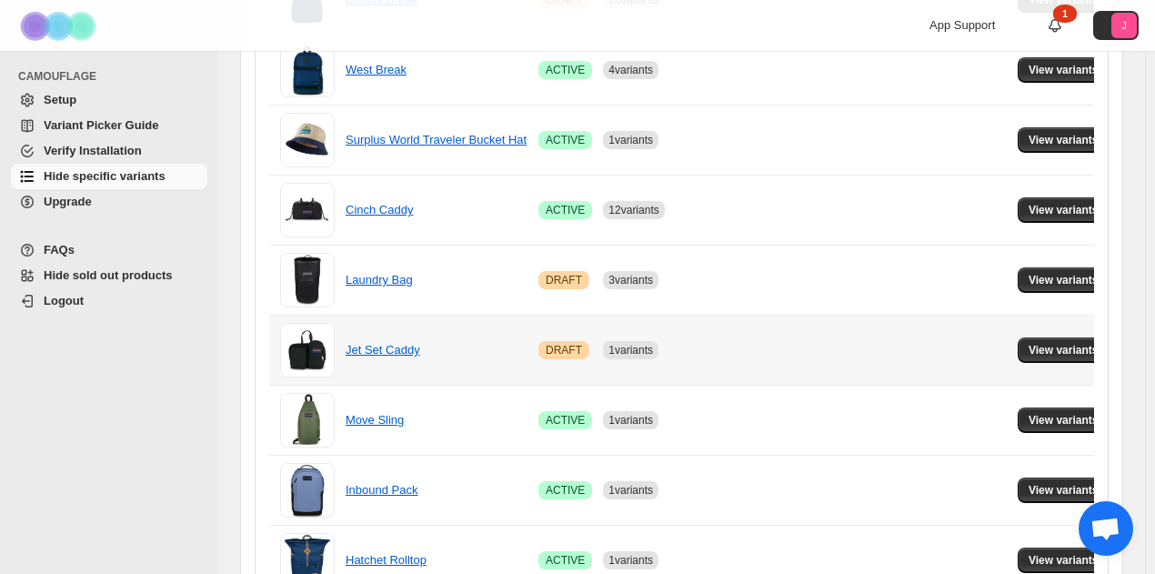
scroll to position [1296, 0]
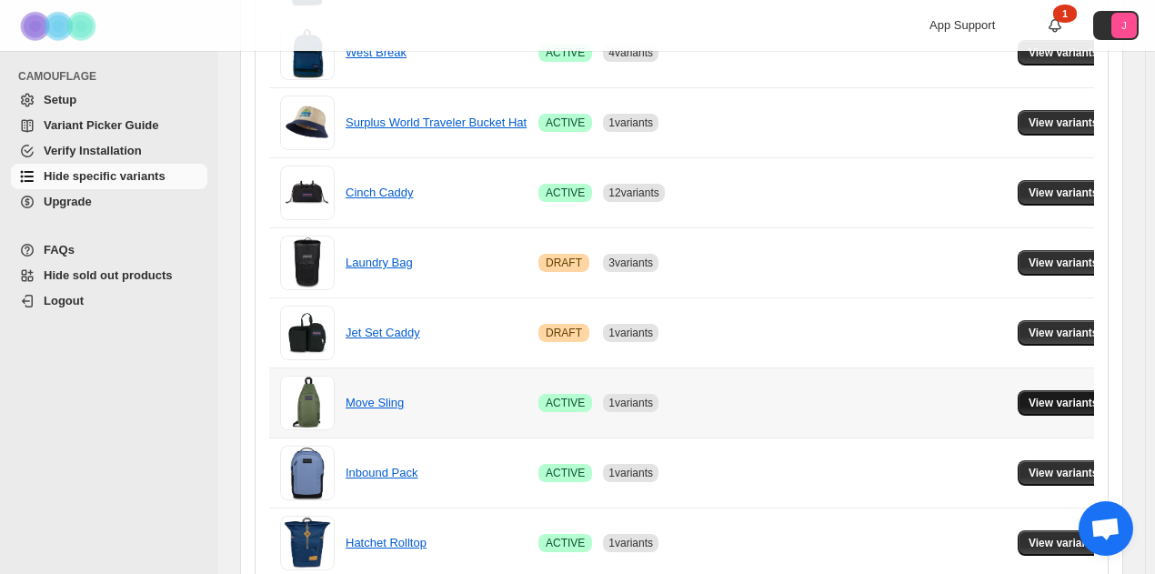
click at [1028, 390] on button "View variants" at bounding box center [1063, 402] width 92 height 25
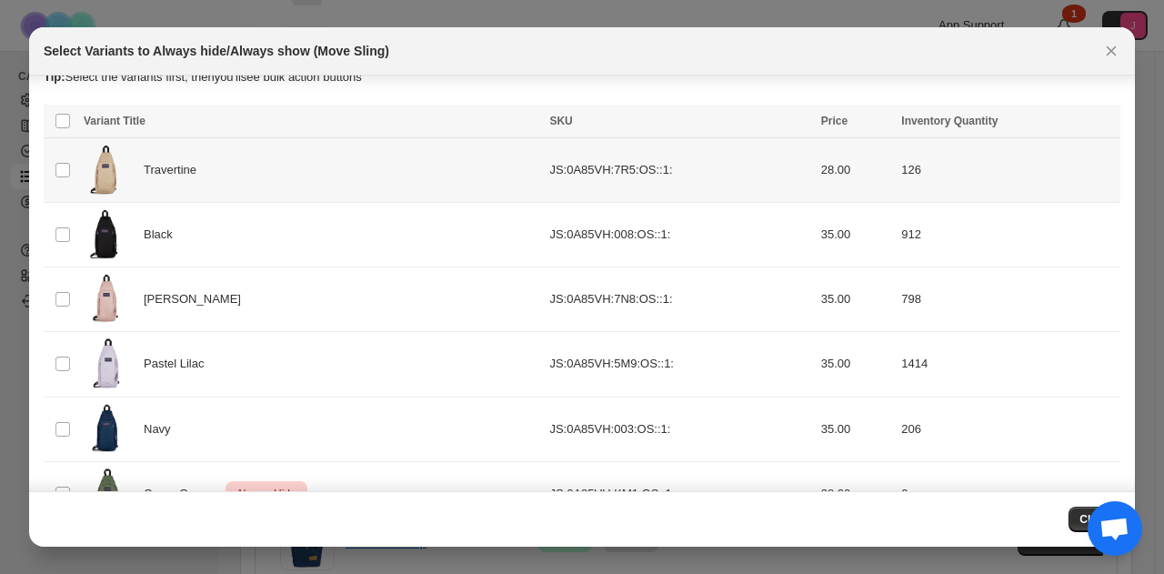
scroll to position [33, 0]
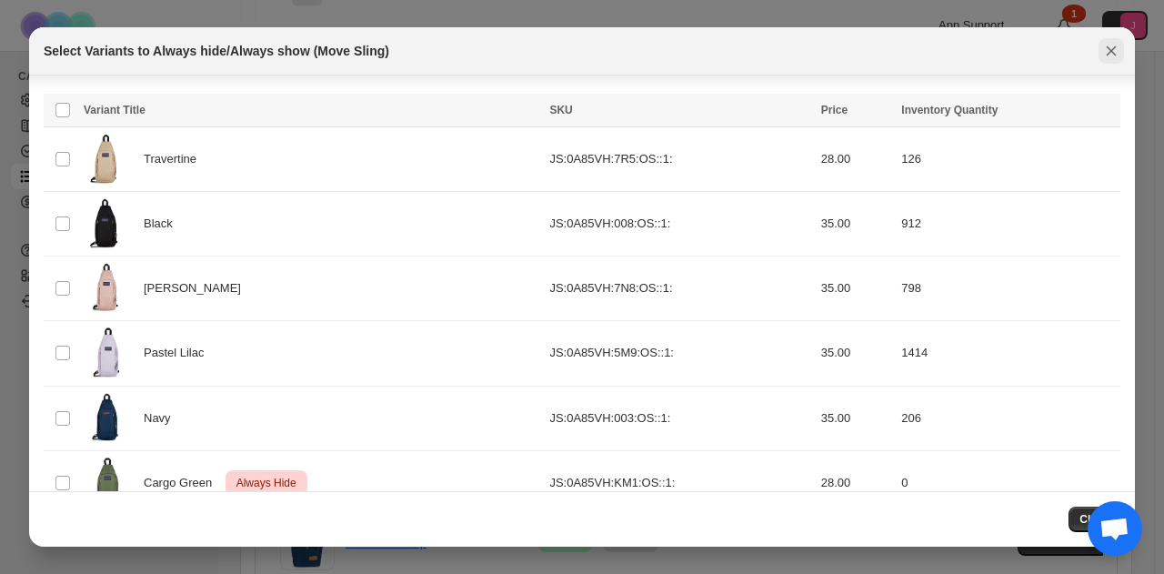
click at [1111, 55] on icon "Close" at bounding box center [1111, 51] width 18 height 18
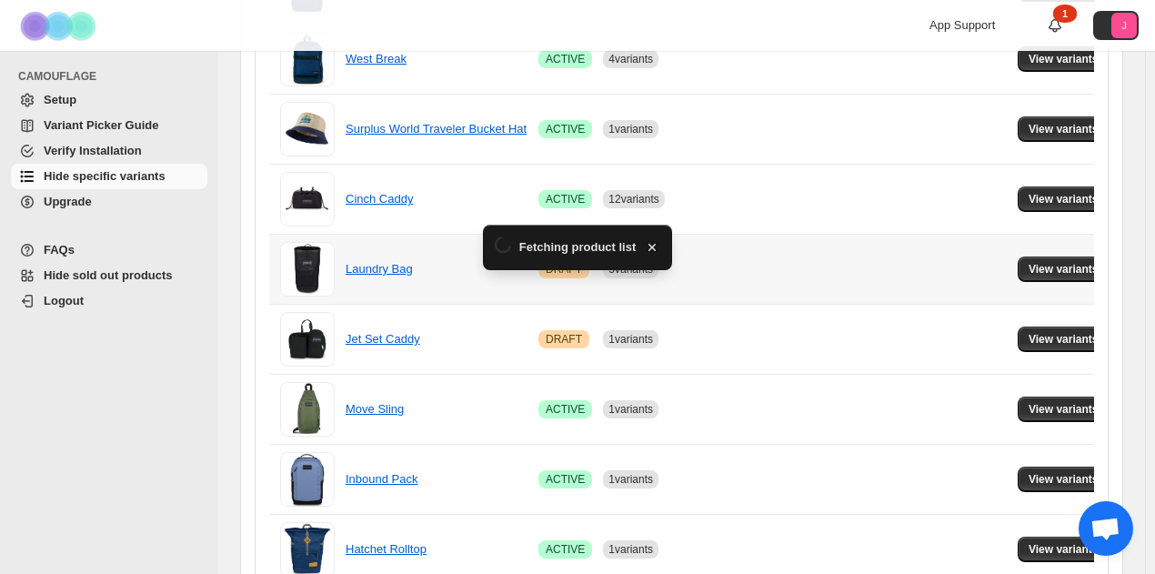
scroll to position [1296, 0]
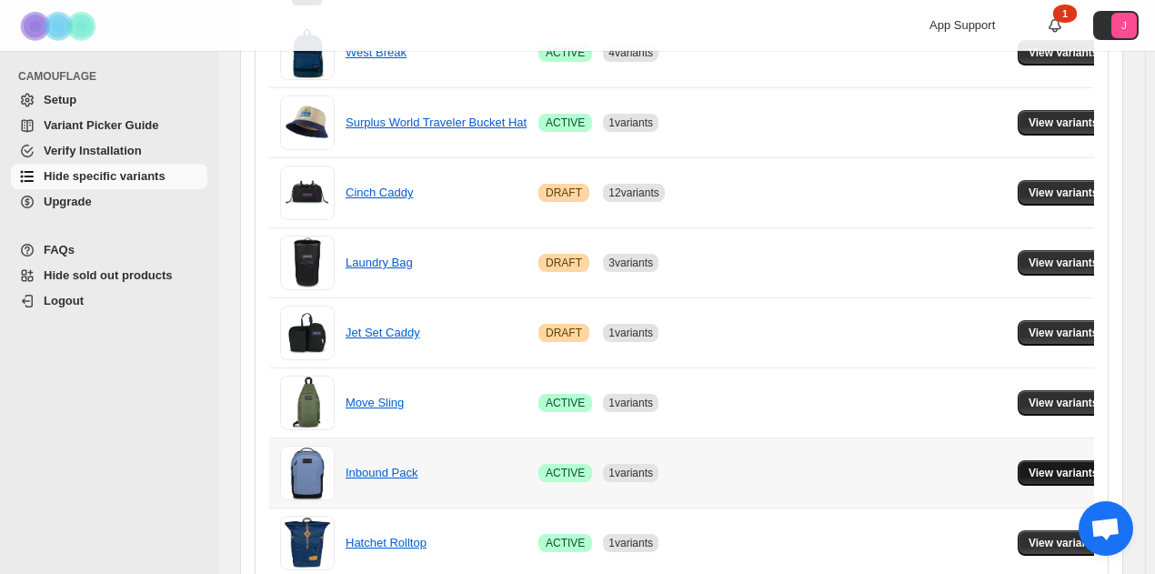
click at [1043, 472] on span "View variants" at bounding box center [1063, 472] width 70 height 15
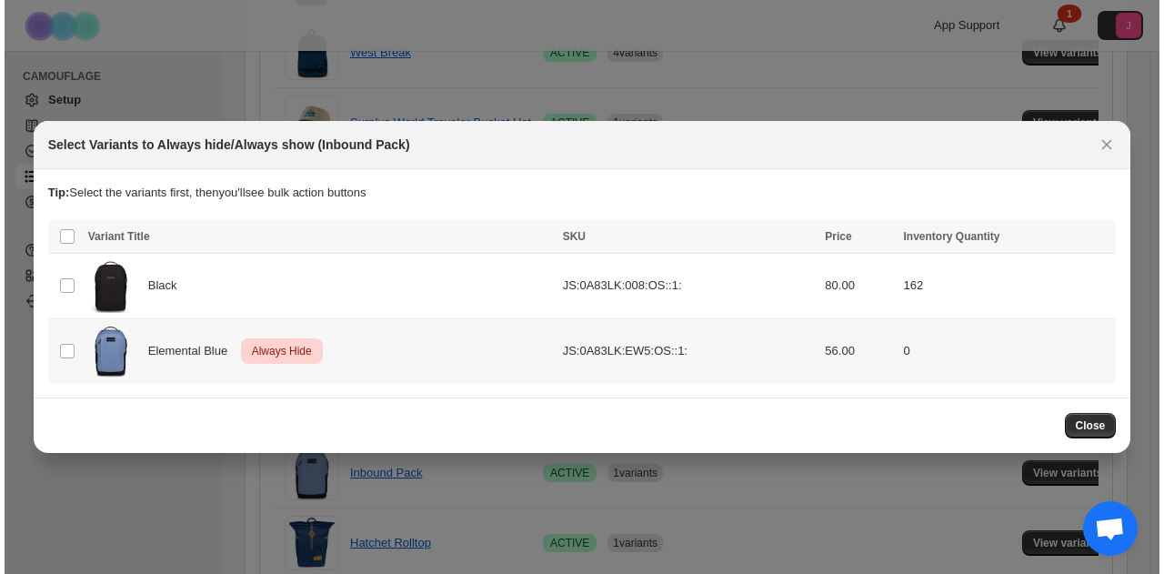
scroll to position [0, 0]
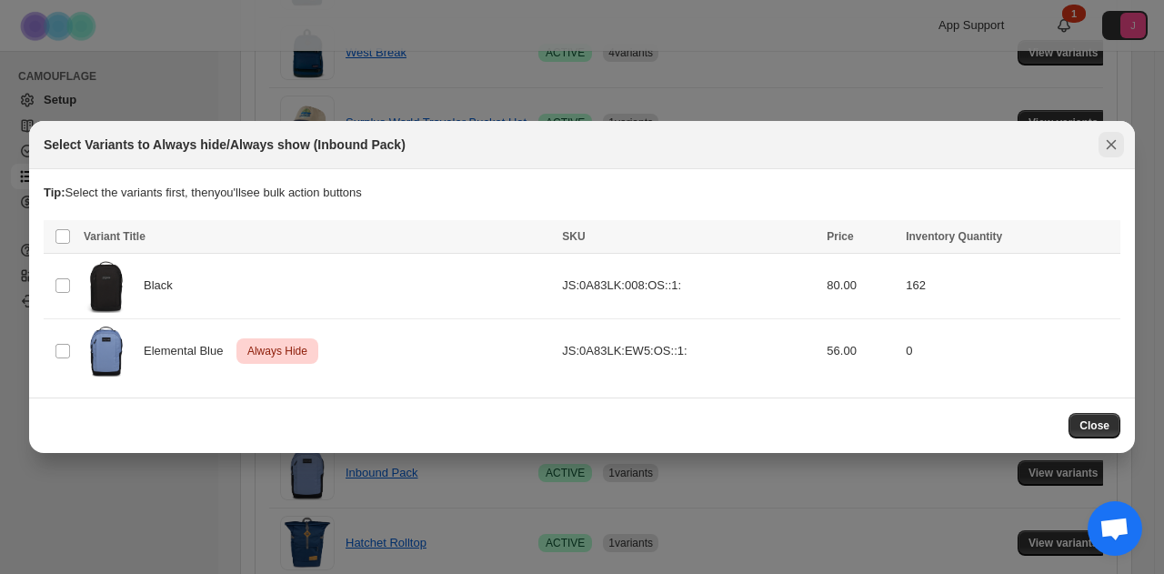
click at [1115, 143] on icon "Close" at bounding box center [1111, 144] width 18 height 18
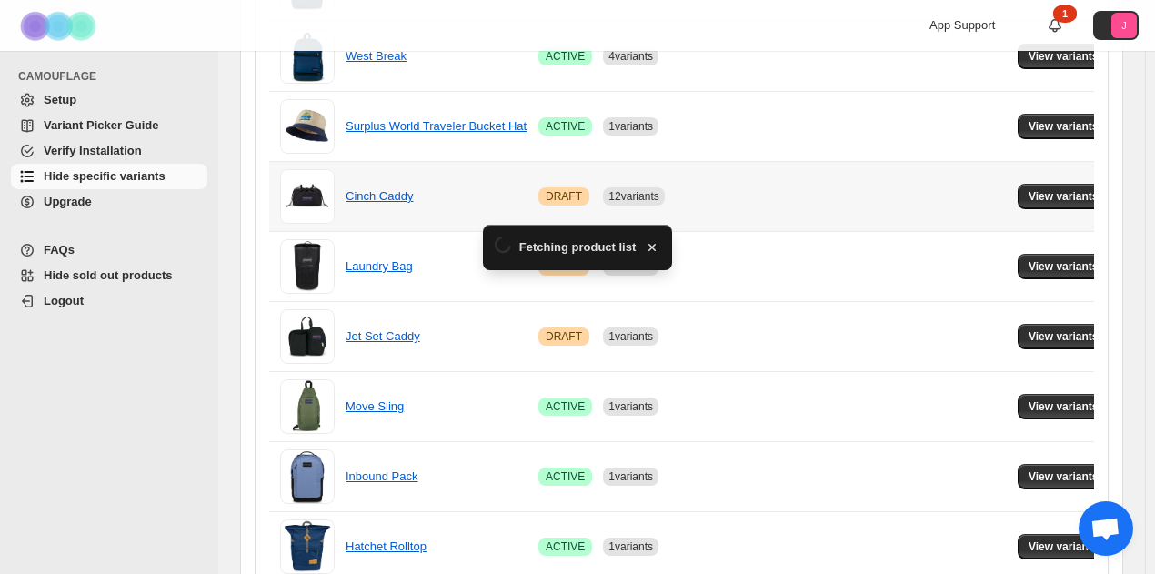
scroll to position [1376, 0]
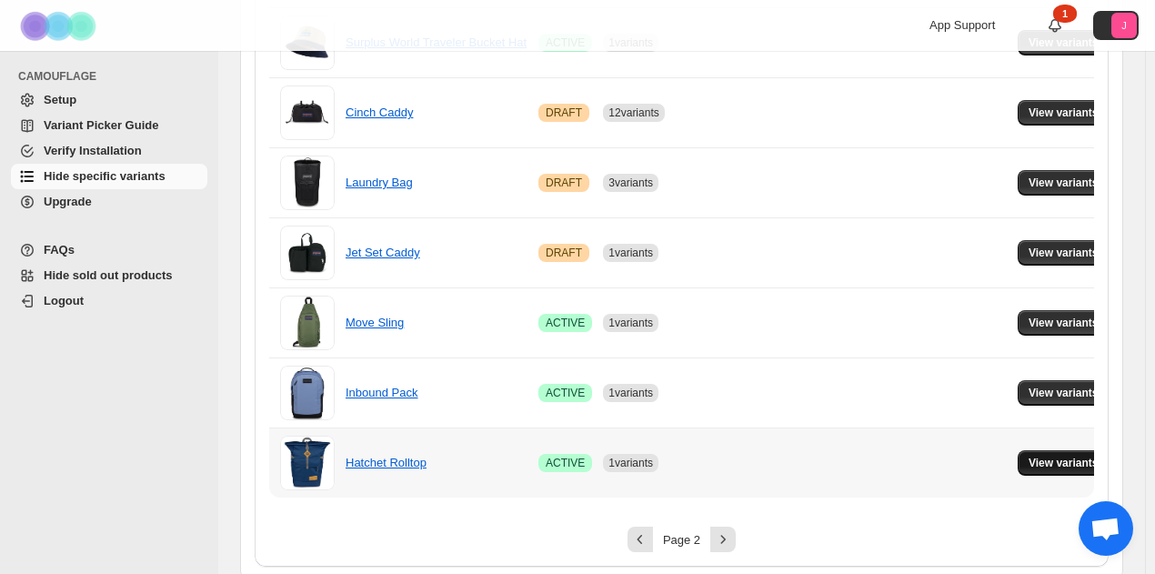
click at [1066, 456] on span "View variants" at bounding box center [1063, 462] width 70 height 15
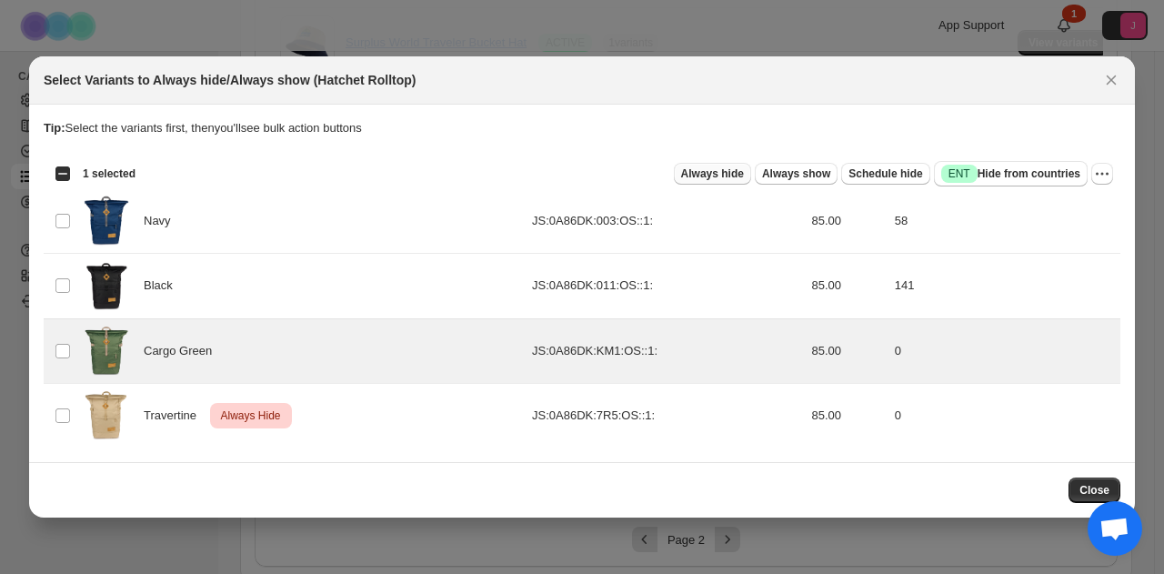
click at [738, 173] on span "Always hide" at bounding box center [712, 173] width 63 height 15
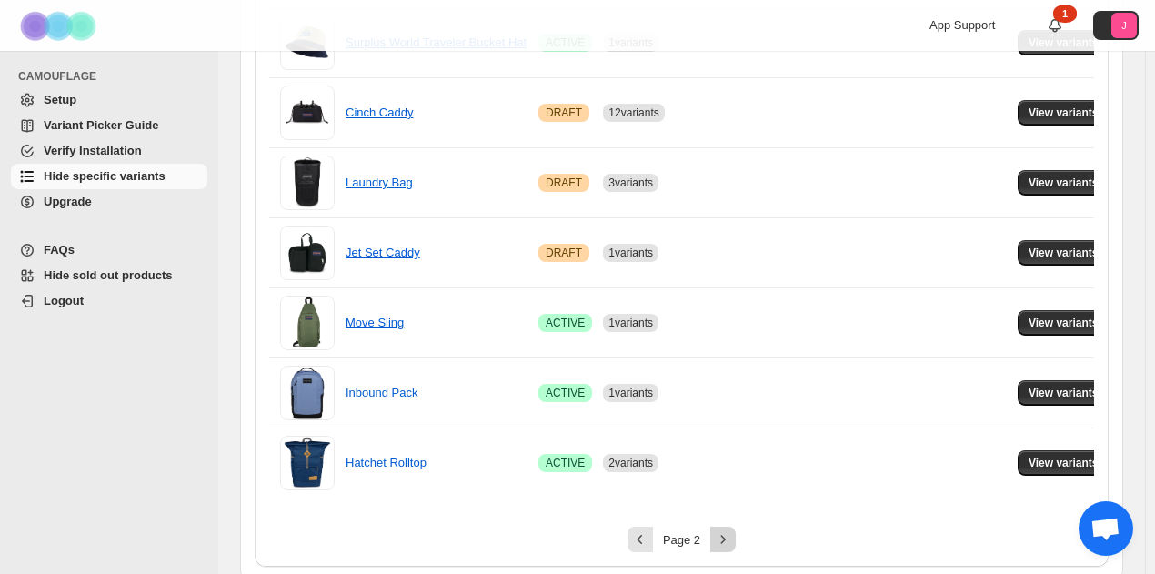
click at [720, 530] on icon "Next" at bounding box center [723, 539] width 18 height 18
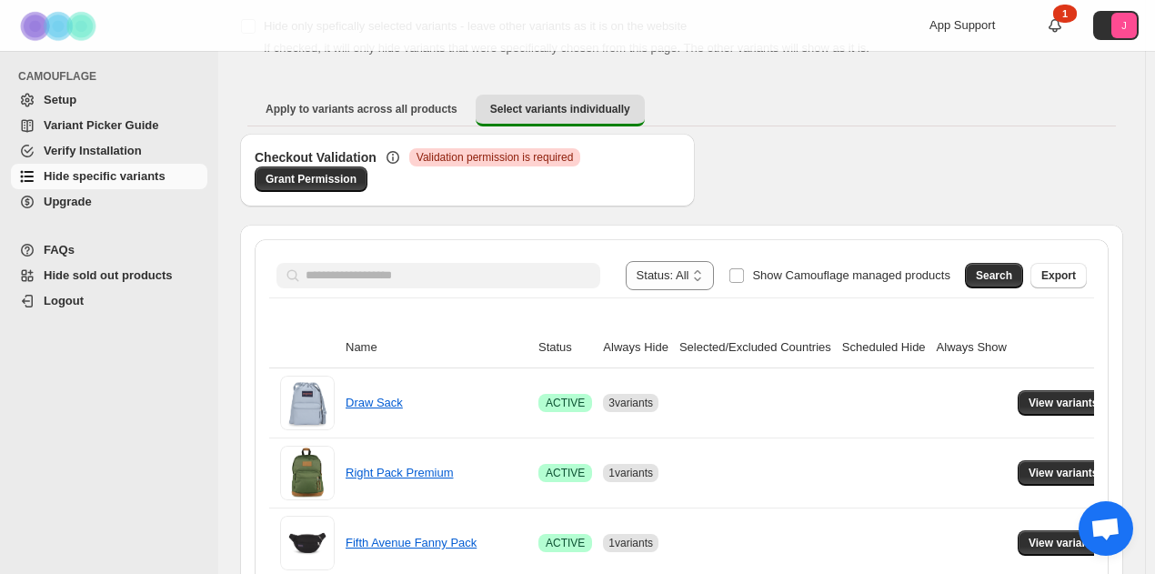
scroll to position [197, 0]
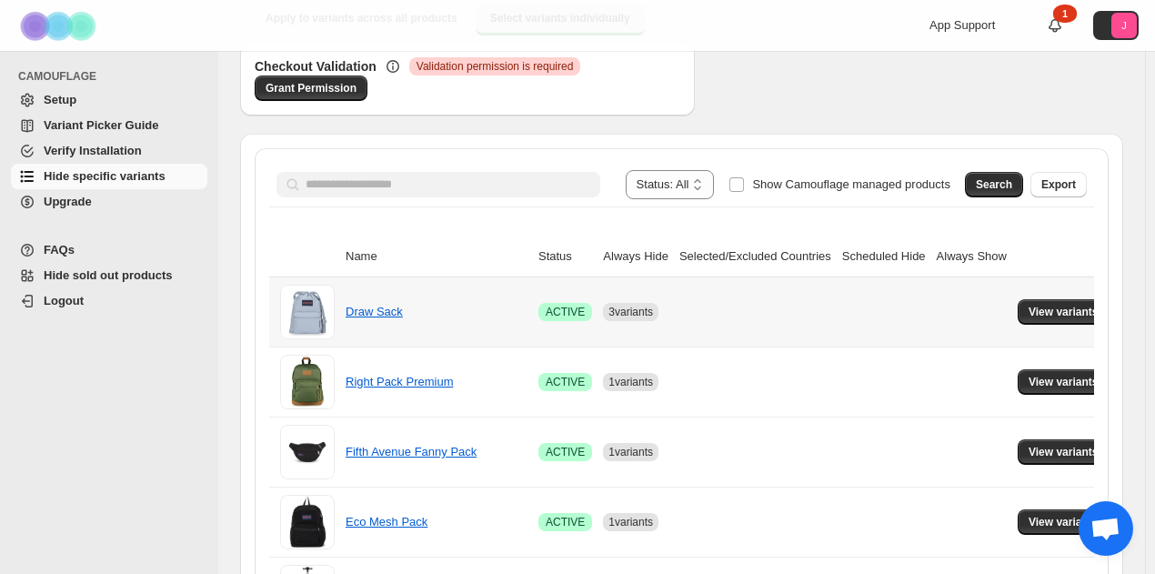
click at [1036, 324] on td "View variants" at bounding box center [1066, 311] width 108 height 69
click at [1036, 305] on span "View variants" at bounding box center [1063, 312] width 70 height 15
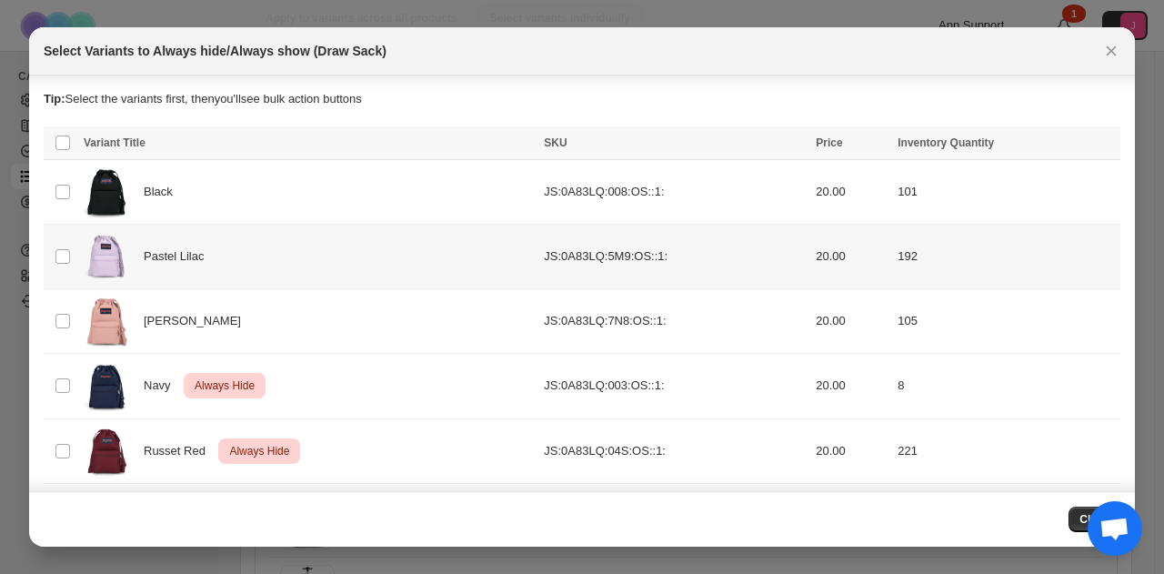
scroll to position [67, 0]
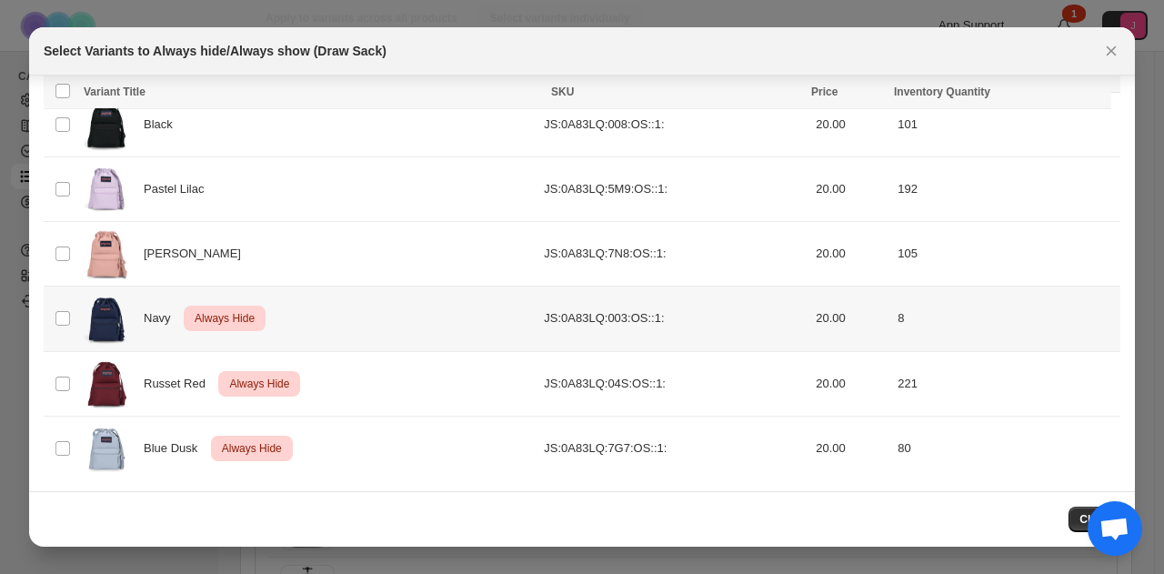
drag, startPoint x: 76, startPoint y: 315, endPoint x: 65, endPoint y: 338, distance: 26.0
click at [75, 315] on td "Select product variant" at bounding box center [61, 318] width 35 height 65
click at [65, 366] on td "Select product variant" at bounding box center [61, 383] width 35 height 65
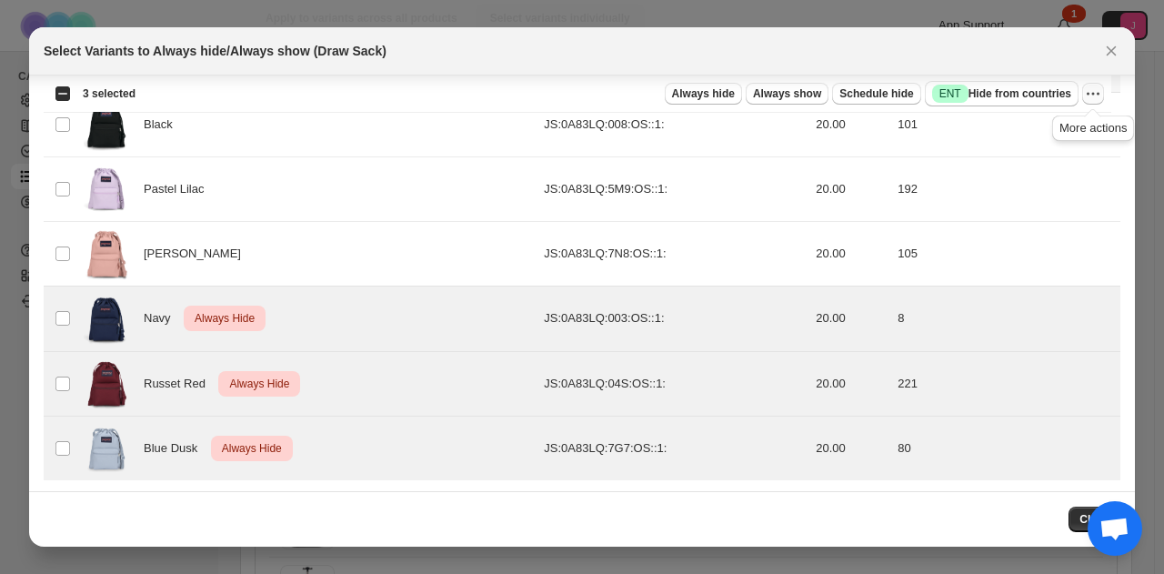
click at [1087, 87] on icon "More actions" at bounding box center [1093, 94] width 18 height 18
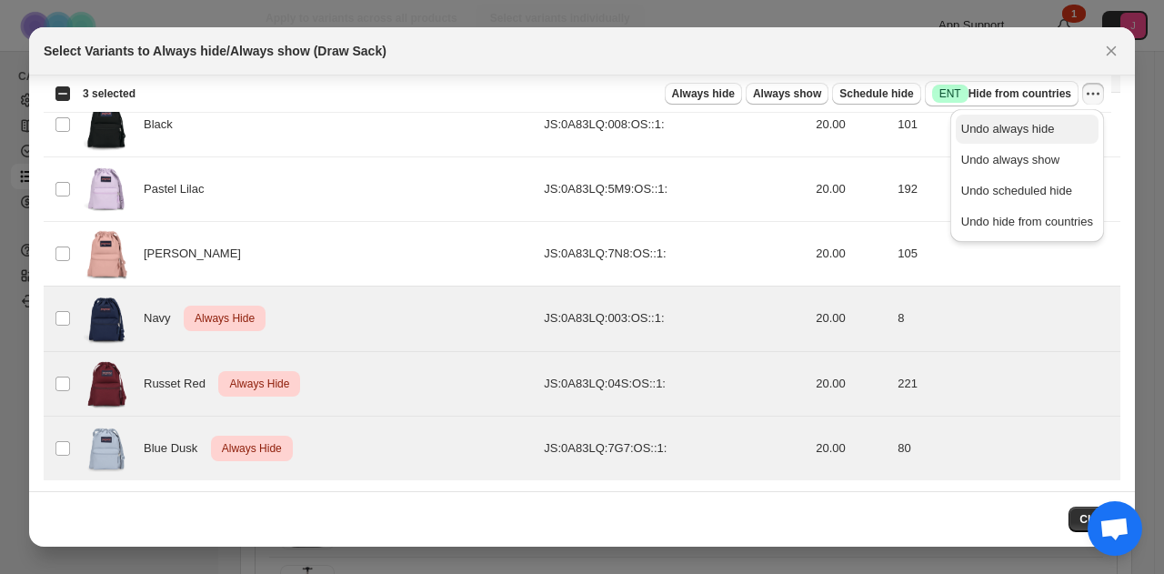
click at [1069, 128] on span "Undo always hide" at bounding box center [1027, 129] width 132 height 18
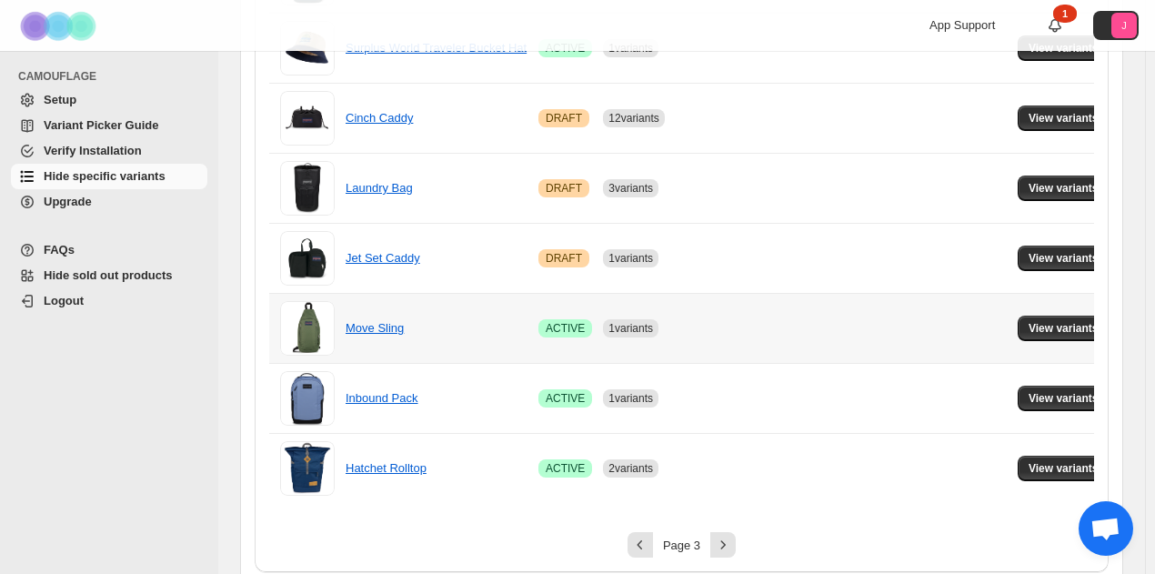
scroll to position [1376, 0]
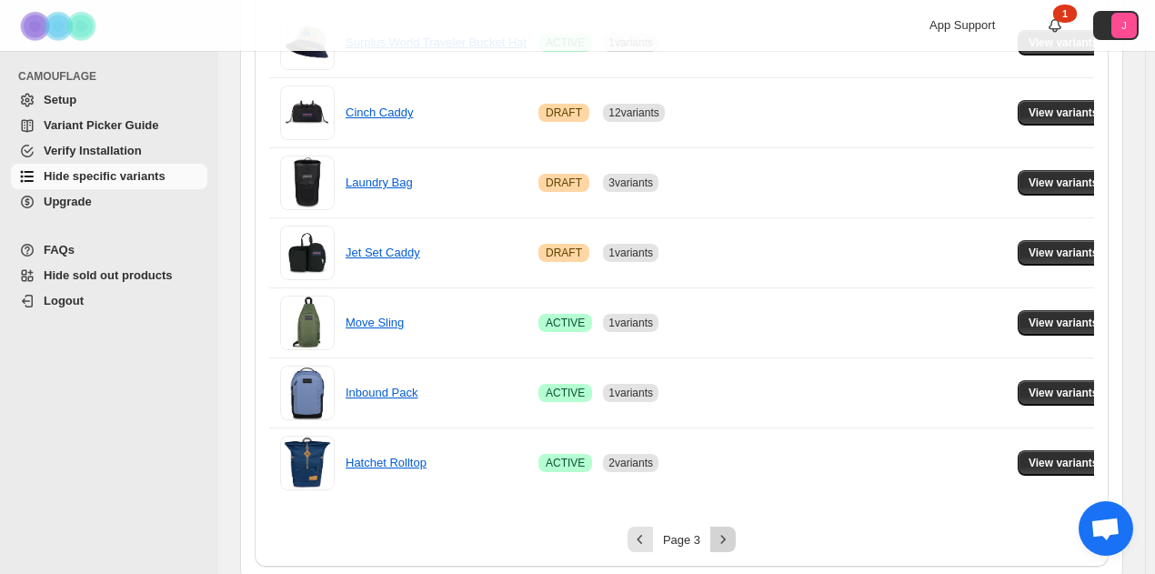
click at [732, 532] on icon "Next" at bounding box center [723, 539] width 18 height 18
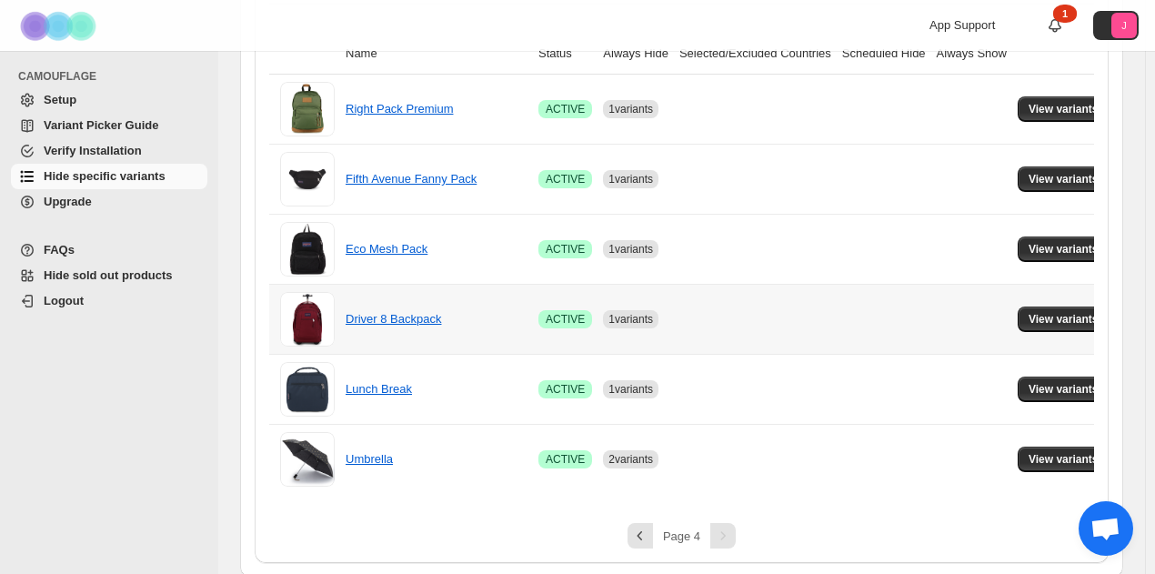
scroll to position [218, 0]
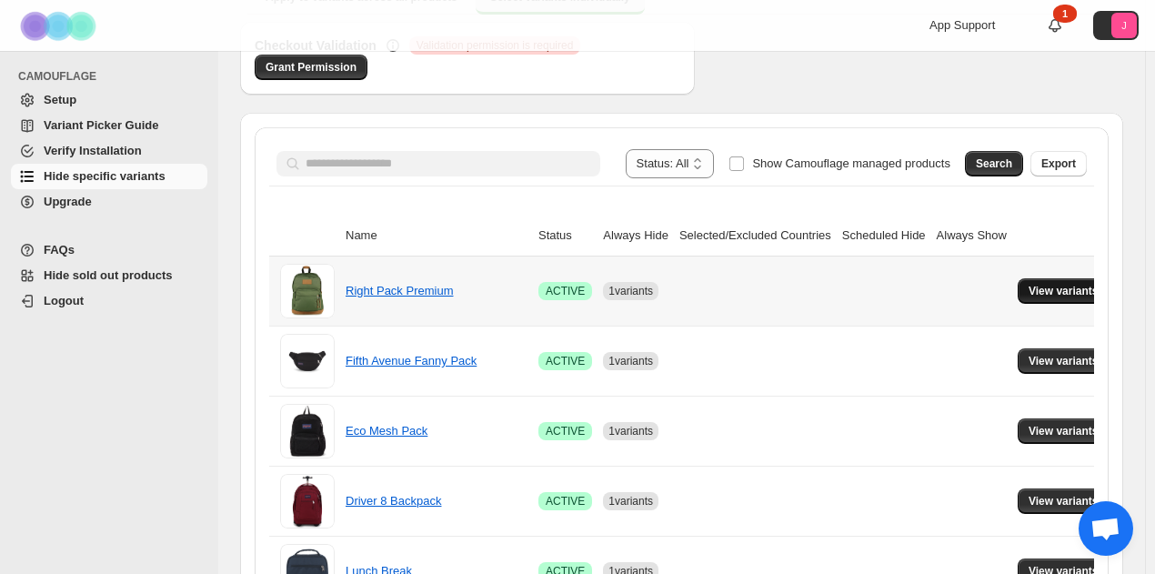
click at [1044, 291] on span "View variants" at bounding box center [1063, 291] width 70 height 15
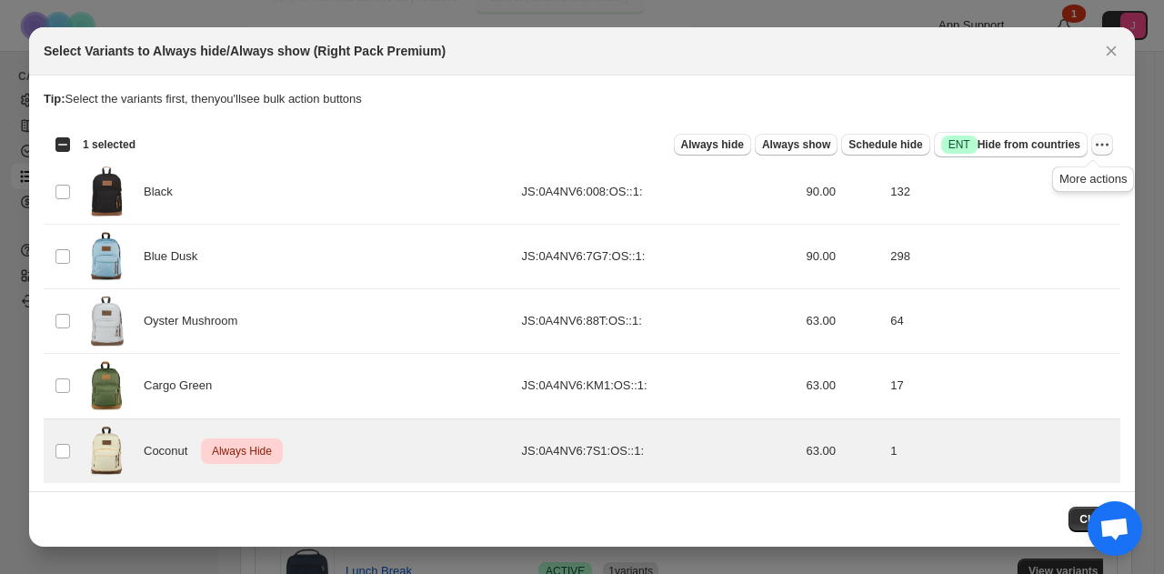
click at [1093, 142] on icon "More actions" at bounding box center [1102, 144] width 18 height 18
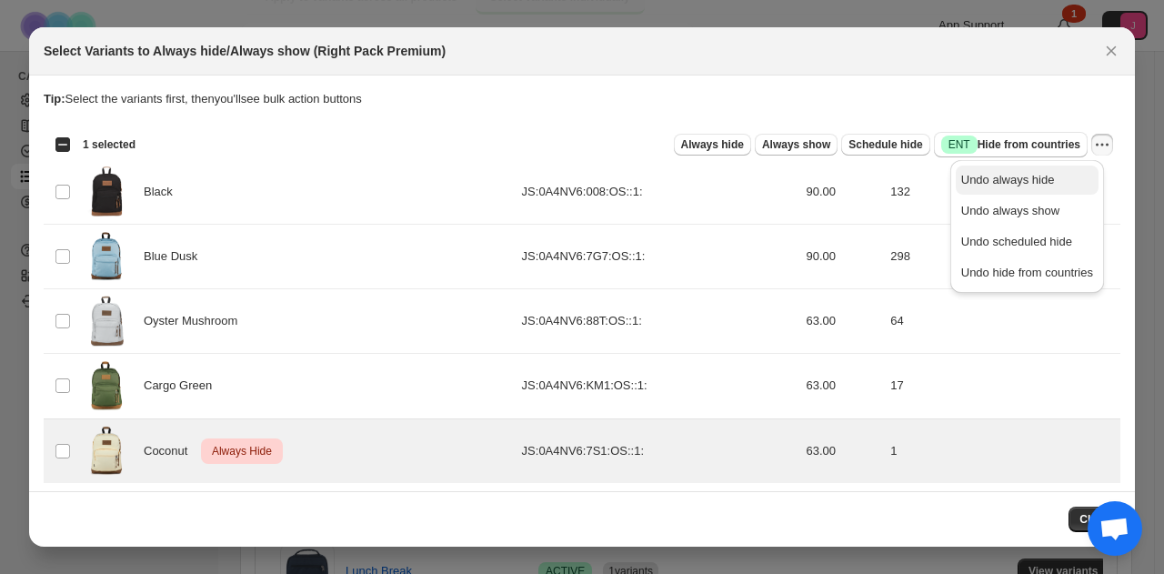
click at [1031, 177] on span "Undo always hide" at bounding box center [1008, 180] width 94 height 14
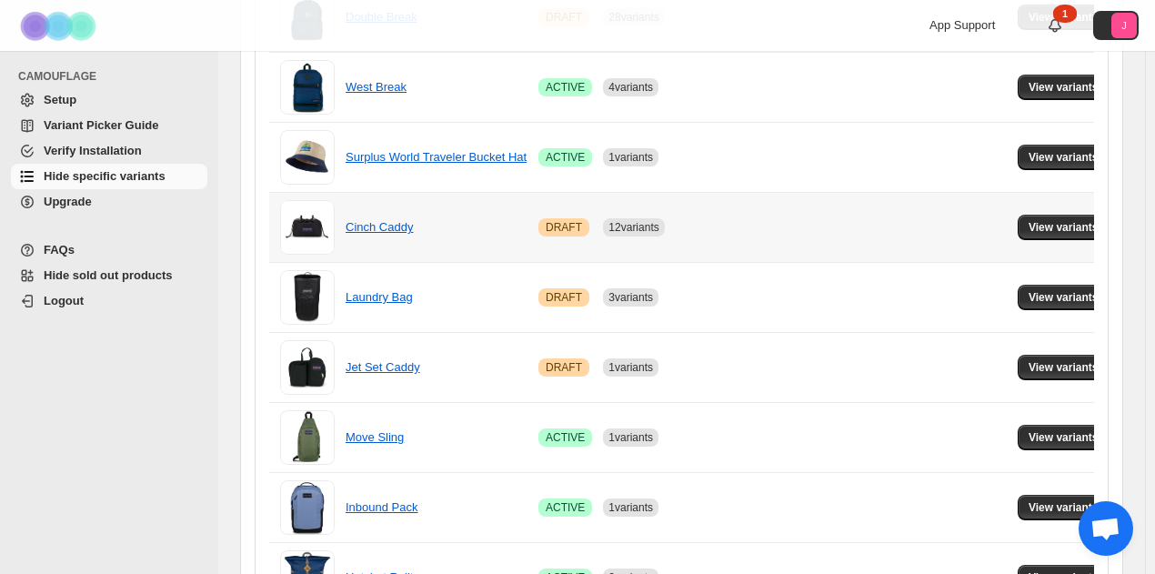
scroll to position [1376, 0]
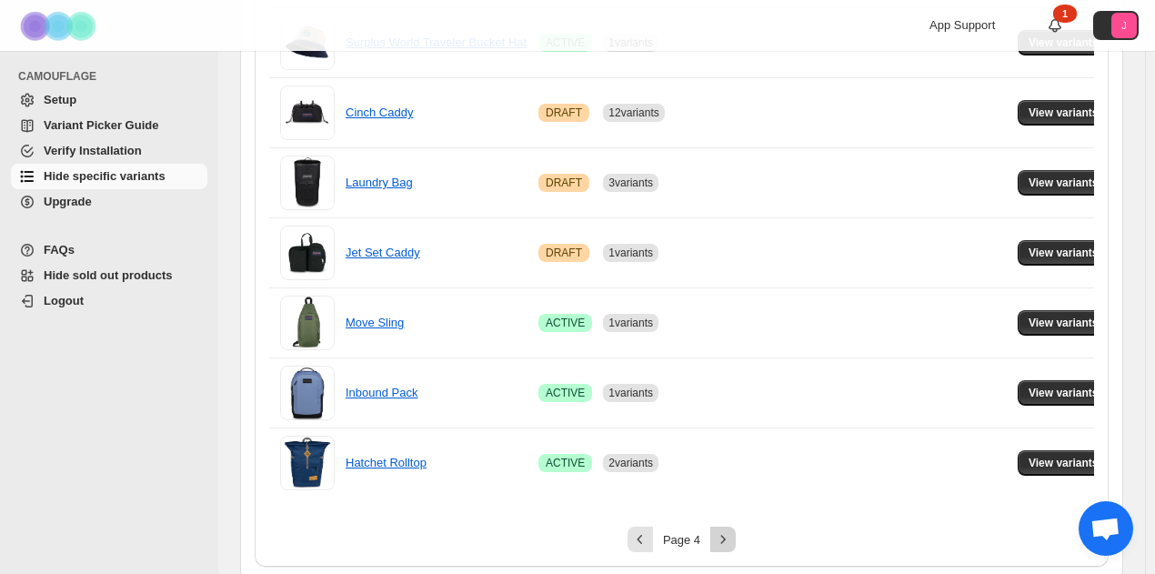
click at [735, 541] on button "Next" at bounding box center [722, 538] width 25 height 25
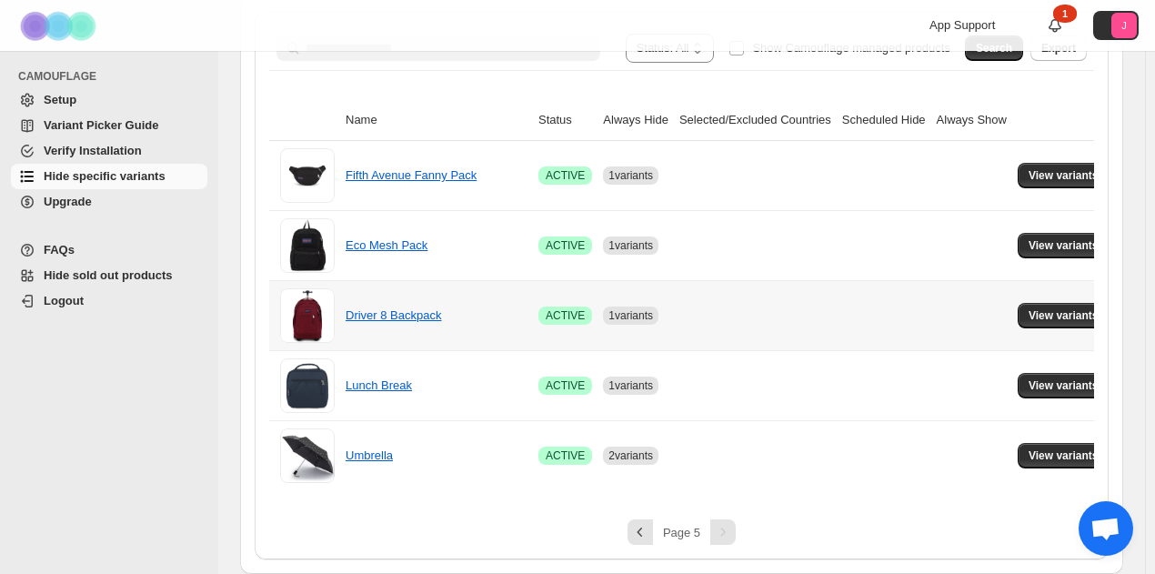
scroll to position [331, 0]
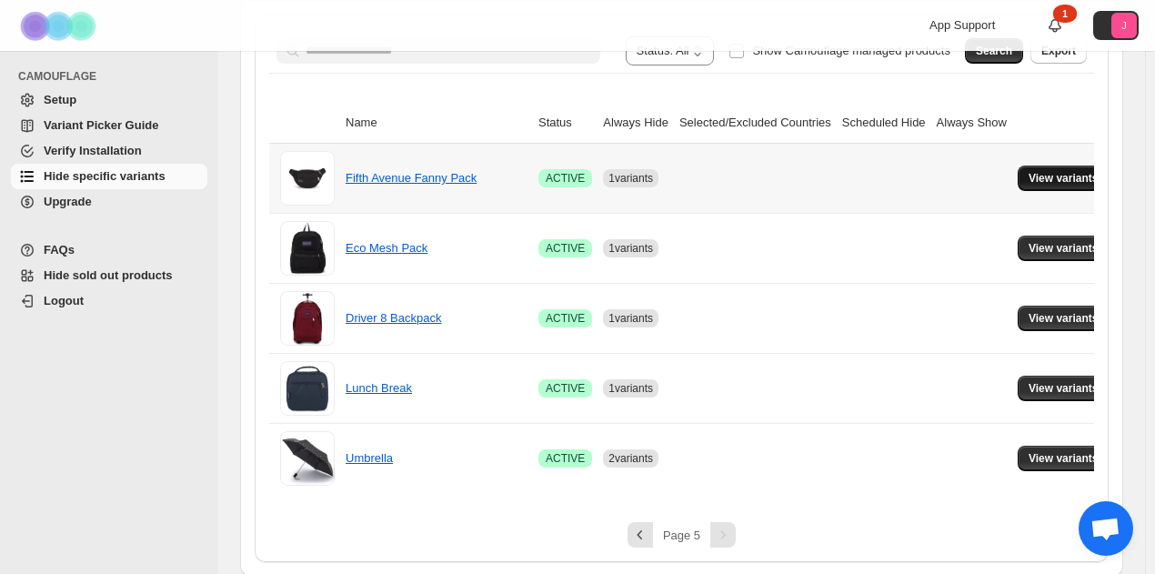
click at [1047, 180] on span "View variants" at bounding box center [1063, 178] width 70 height 15
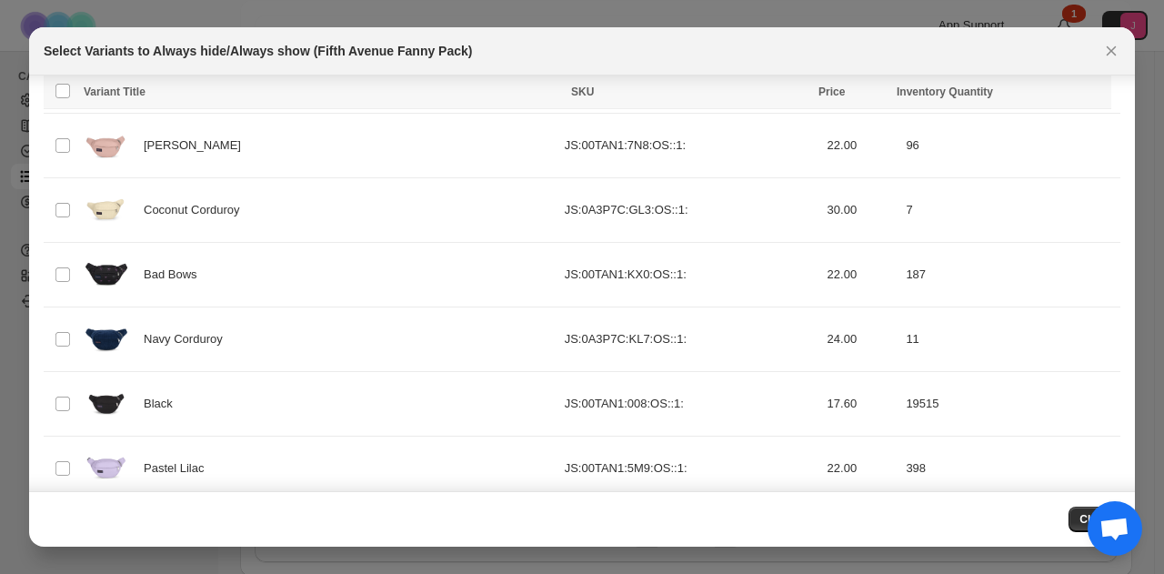
scroll to position [389, 0]
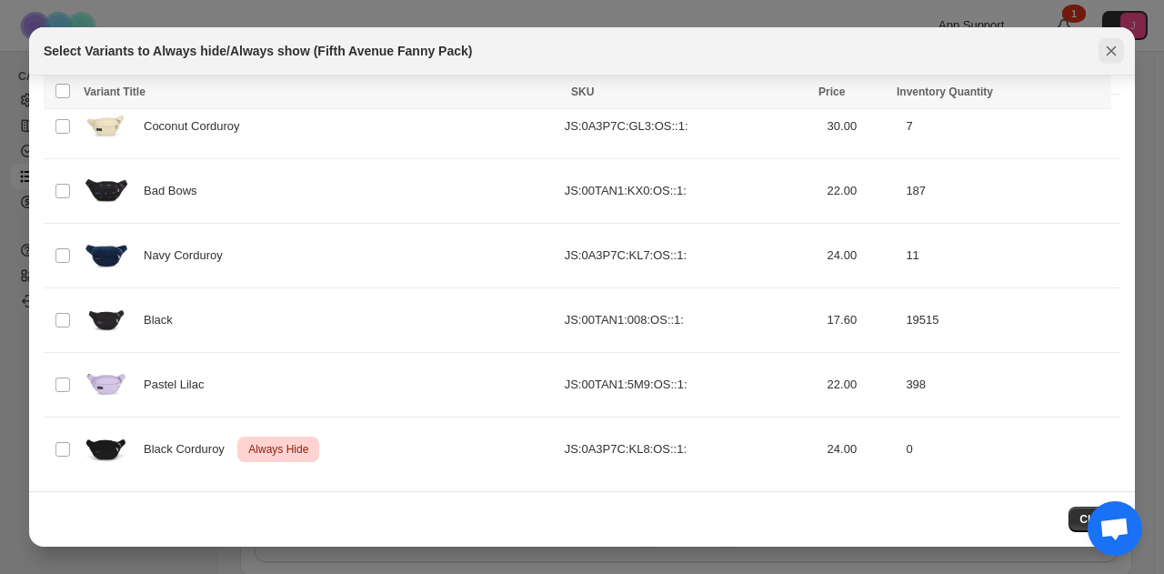
click at [1112, 50] on icon "Close" at bounding box center [1111, 51] width 10 height 10
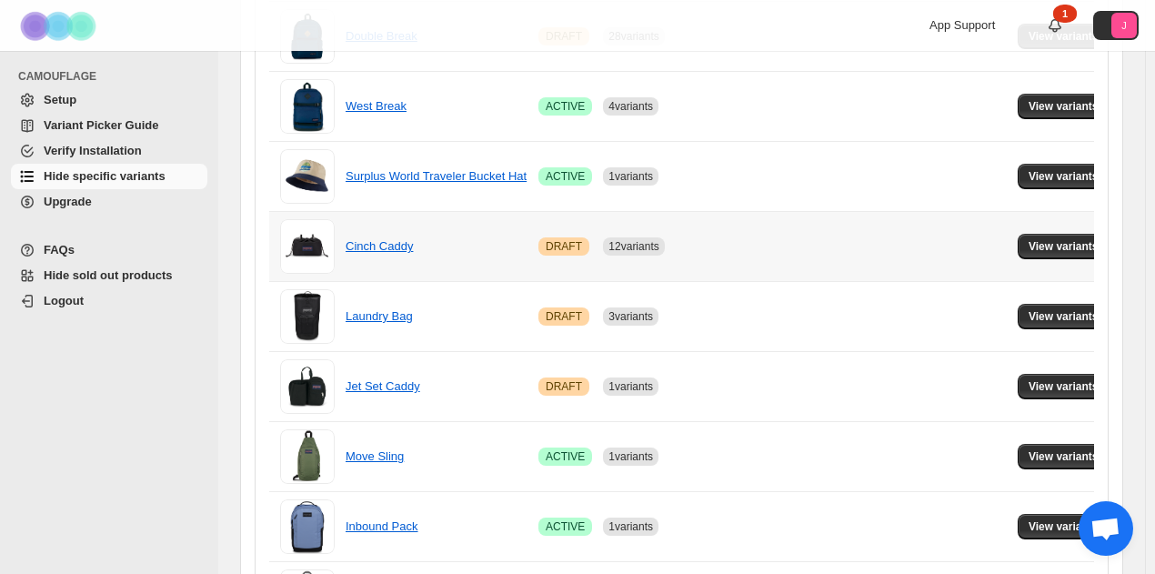
scroll to position [1376, 0]
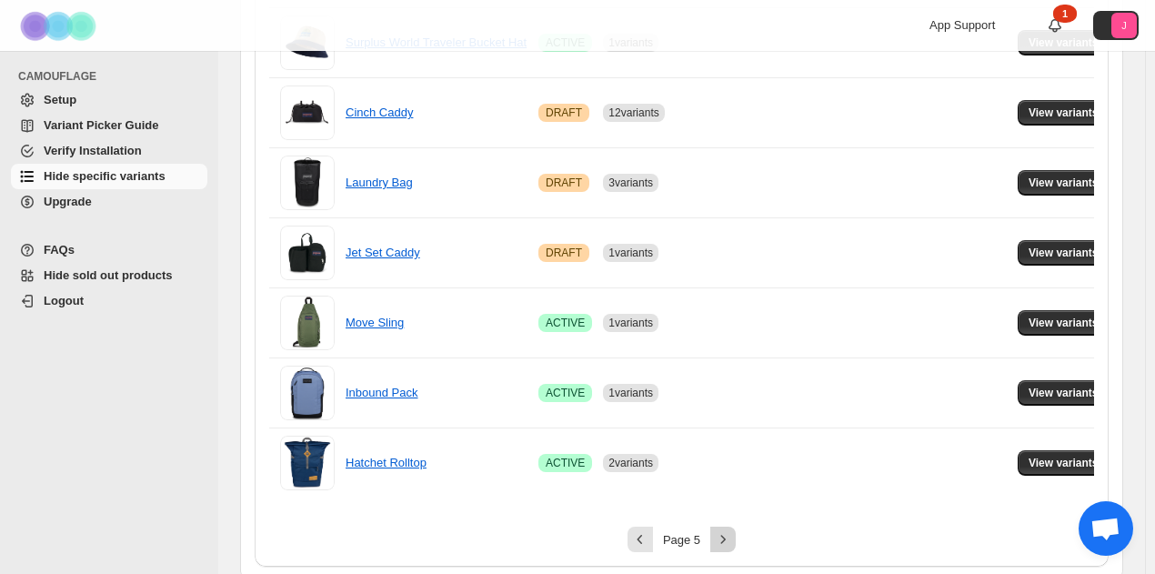
click at [725, 535] on icon "Next" at bounding box center [723, 539] width 5 height 8
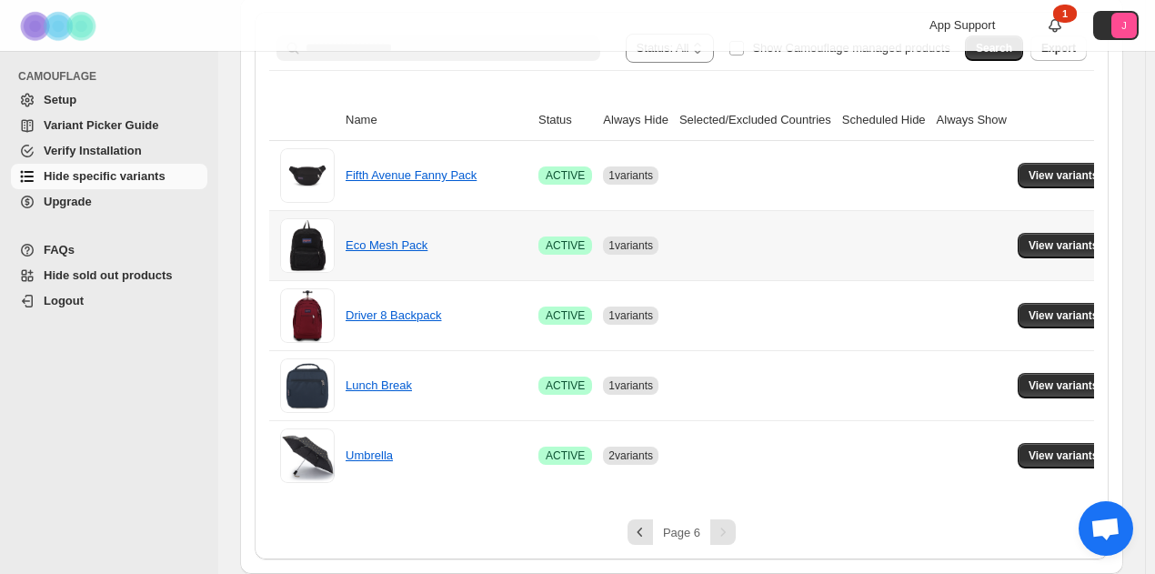
scroll to position [331, 0]
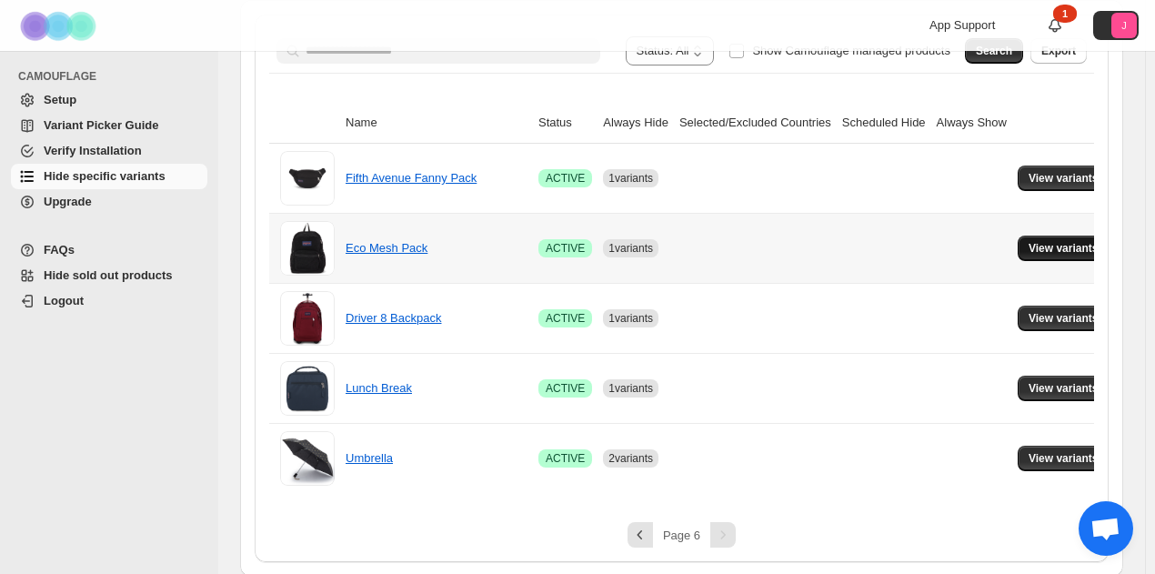
click at [1081, 242] on button "View variants" at bounding box center [1063, 247] width 92 height 25
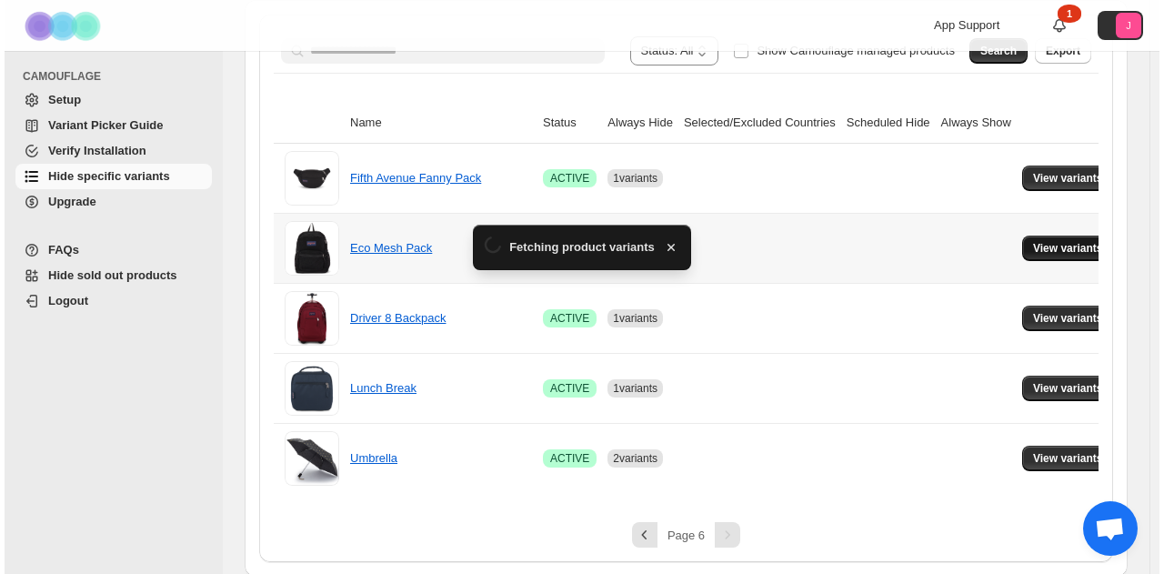
scroll to position [0, 0]
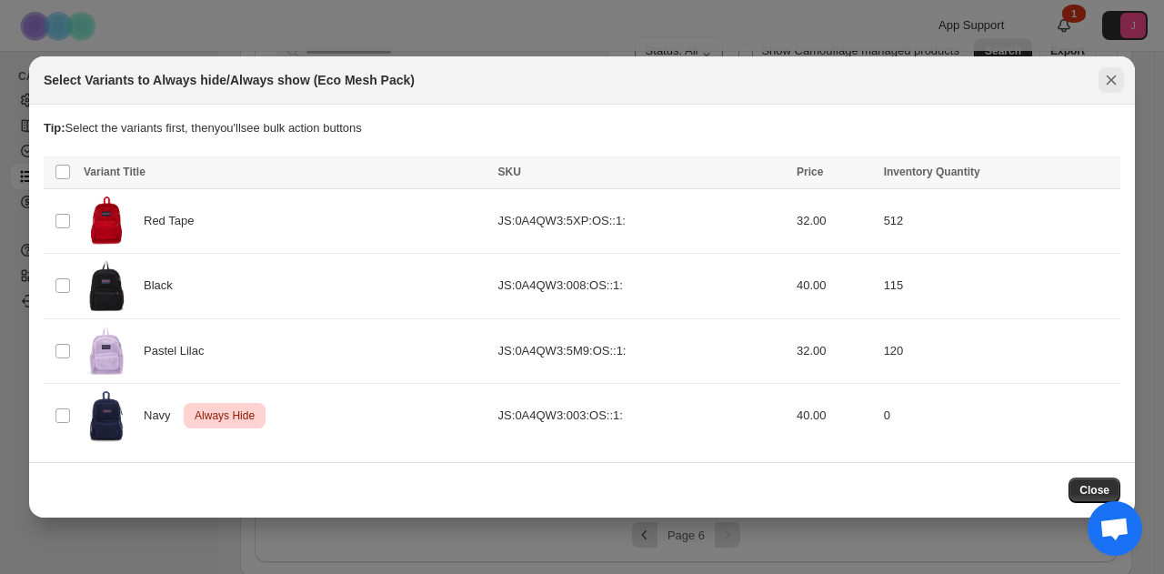
click at [1109, 93] on button "Close" at bounding box center [1110, 79] width 25 height 25
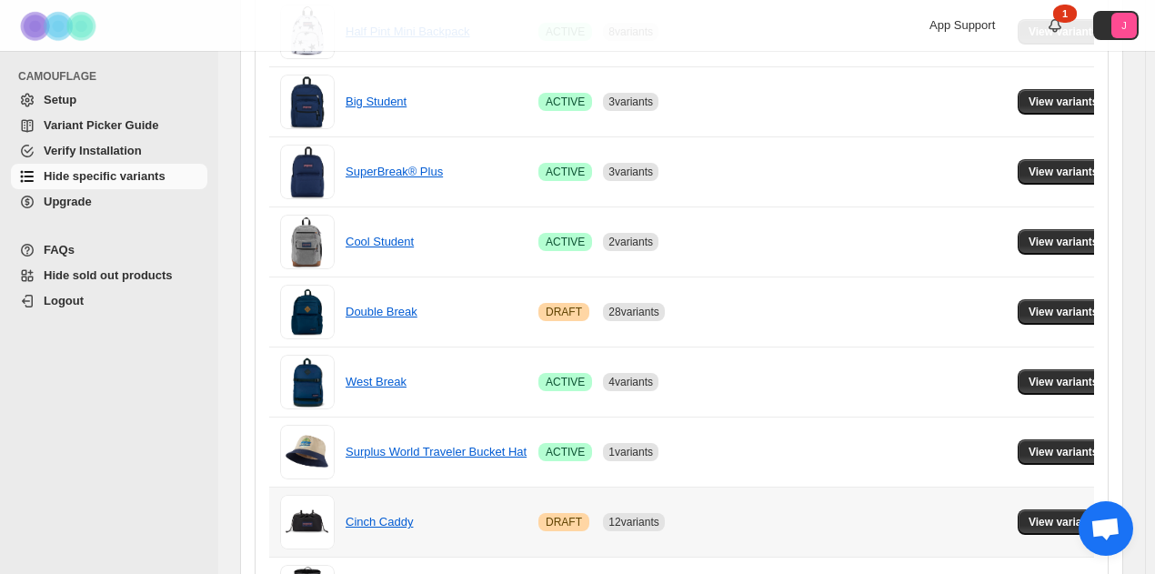
scroll to position [1376, 0]
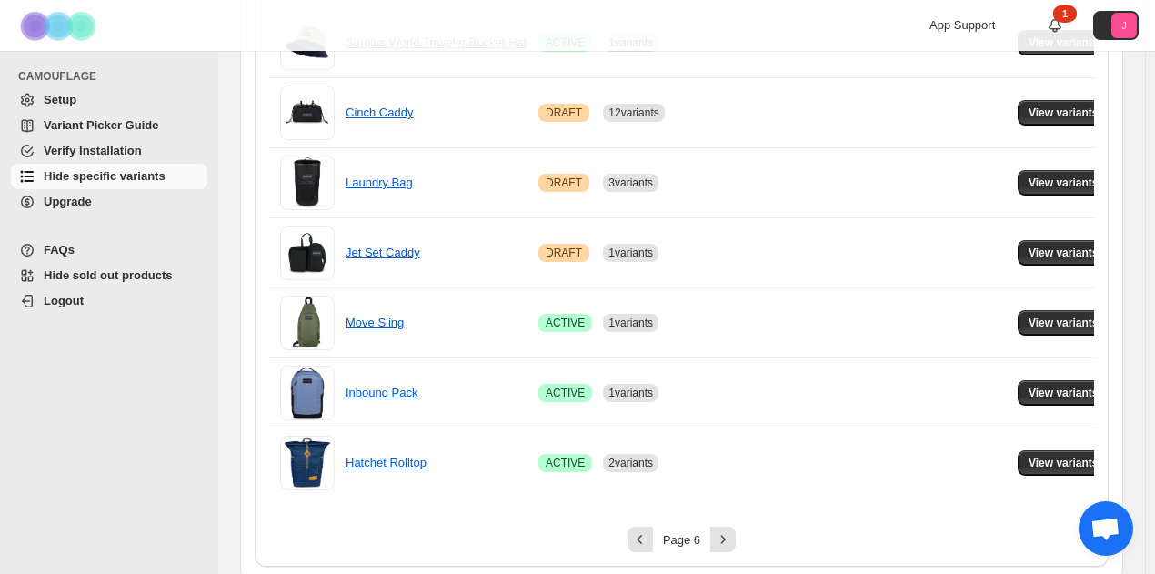
click at [725, 532] on icon "Next" at bounding box center [723, 539] width 18 height 18
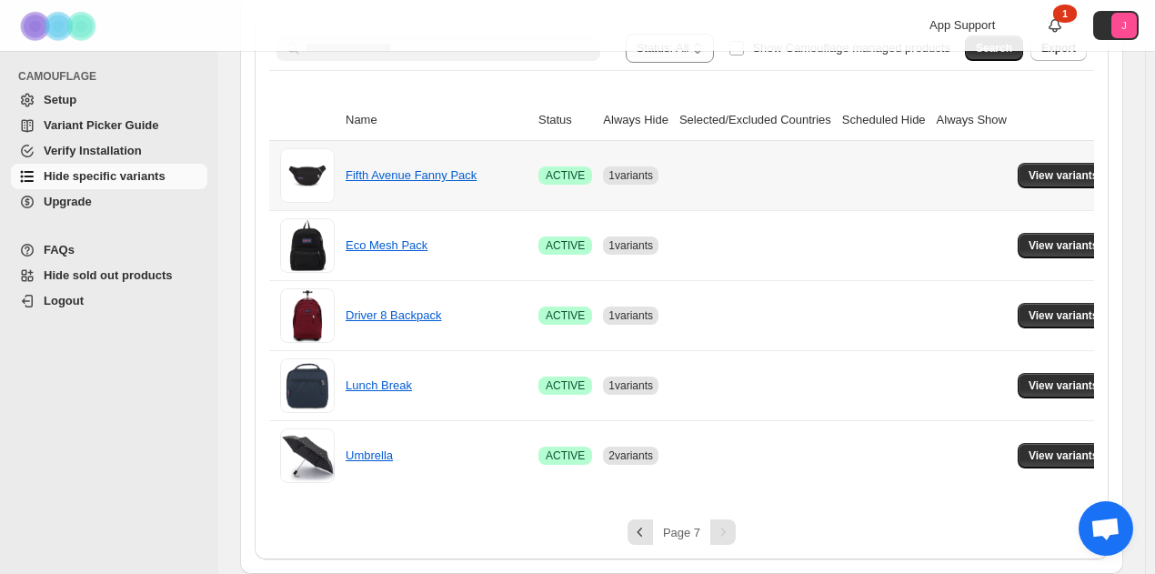
scroll to position [331, 0]
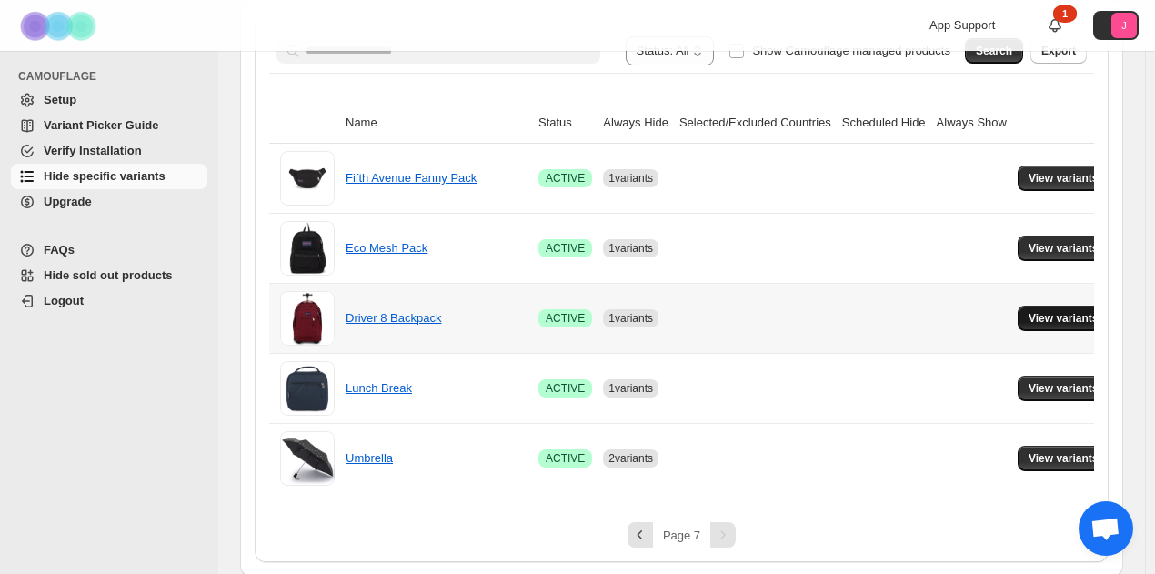
click at [1017, 325] on button "View variants" at bounding box center [1063, 317] width 92 height 25
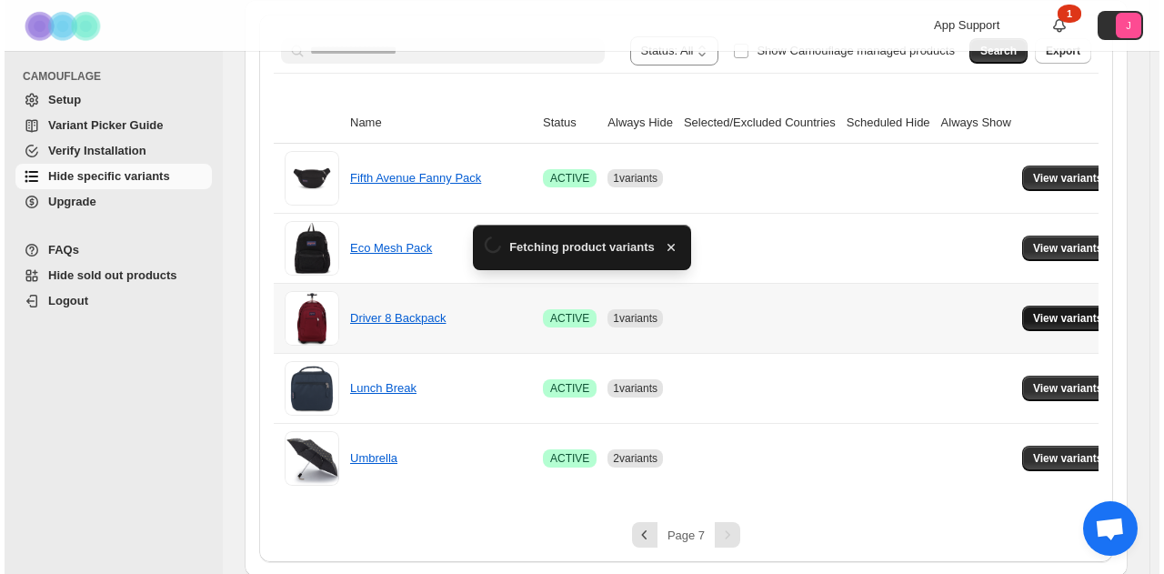
scroll to position [0, 0]
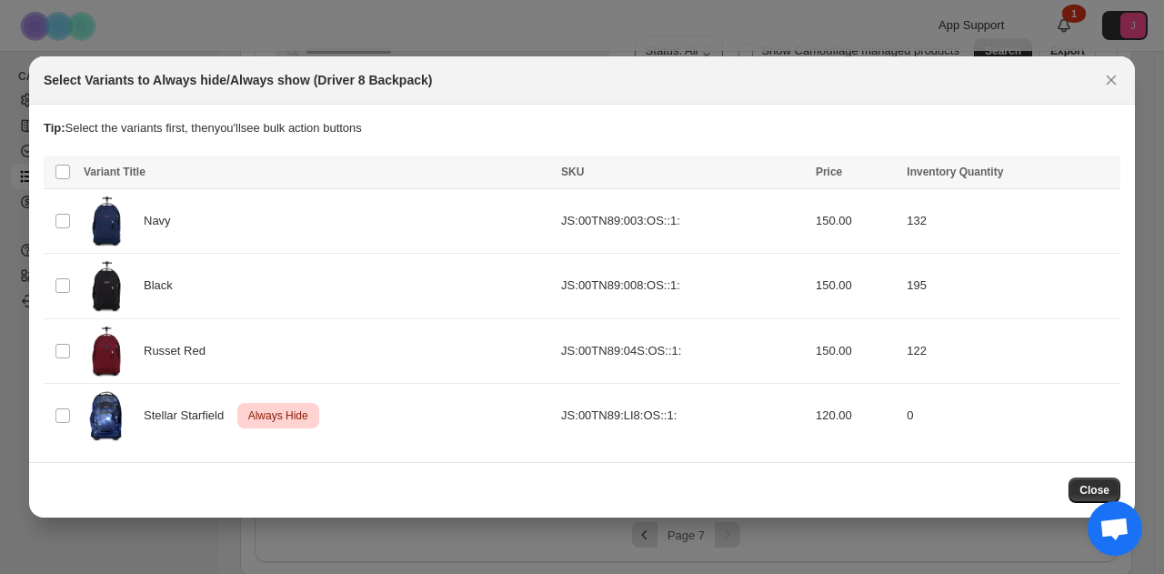
click at [1111, 89] on icon "Close" at bounding box center [1111, 80] width 18 height 18
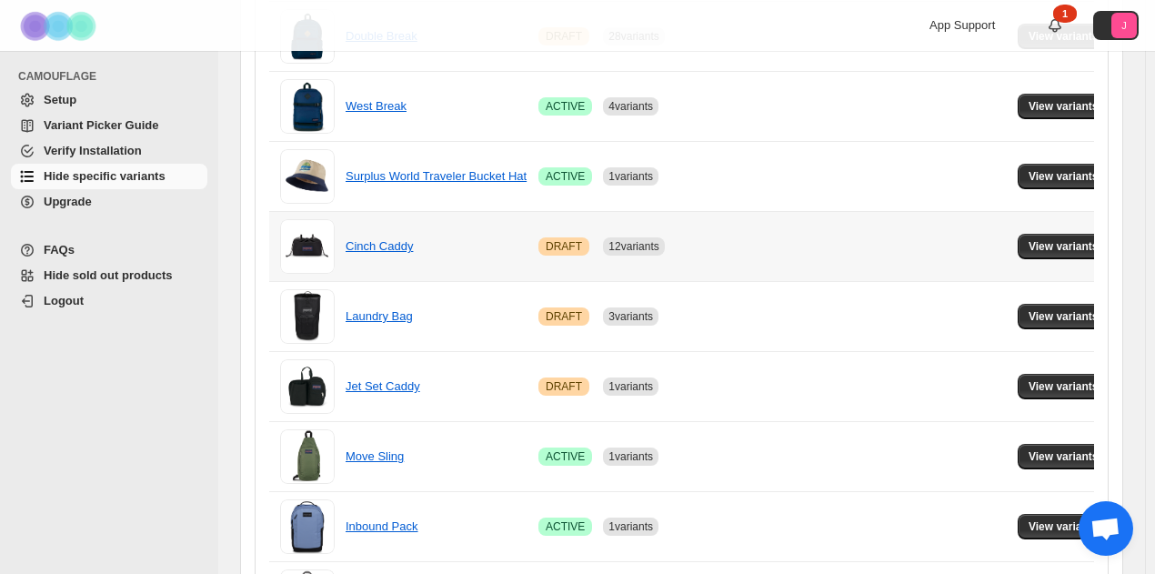
scroll to position [1376, 0]
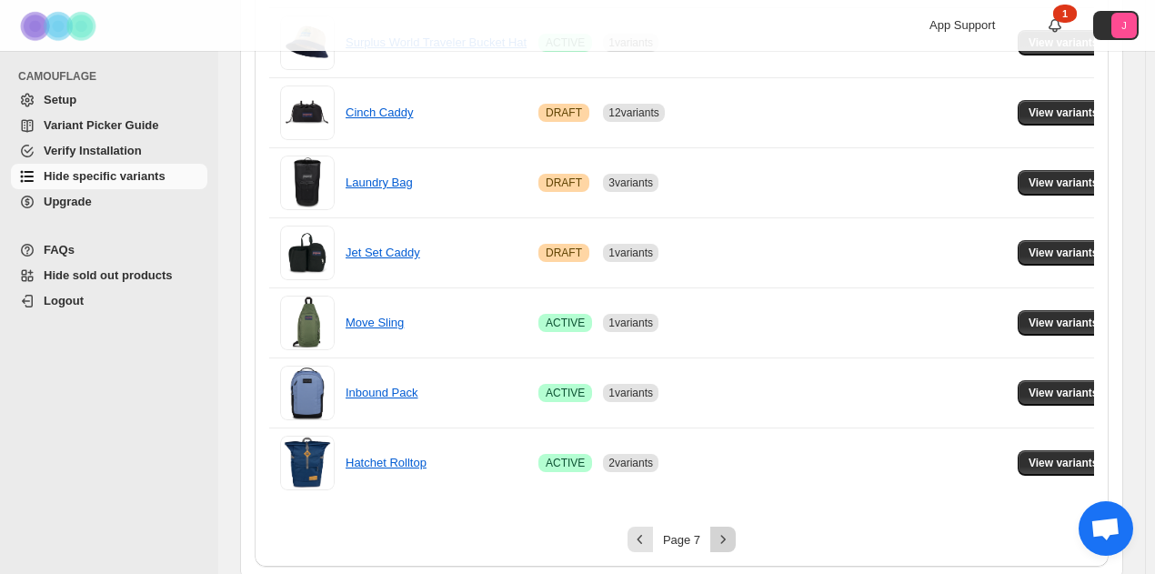
click at [720, 530] on icon "Next" at bounding box center [723, 539] width 18 height 18
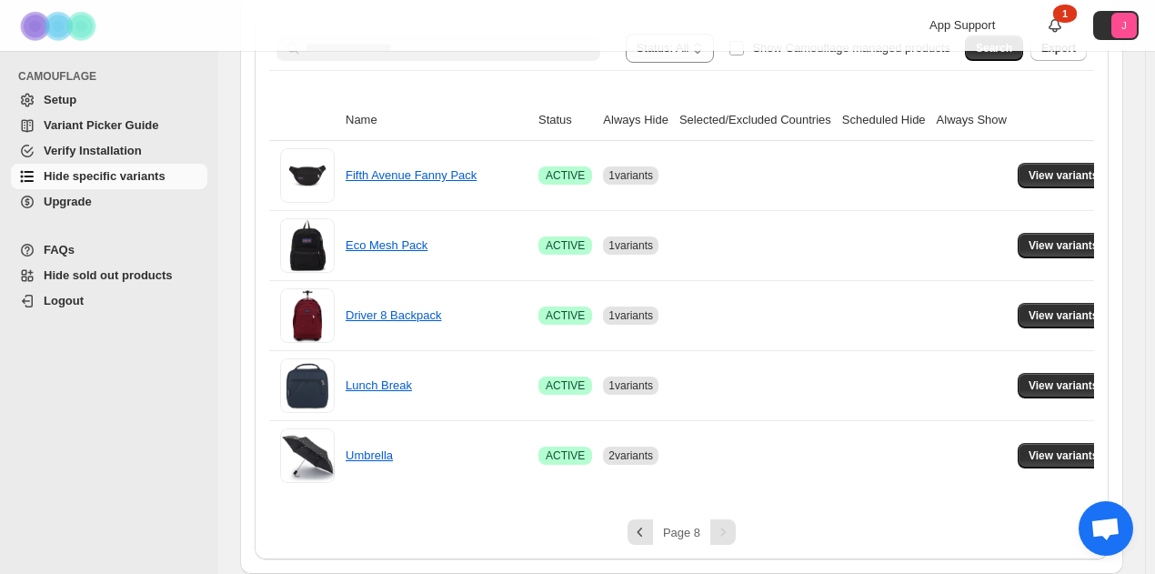
scroll to position [331, 0]
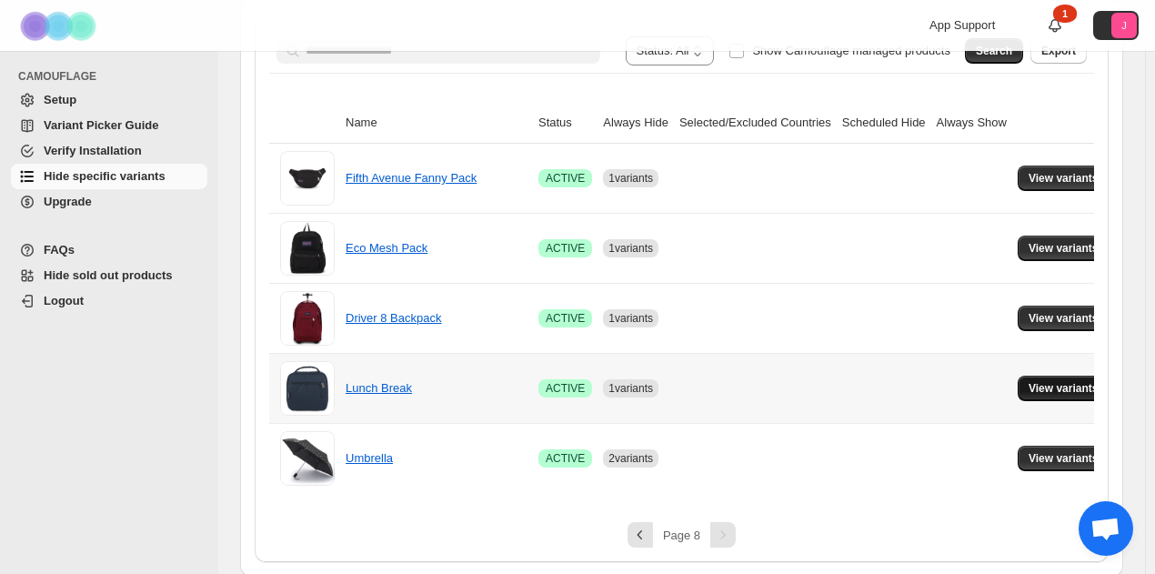
click at [1031, 385] on span "View variants" at bounding box center [1063, 388] width 70 height 15
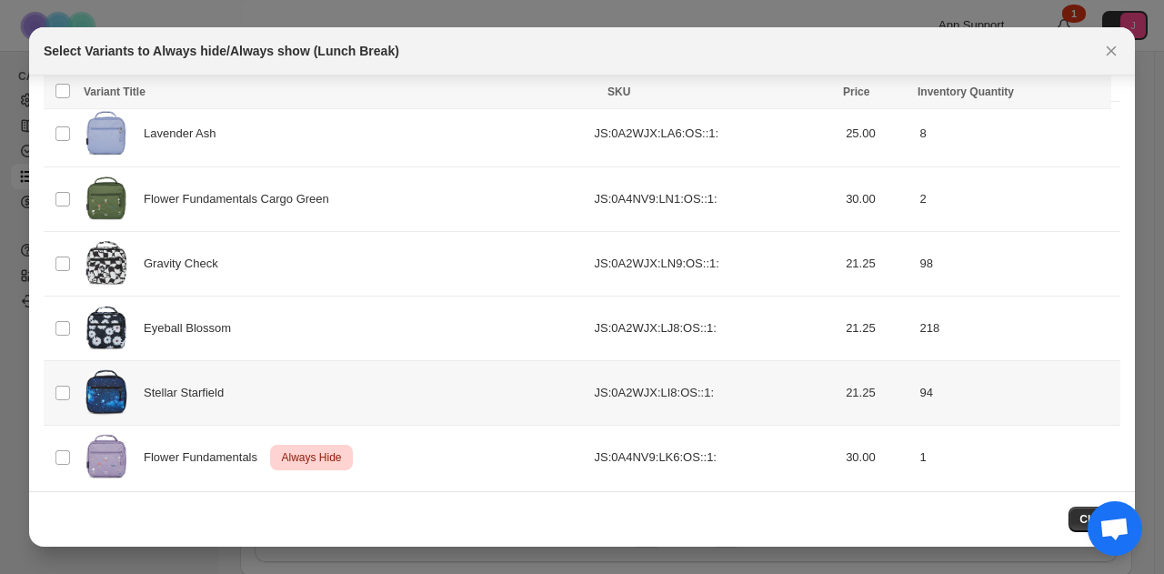
scroll to position [261, 0]
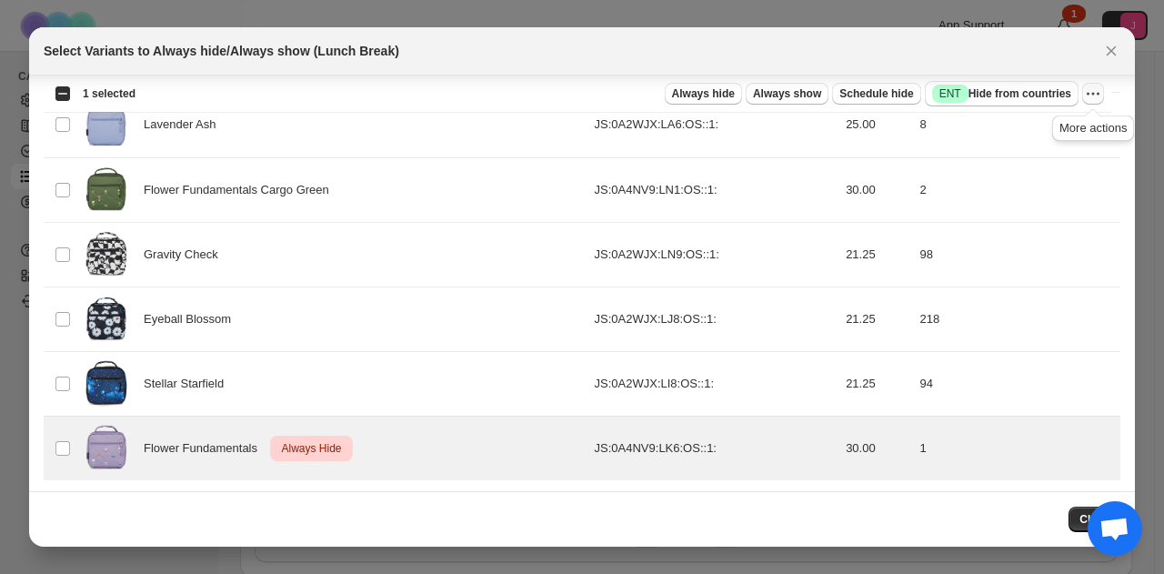
click at [1092, 94] on icon "More actions" at bounding box center [1093, 93] width 3 height 3
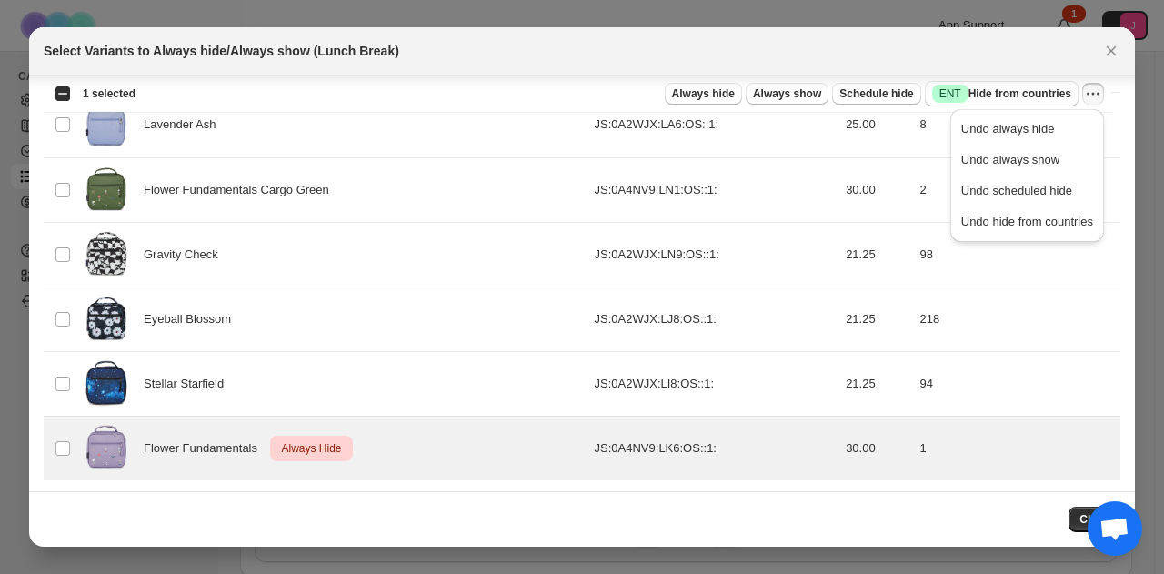
drag, startPoint x: 1042, startPoint y: 125, endPoint x: 1067, endPoint y: 35, distance: 92.7
click at [1037, 573] on div "Select Variants to Always hide/Always show (Lunch Break) Tip: Select the varian…" at bounding box center [582, 576] width 1164 height 0
click at [1113, 63] on button "Close" at bounding box center [1110, 50] width 25 height 25
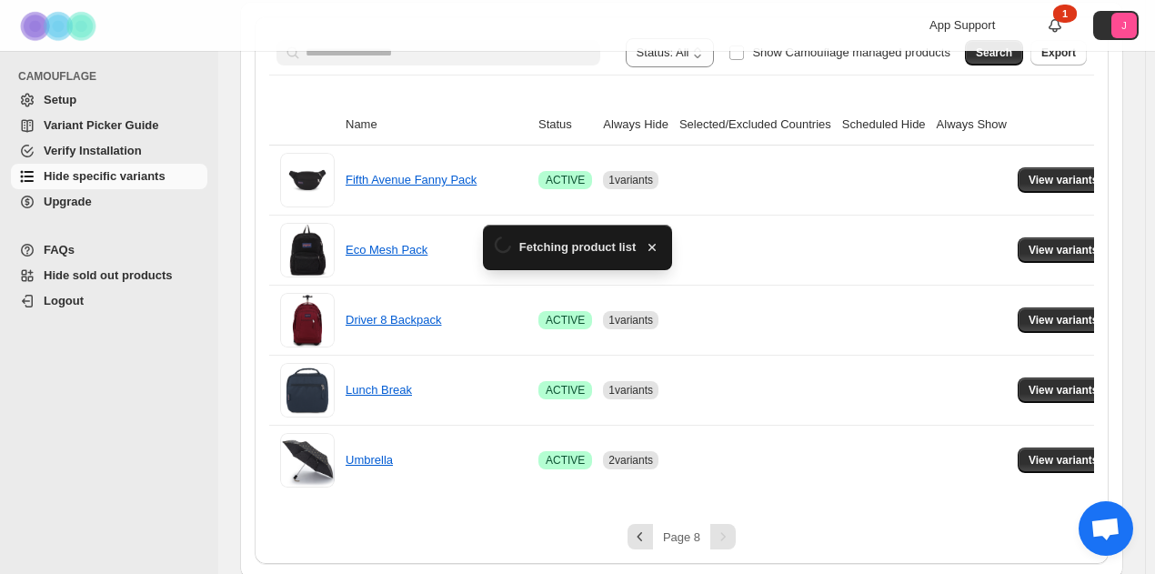
scroll to position [331, 0]
